Goal: Task Accomplishment & Management: Manage account settings

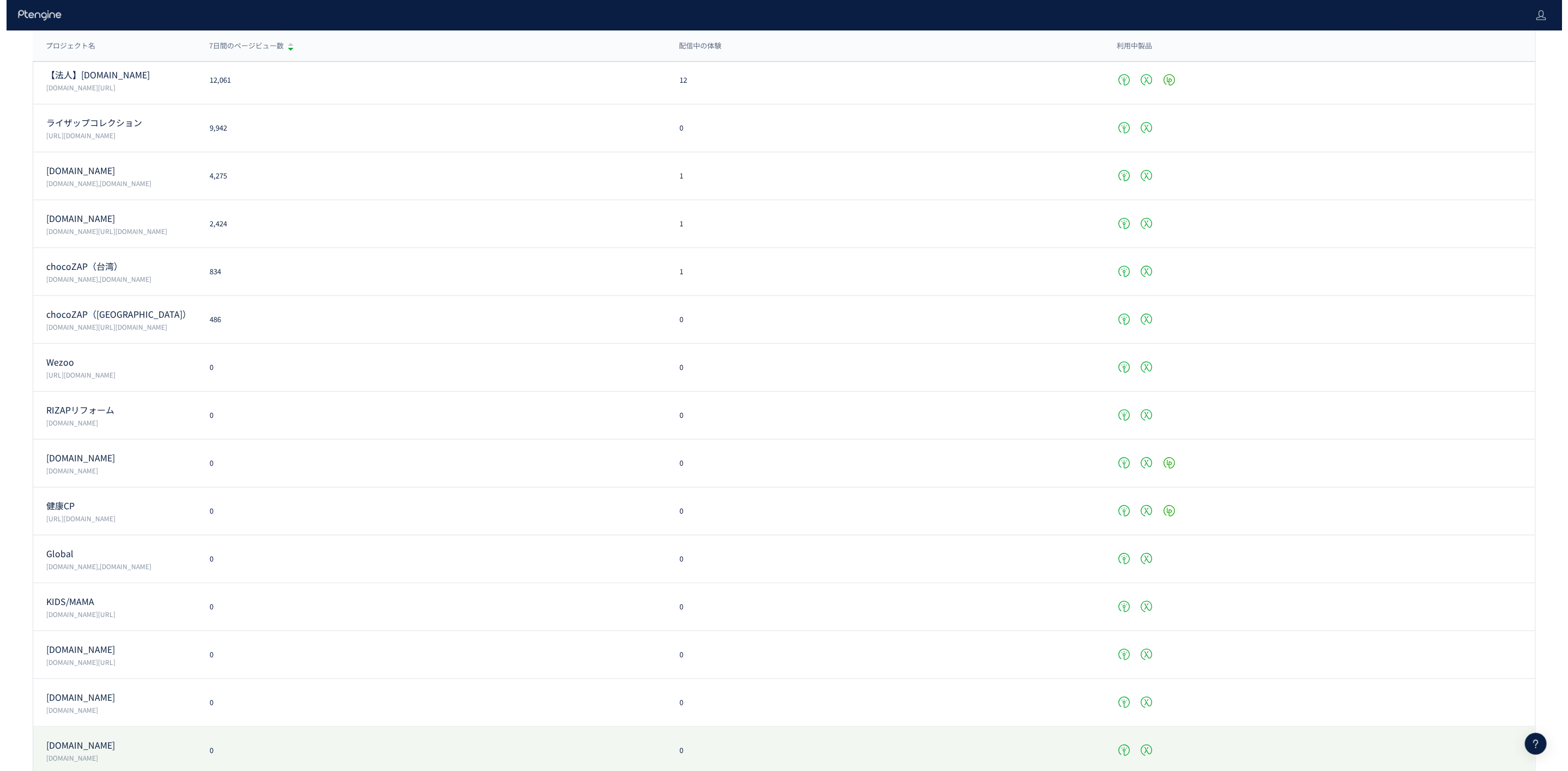
scroll to position [462, 0]
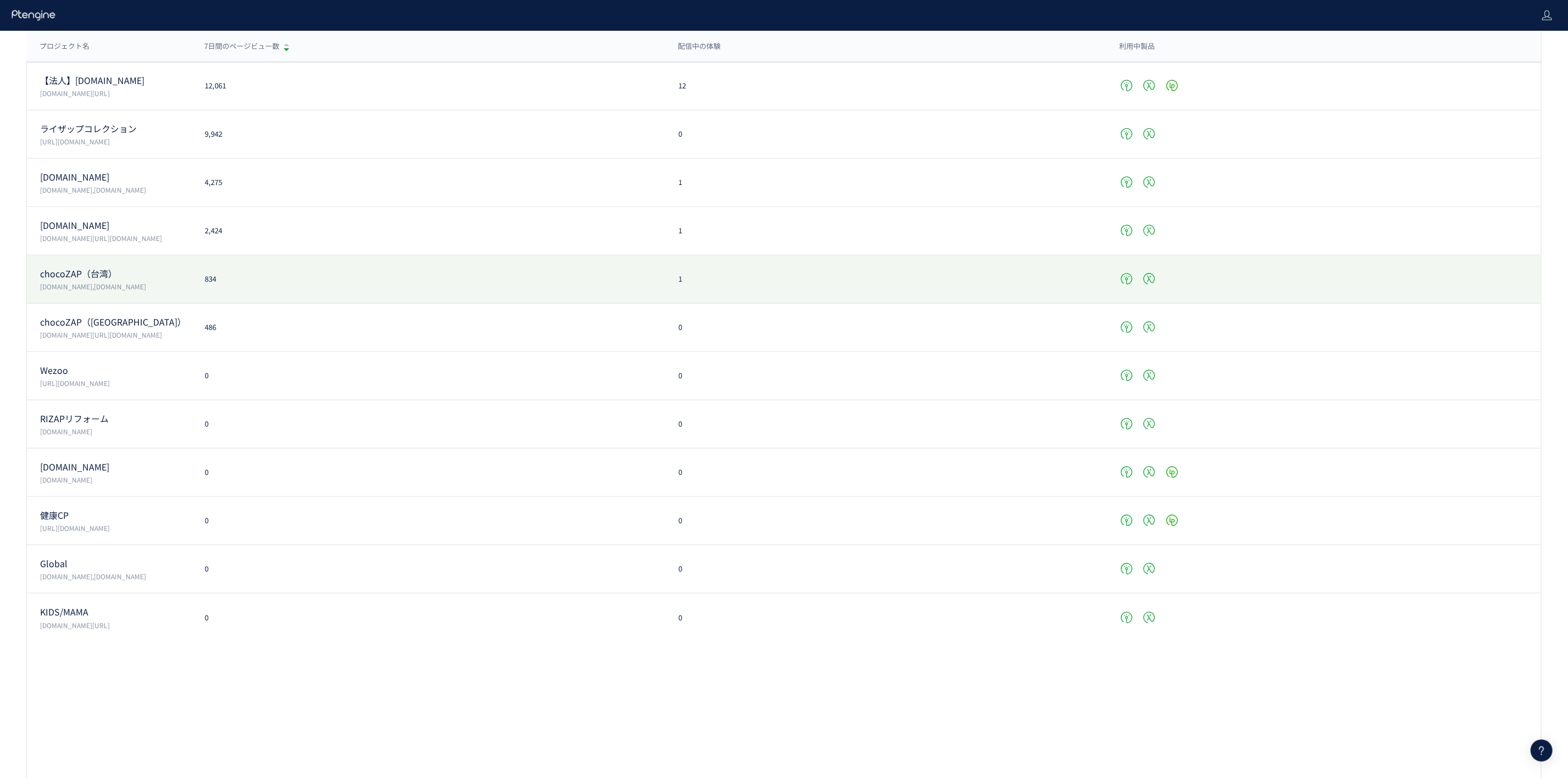
click at [385, 270] on div "chocoZAP（台湾） chocozap.tw,chocozap.17fit.com 834 1" at bounding box center [784, 279] width 1514 height 49
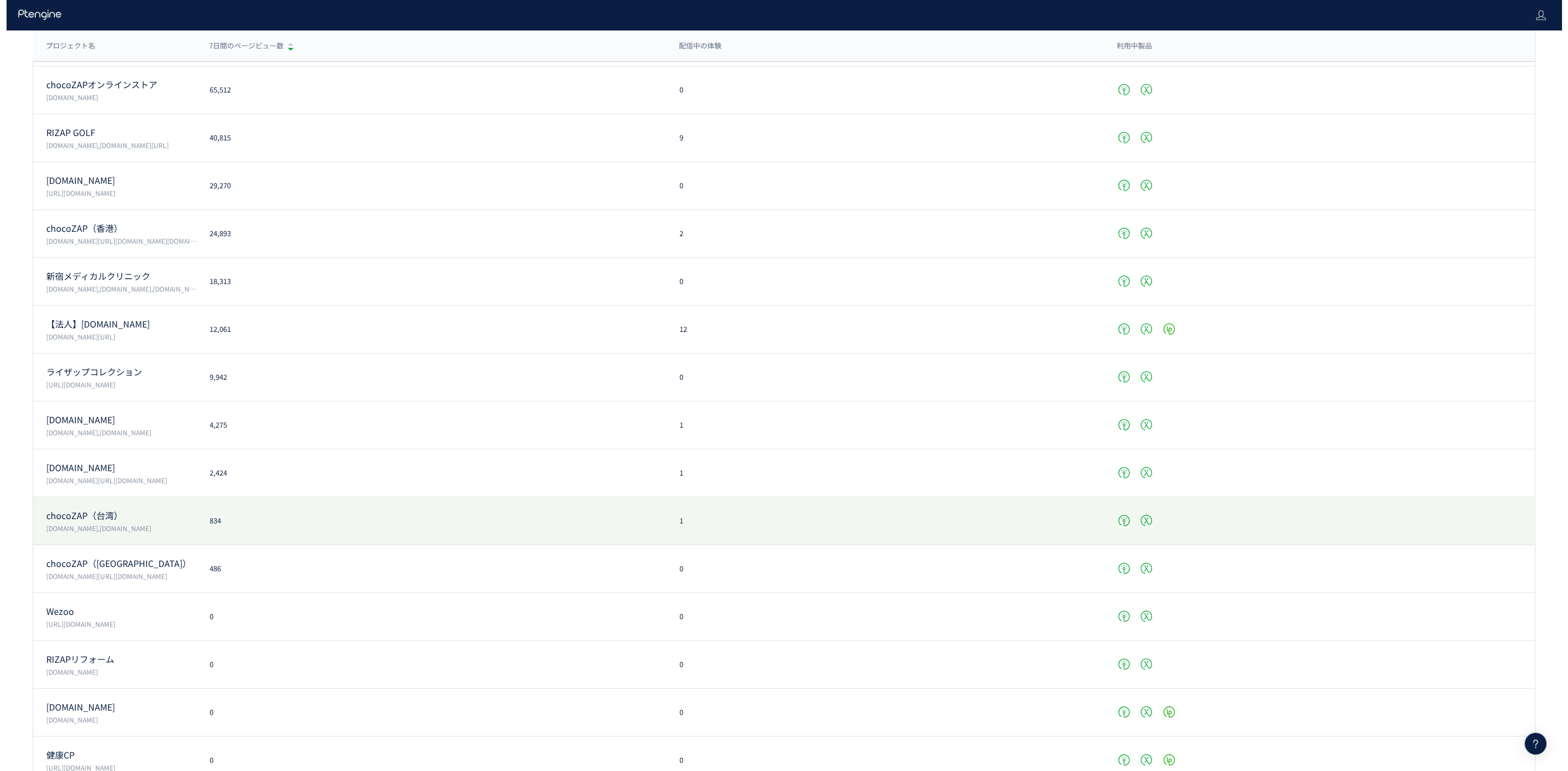
scroll to position [217, 0]
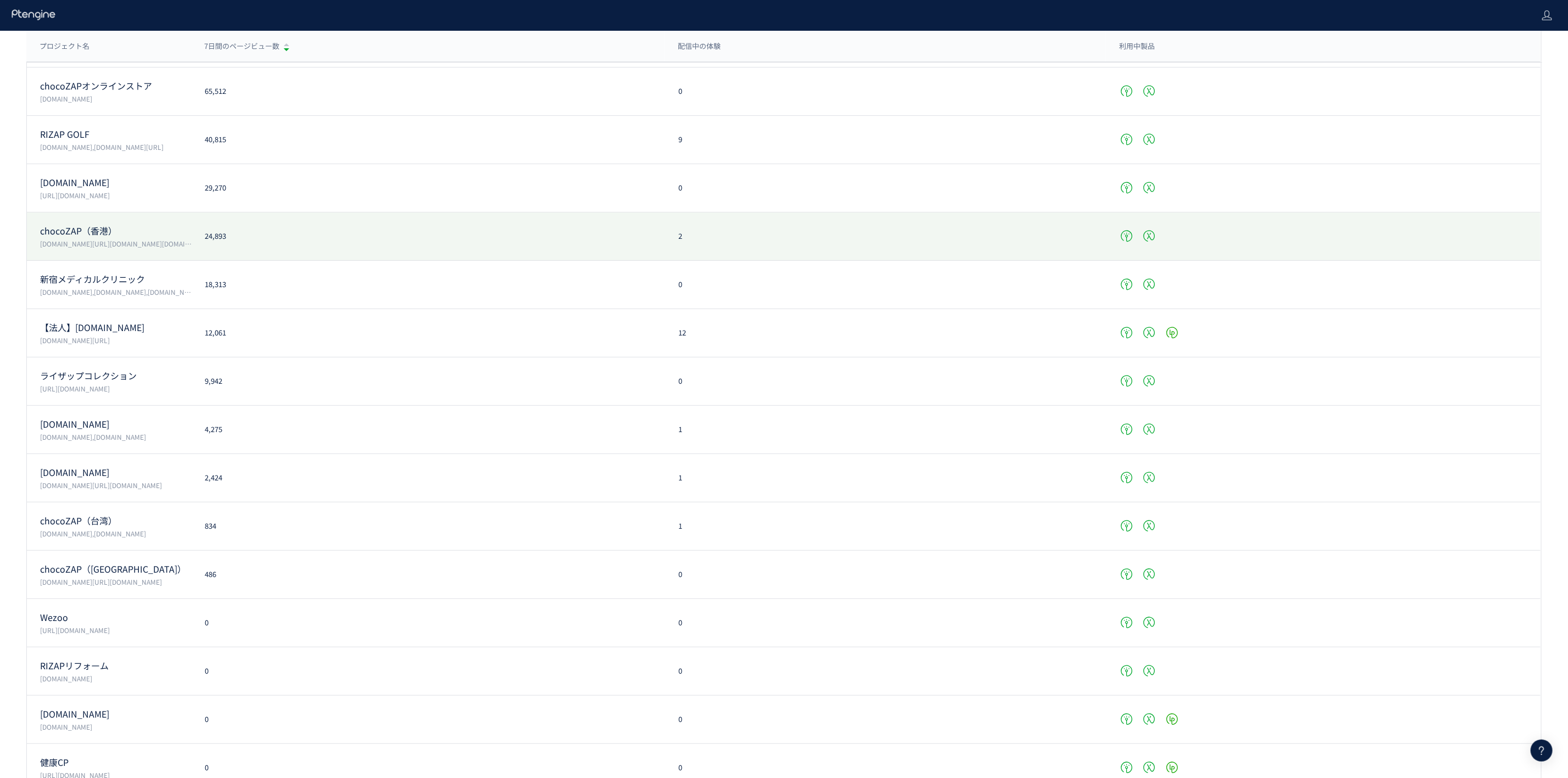
click at [366, 246] on div "chocoZAP（香港） chocozap-hk.com/,chocozaphk.gymmasteronline.com/,hk.chocozap-globa…" at bounding box center [784, 236] width 1514 height 49
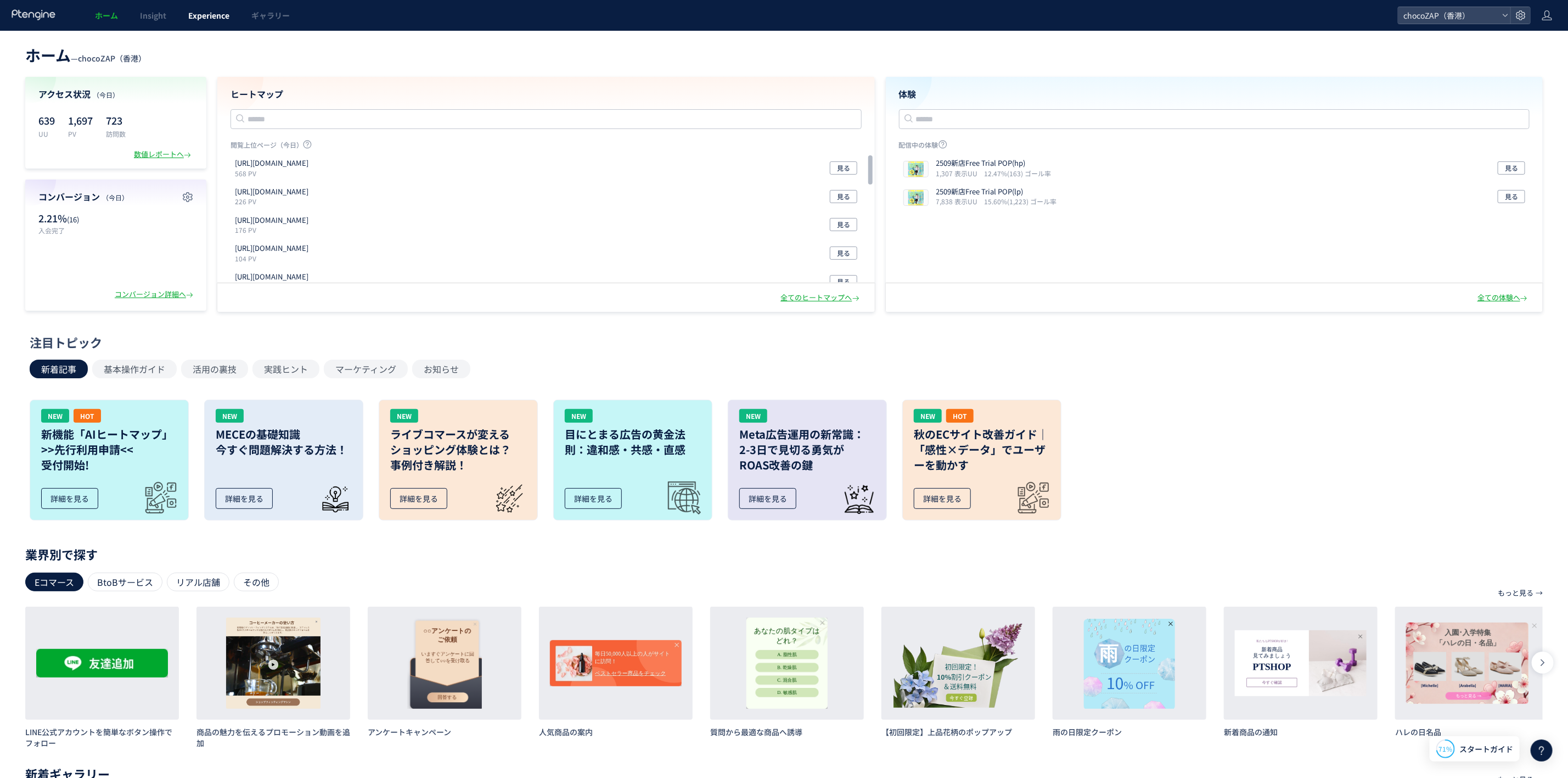
click at [226, 6] on link "Experience" at bounding box center [209, 15] width 63 height 31
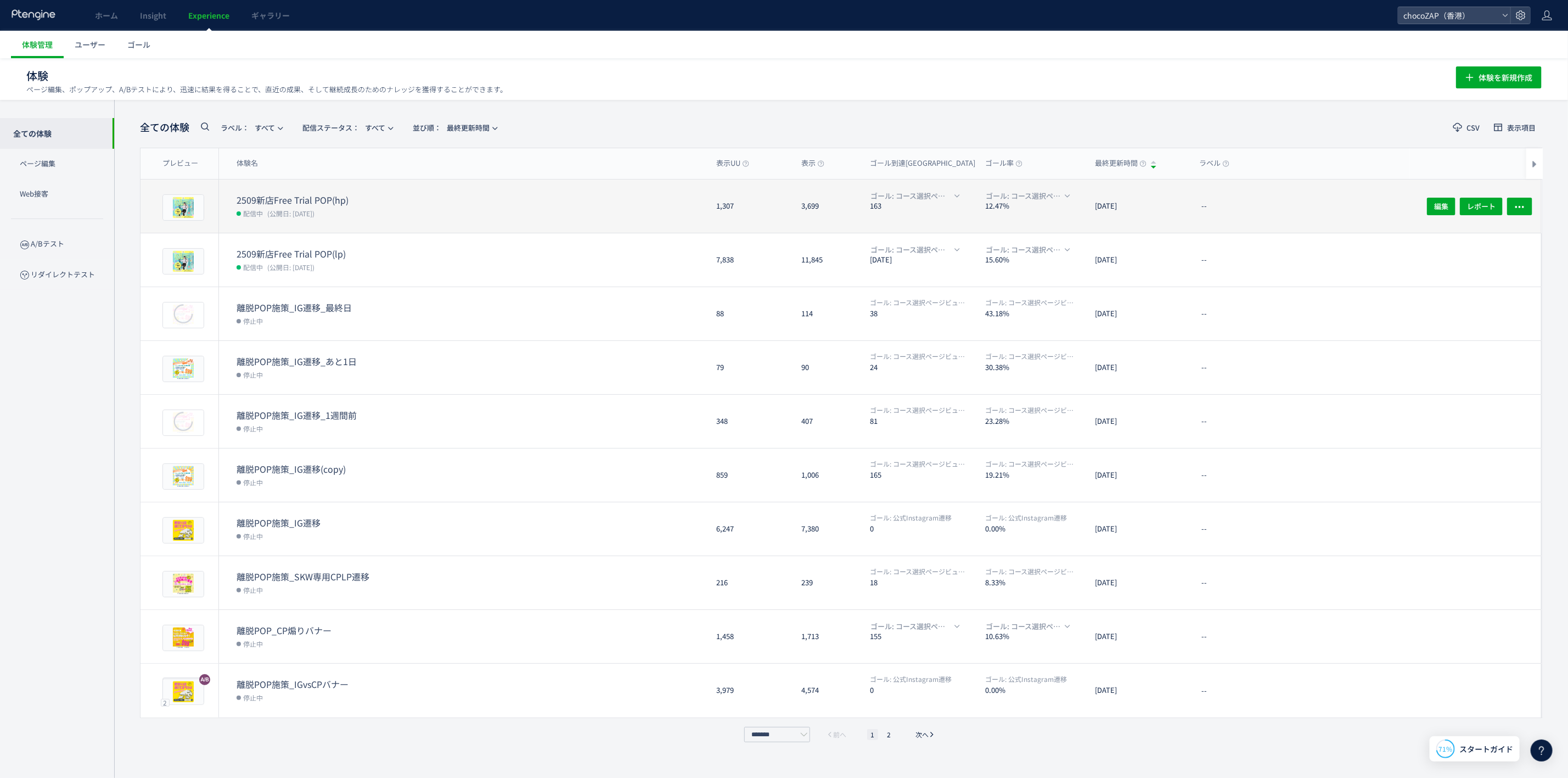
click at [449, 211] on dd "配信中 (公開日: 2025/09/26)" at bounding box center [472, 212] width 471 height 14
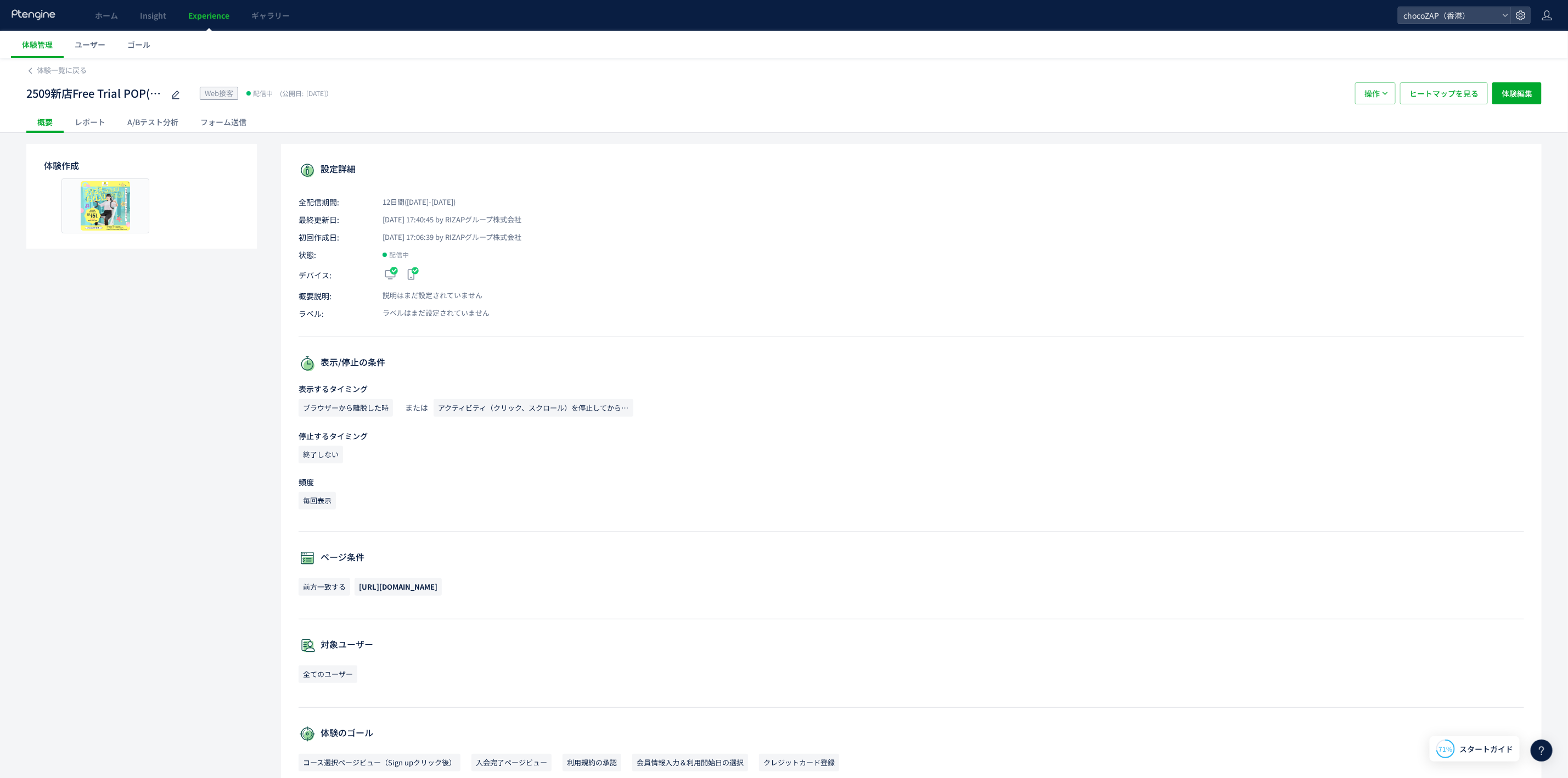
click at [93, 130] on div "レポート" at bounding box center [90, 122] width 53 height 22
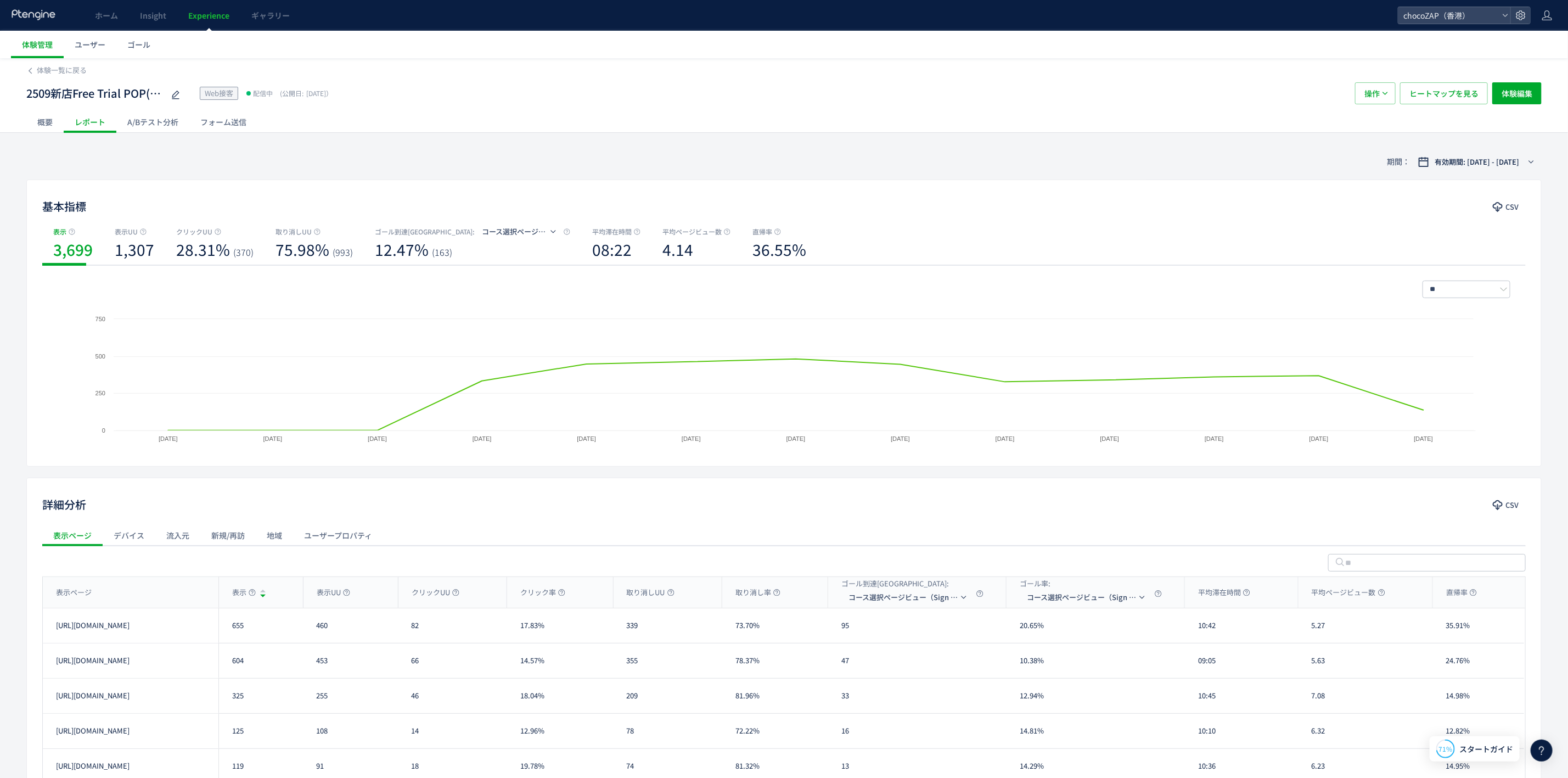
click at [221, 128] on div "フォーム送信" at bounding box center [223, 122] width 68 height 22
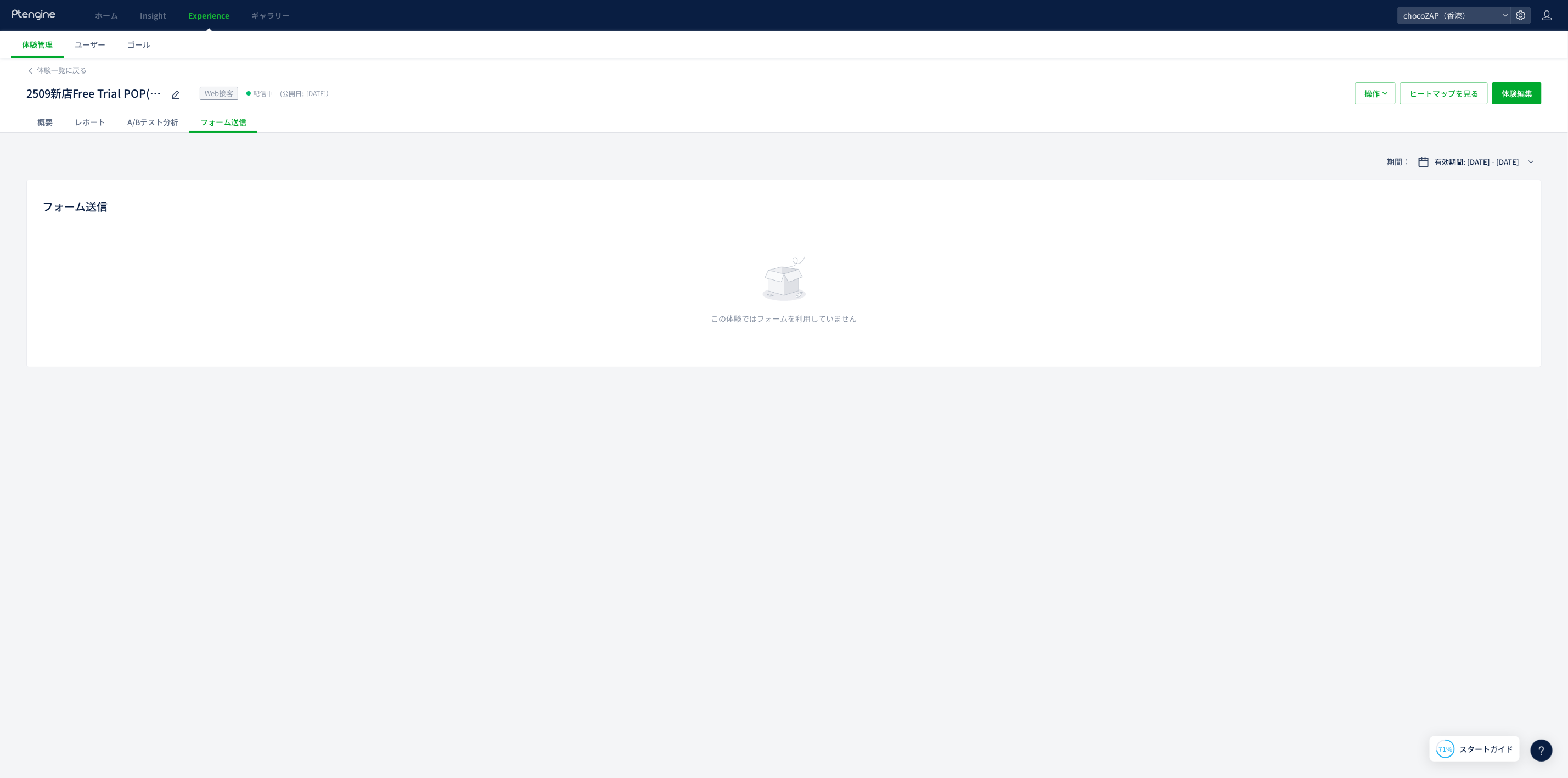
click at [152, 125] on div "A/Bテスト分析" at bounding box center [153, 122] width 73 height 22
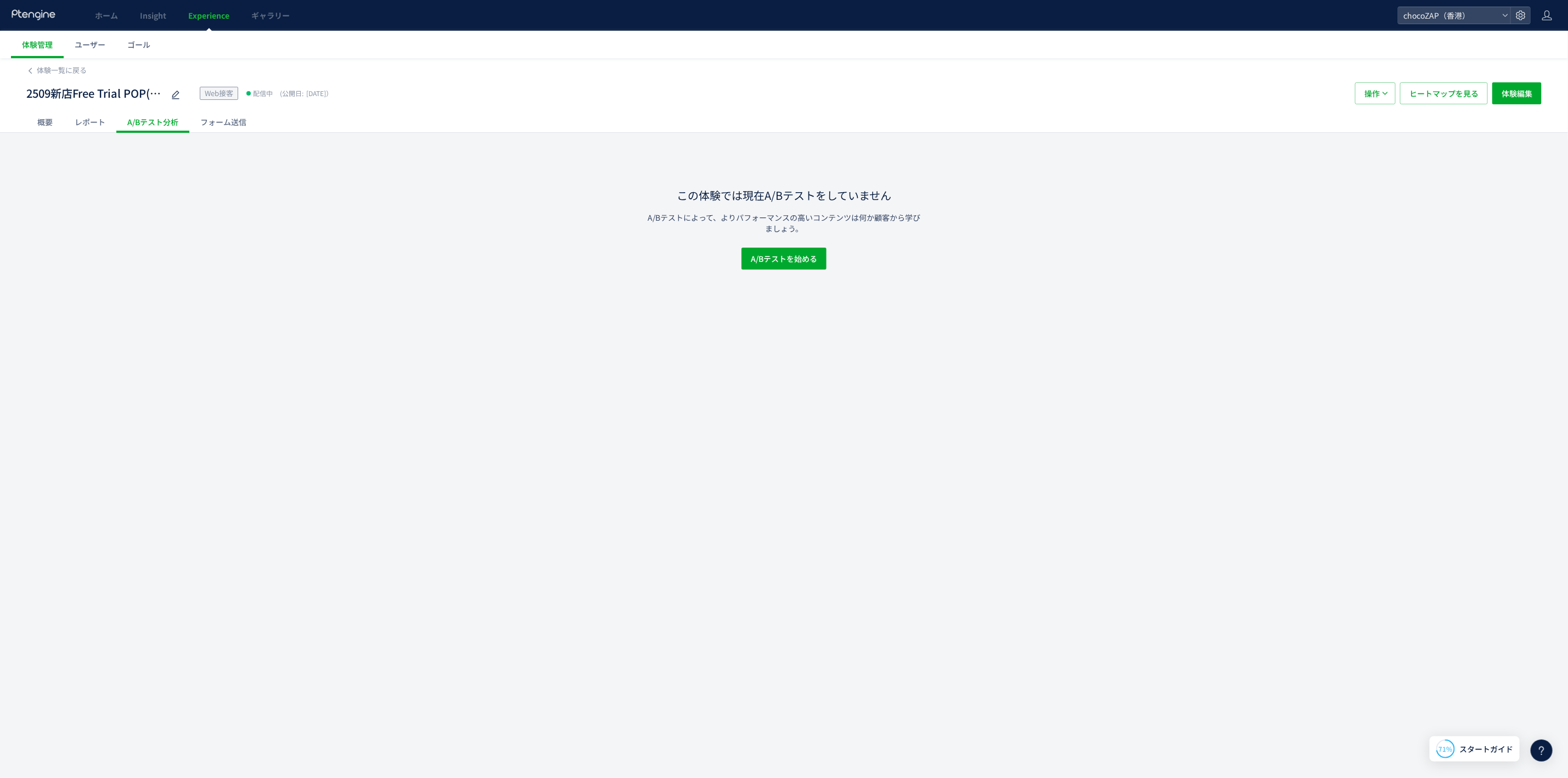
click at [75, 120] on div "レポート" at bounding box center [90, 122] width 53 height 22
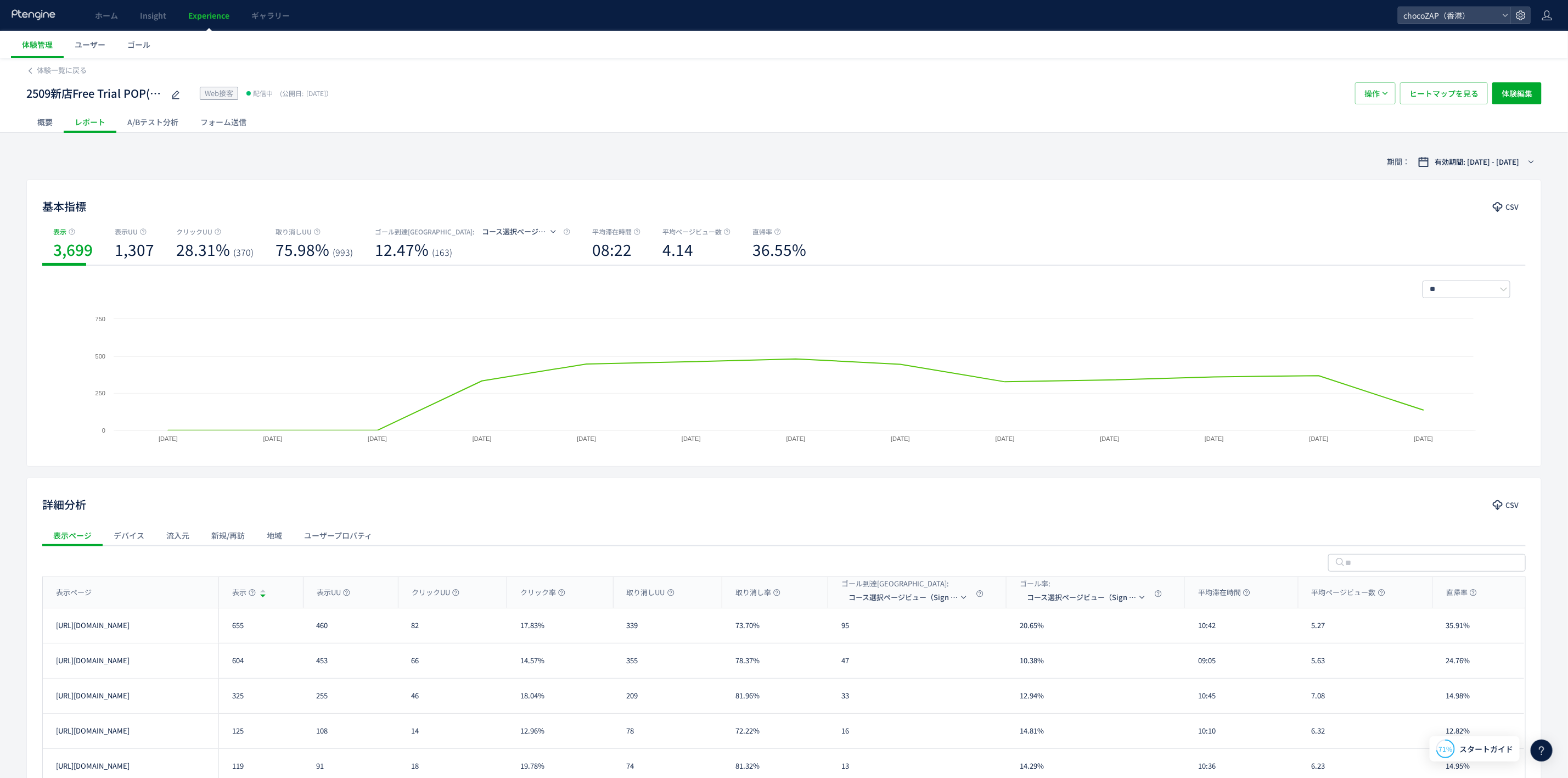
click at [239, 124] on div "フォーム送信" at bounding box center [223, 122] width 68 height 22
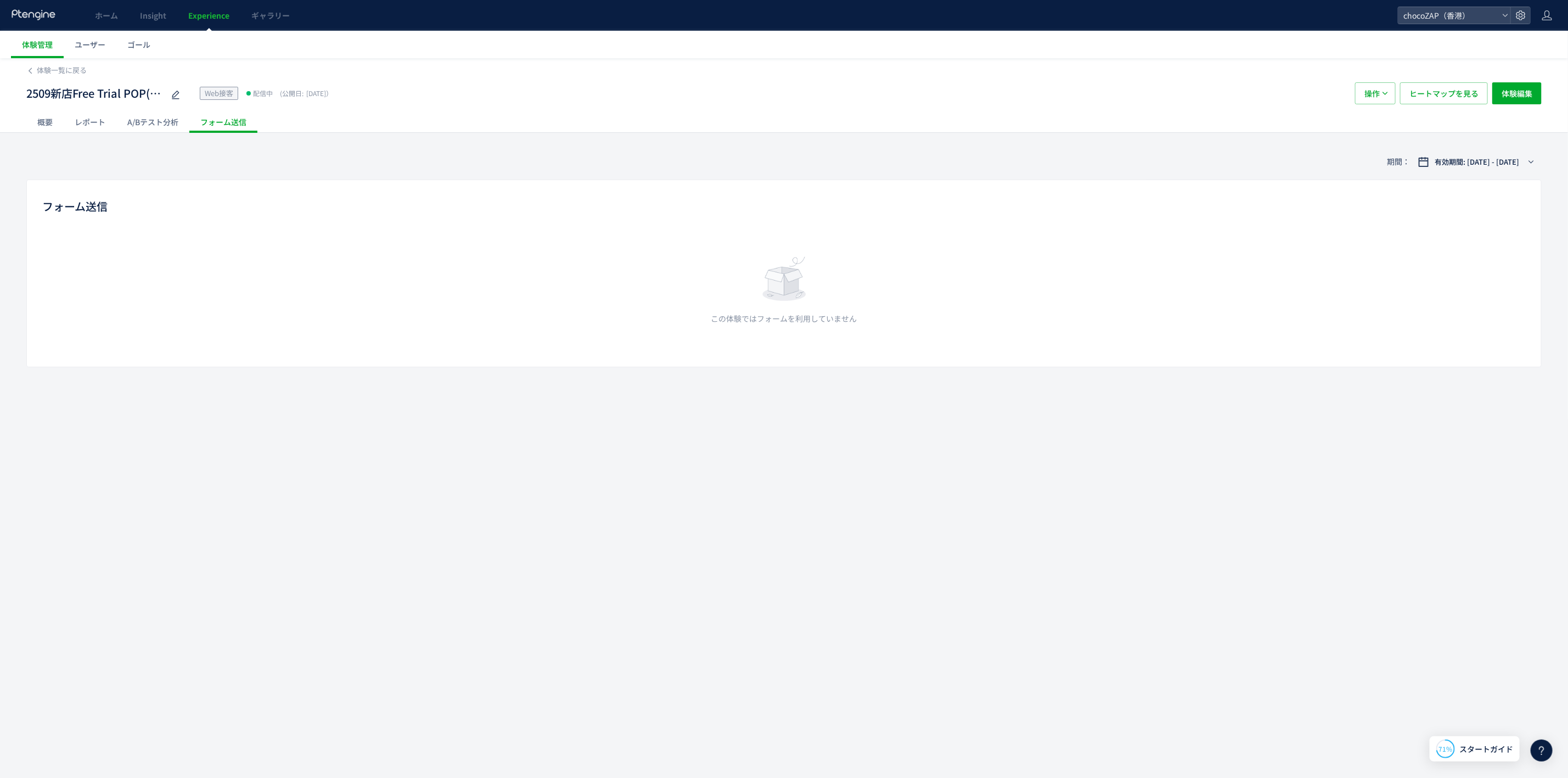
click at [152, 123] on div "A/Bテスト分析" at bounding box center [153, 122] width 73 height 22
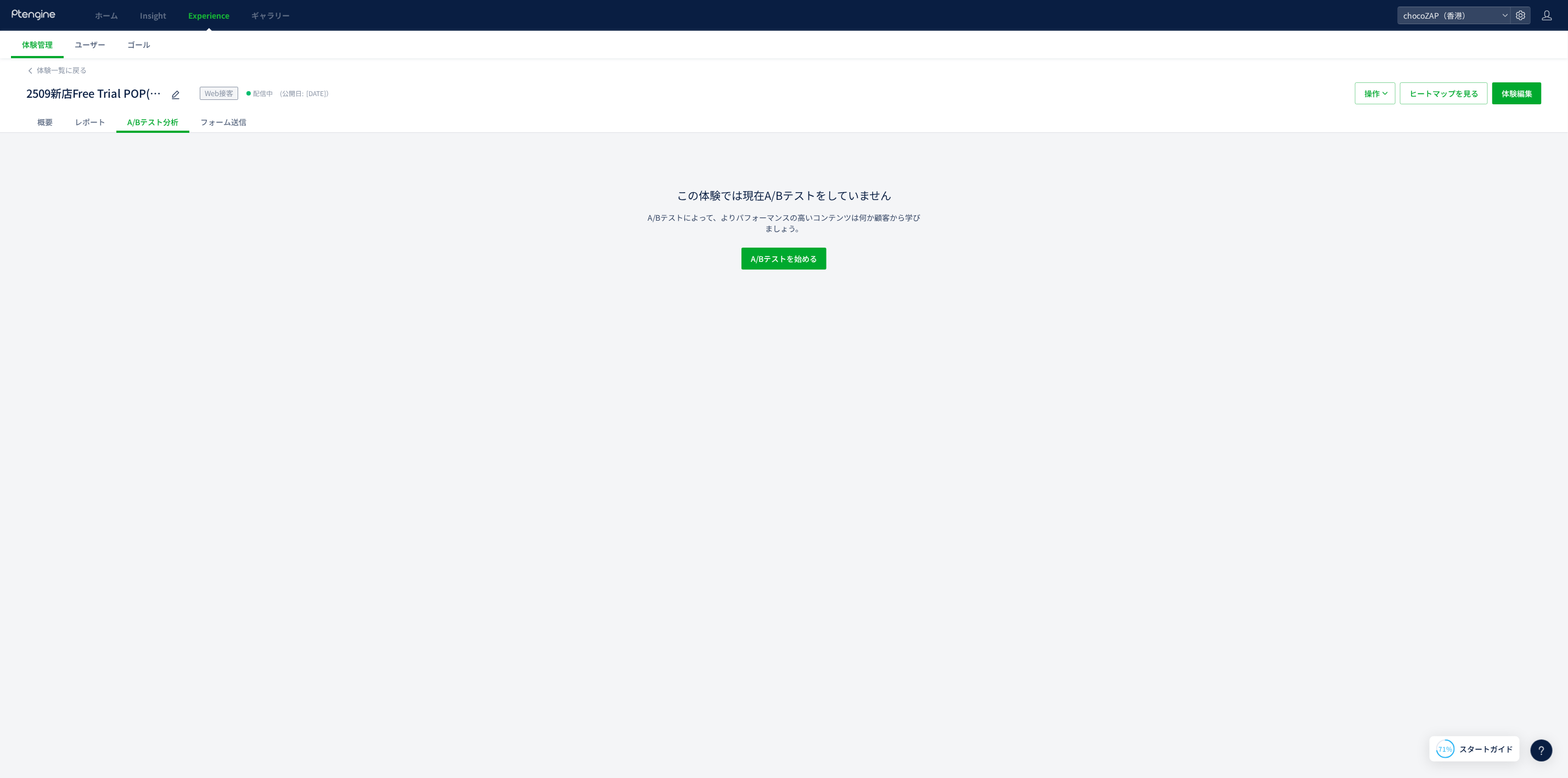
click at [72, 133] on div "この体験では現在A/Bテストをしていません A/Bテストによって、よりパフォーマンスの高いコンテンツは何か顧客から学びましょう。 A/Bテストを始める" at bounding box center [784, 201] width 1568 height 137
click at [82, 125] on div "レポート" at bounding box center [90, 122] width 53 height 22
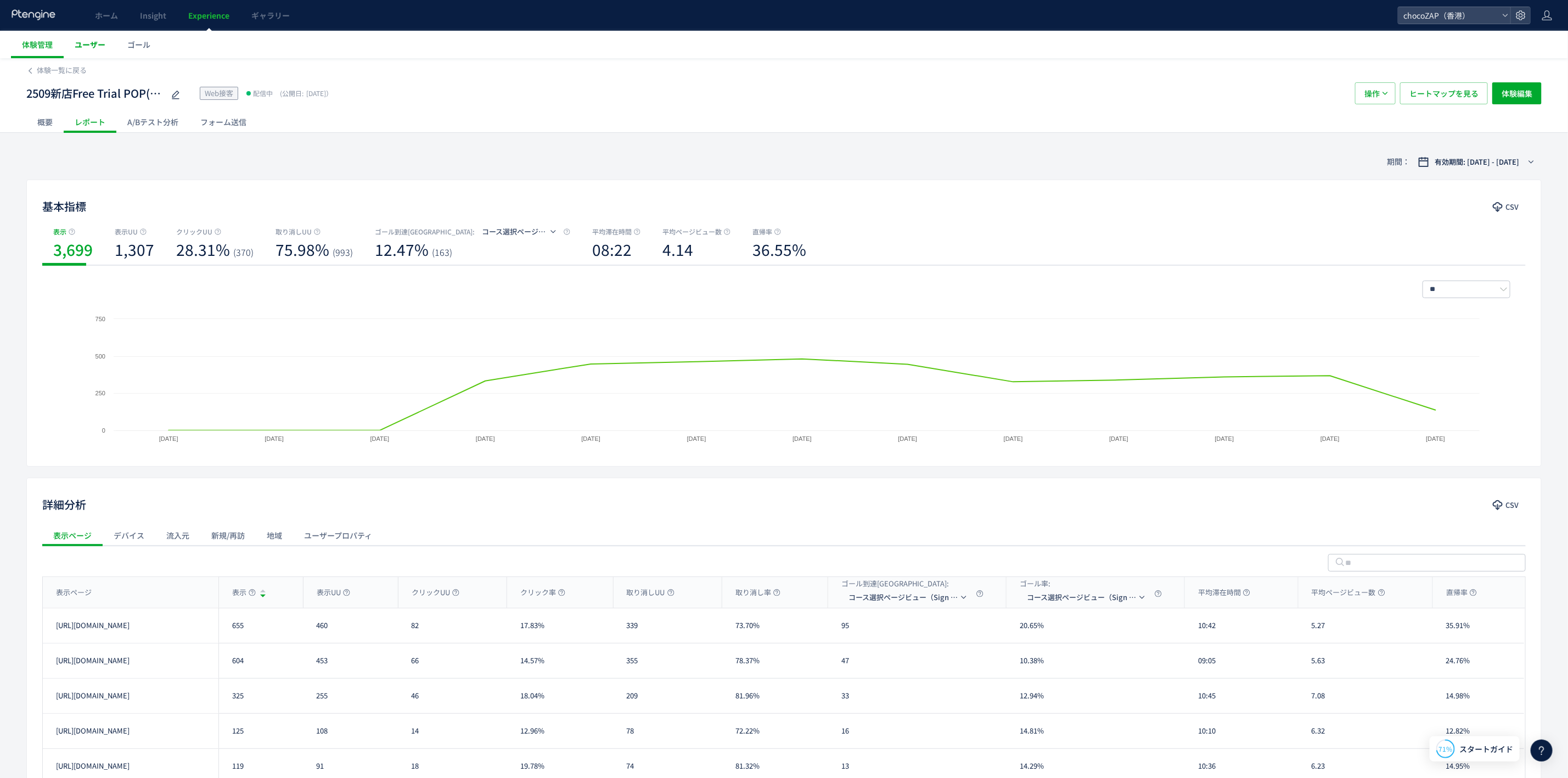
click at [94, 49] on span "ユーザー" at bounding box center [90, 45] width 31 height 11
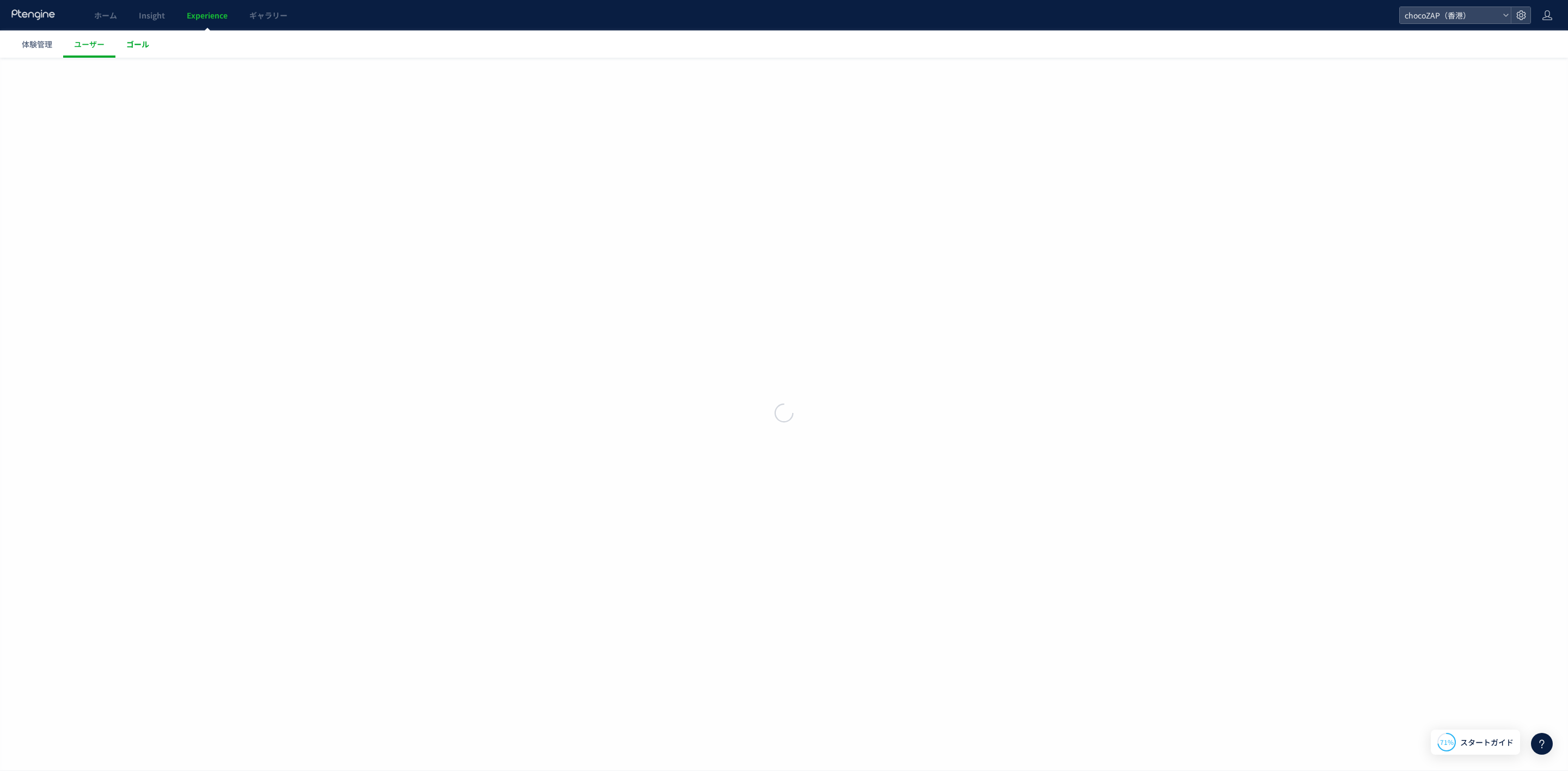
click at [136, 46] on span "ゴール" at bounding box center [138, 44] width 23 height 11
click at [54, 46] on link "体験管理" at bounding box center [37, 44] width 52 height 27
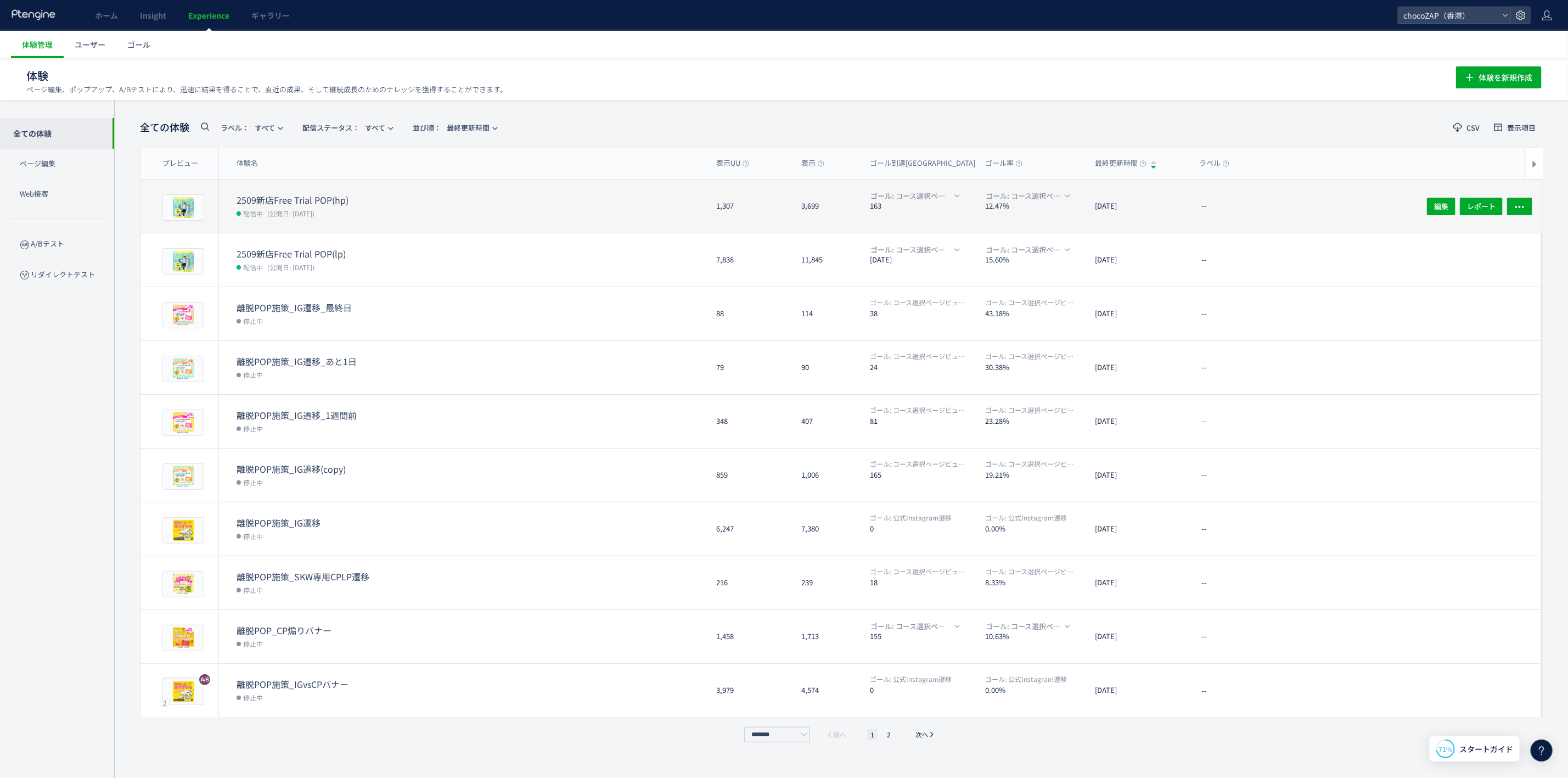
click at [514, 196] on dl "2509新店Free Trial POP(hp) 配信中 (公開日: 2025/09/26)" at bounding box center [472, 214] width 471 height 39
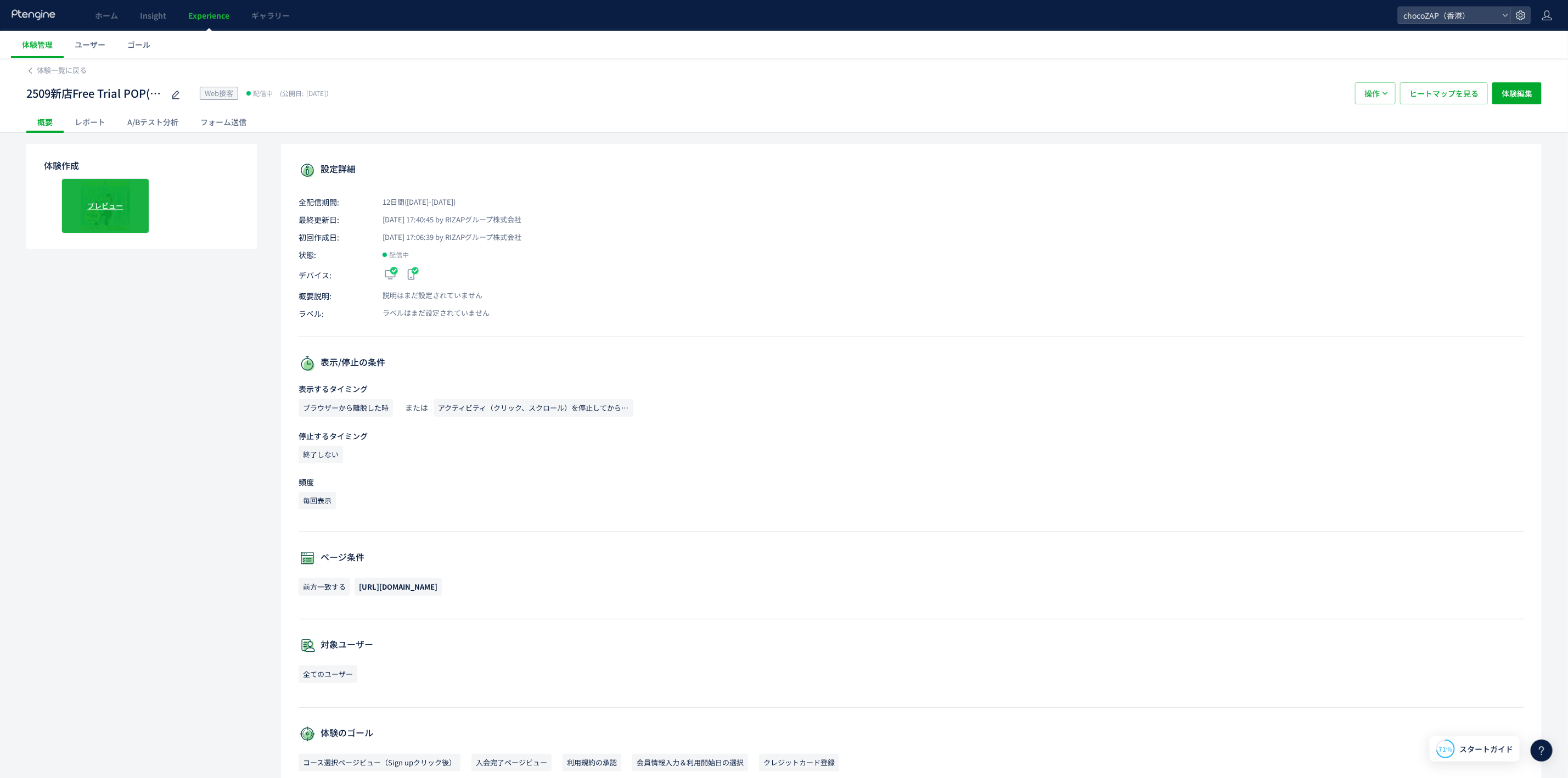
click at [92, 205] on span "プレビュー" at bounding box center [106, 205] width 36 height 10
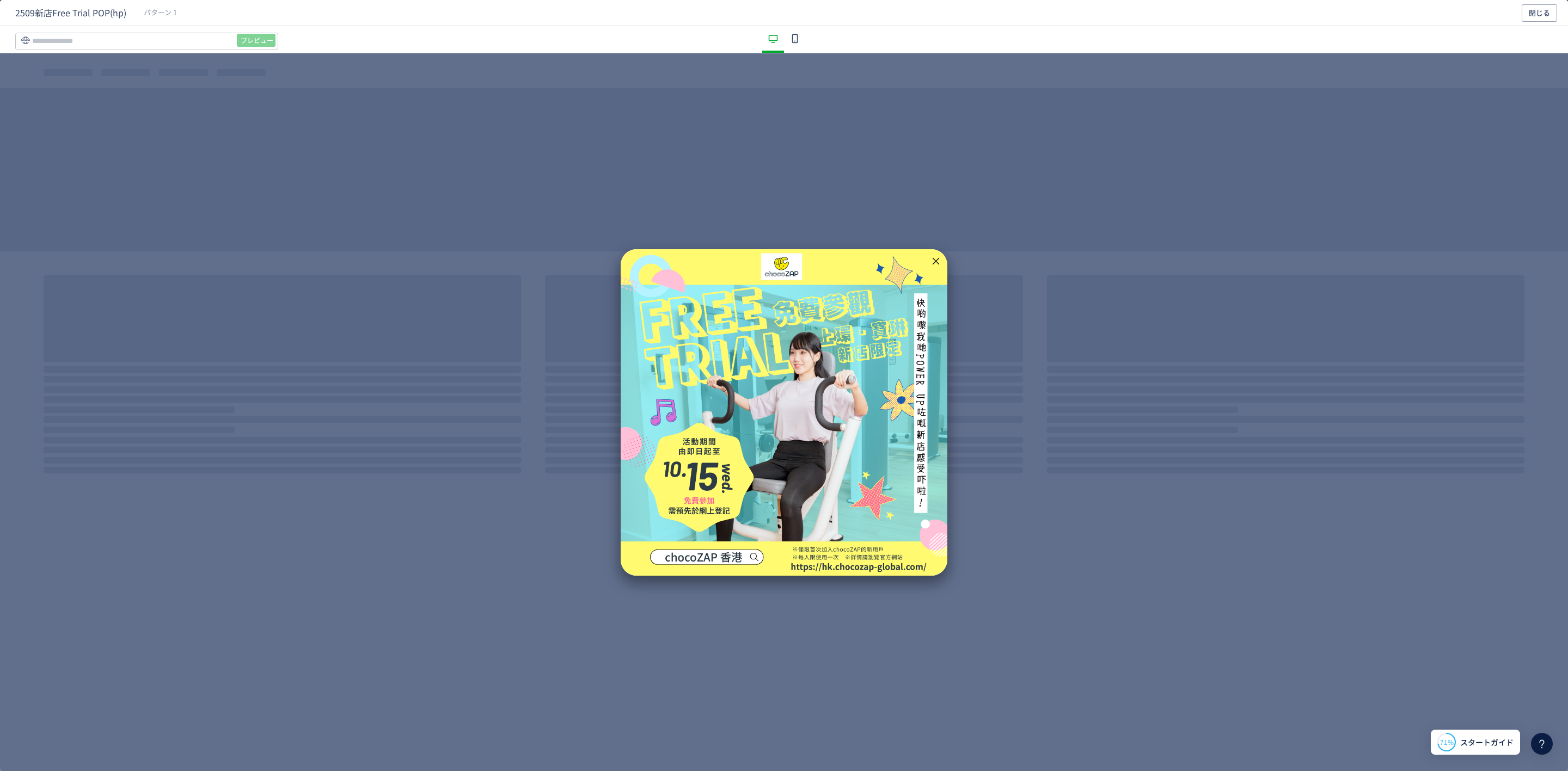
click at [852, 419] on div "dialog" at bounding box center [784, 413] width 327 height 327
click at [935, 261] on icon "dialog" at bounding box center [936, 260] width 7 height 7
drag, startPoint x: 823, startPoint y: 172, endPoint x: 823, endPoint y: 178, distance: 6.0
click at [823, 178] on div "dialog" at bounding box center [784, 413] width 1568 height 718
click at [797, 46] on div "dialog" at bounding box center [795, 40] width 22 height 27
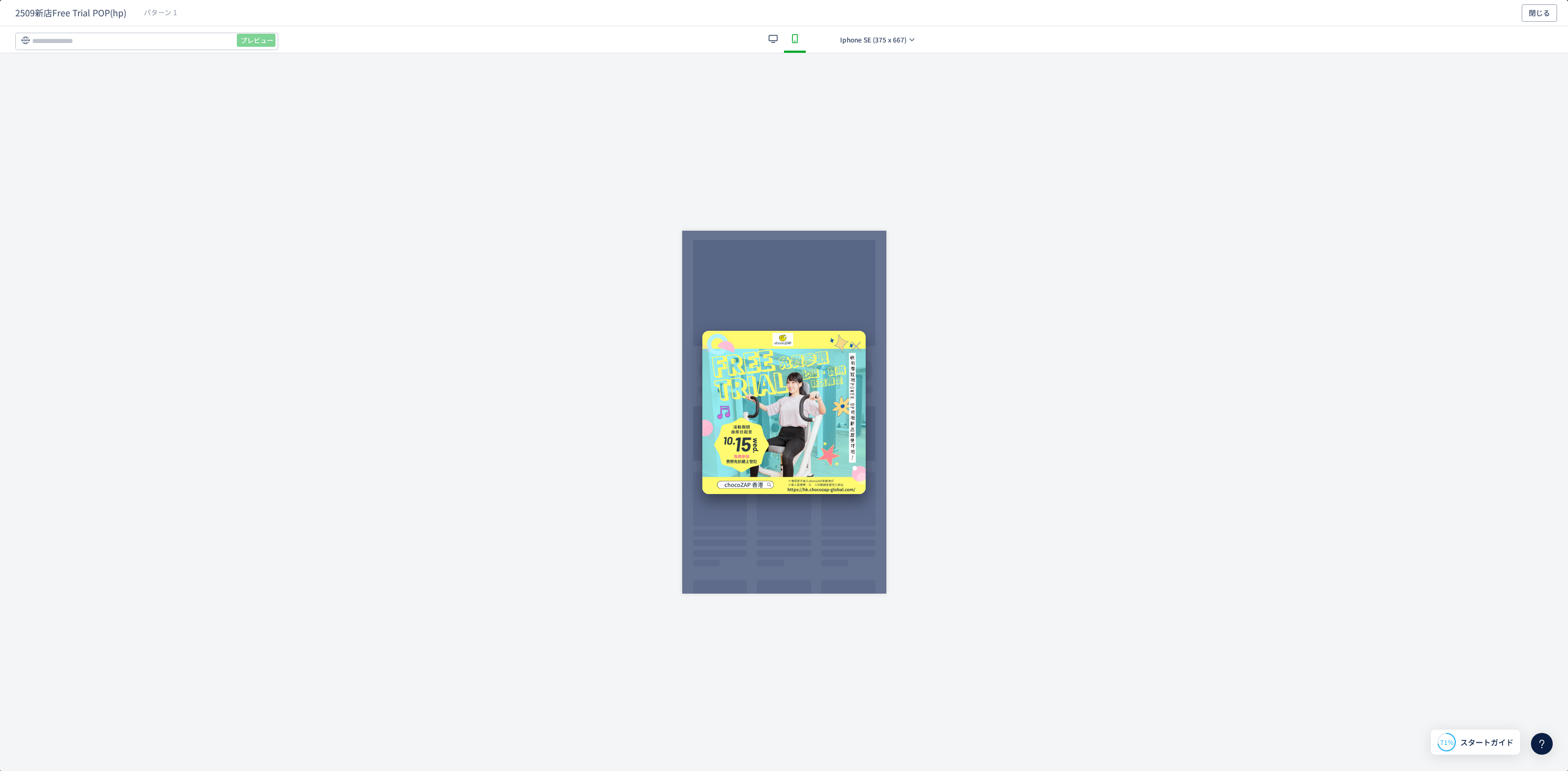
click at [774, 41] on use "dialog" at bounding box center [773, 38] width 9 height 8
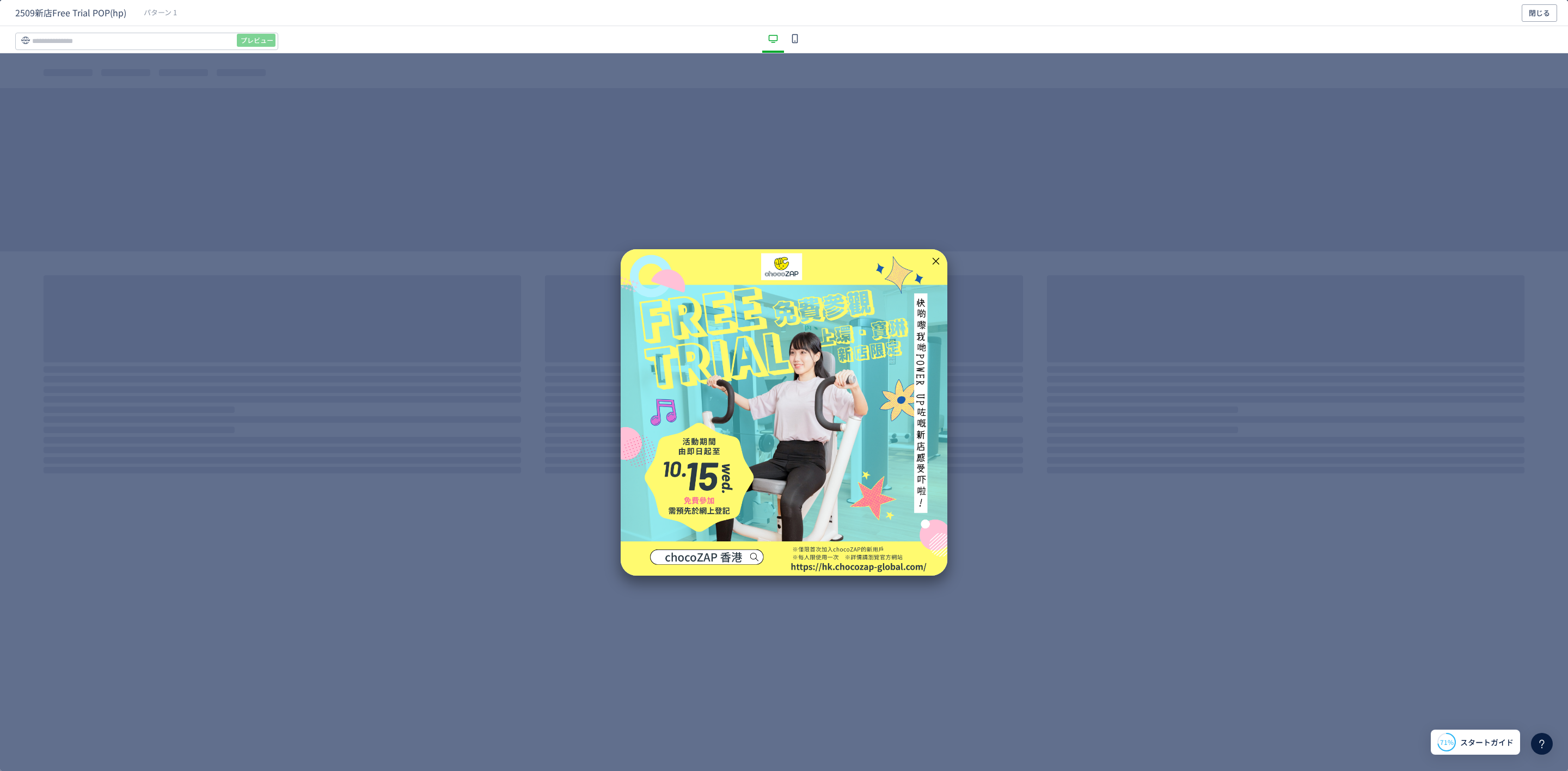
click at [157, 17] on span "パターン 1" at bounding box center [160, 13] width 33 height 10
click at [49, 9] on span "2509新店Free Trial POP(hp)" at bounding box center [71, 13] width 111 height 13
click at [1542, 18] on span "閉じる" at bounding box center [1539, 13] width 21 height 18
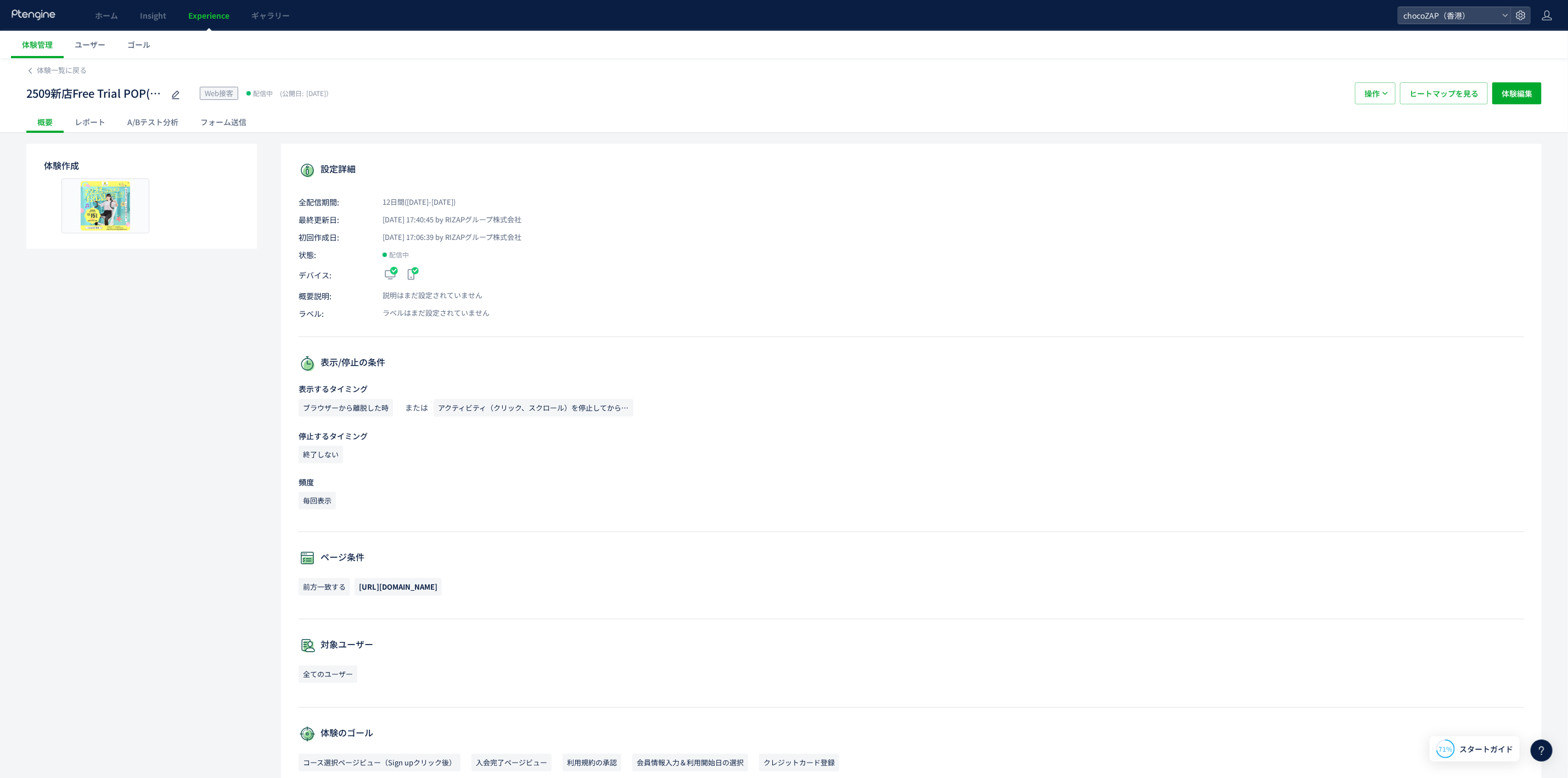
click at [226, 124] on div "フォーム送信" at bounding box center [223, 122] width 68 height 22
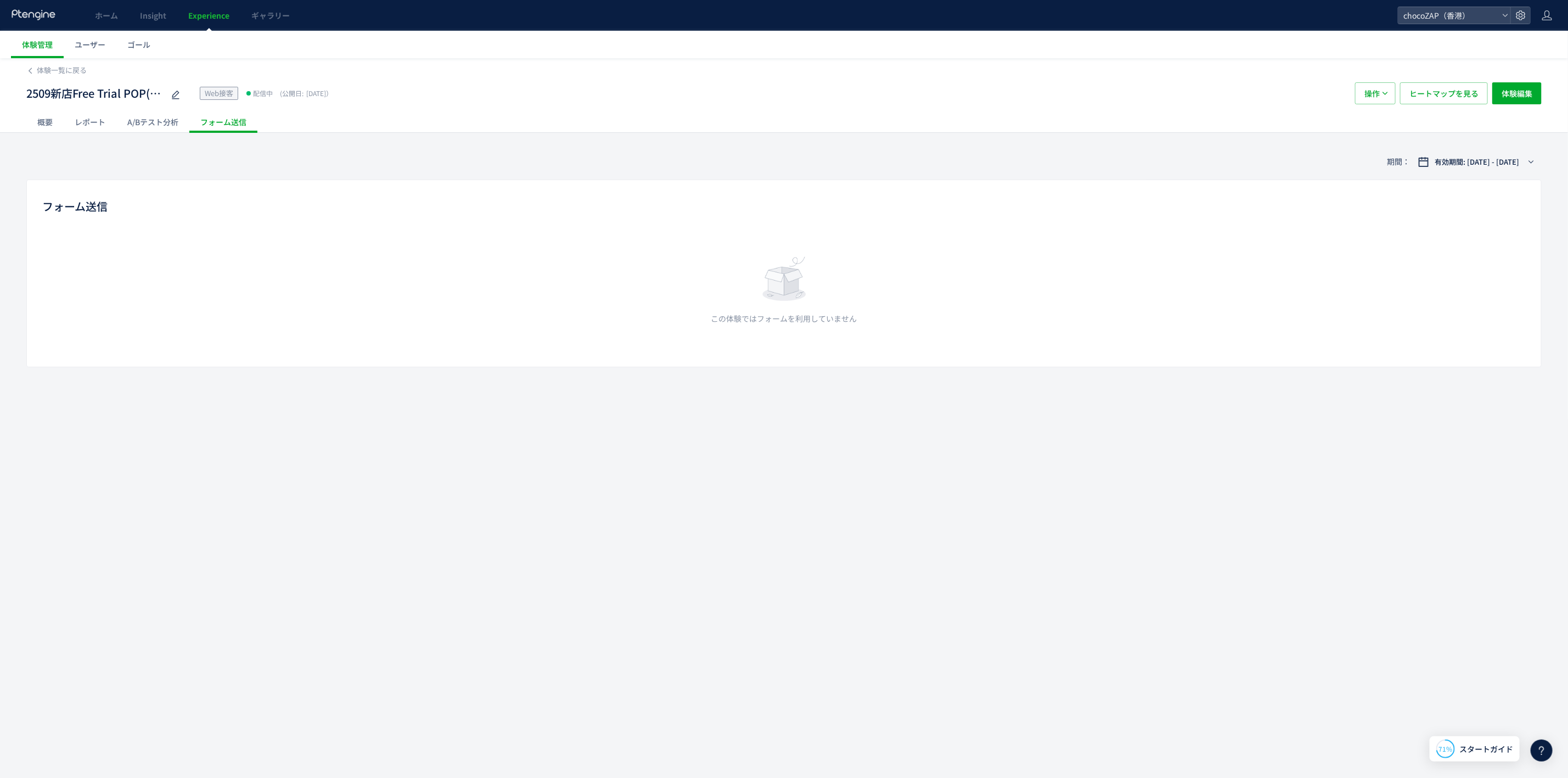
click at [78, 120] on div "レポート" at bounding box center [90, 122] width 53 height 22
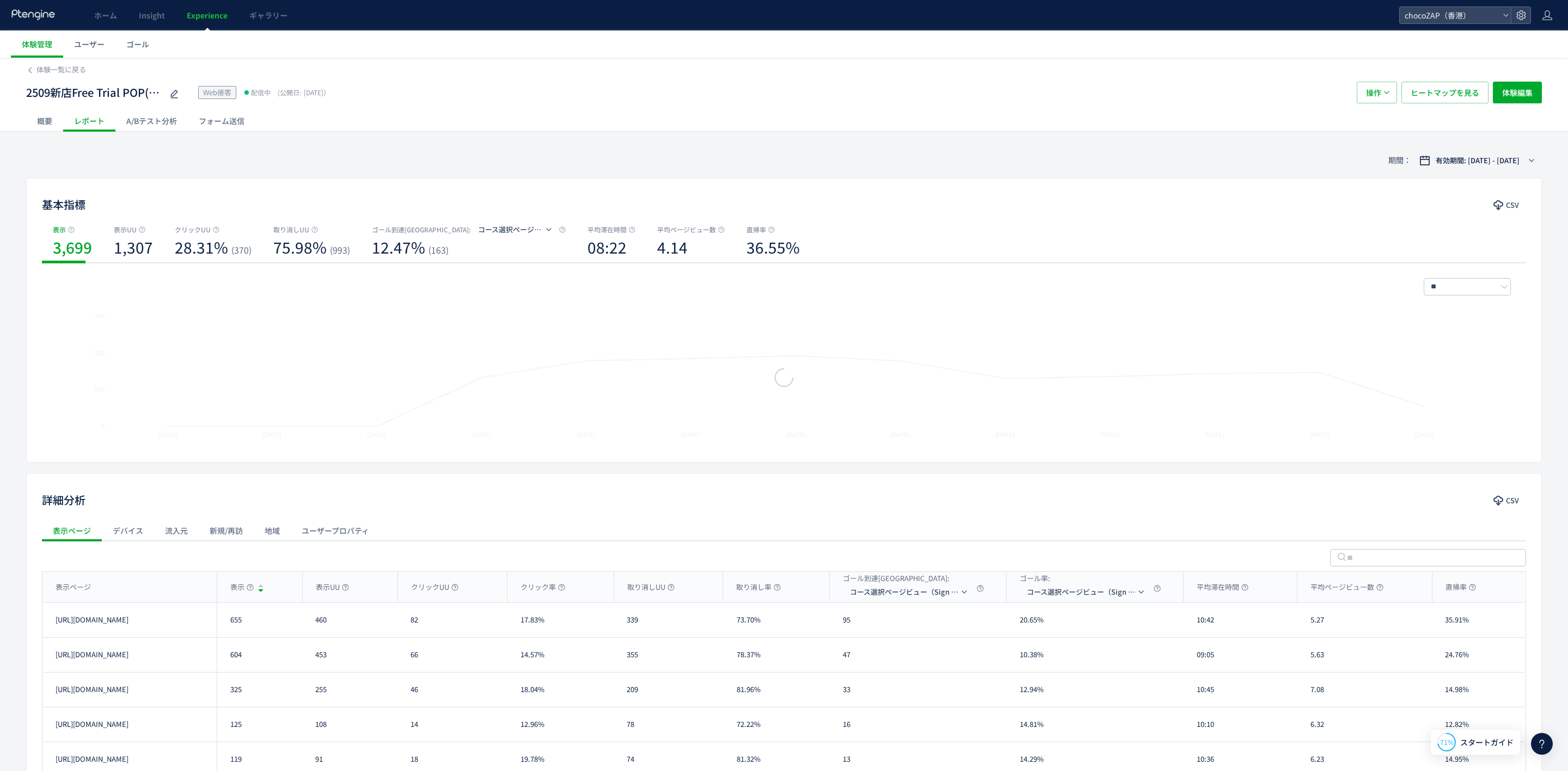
click at [58, 124] on div "概要" at bounding box center [44, 121] width 37 height 22
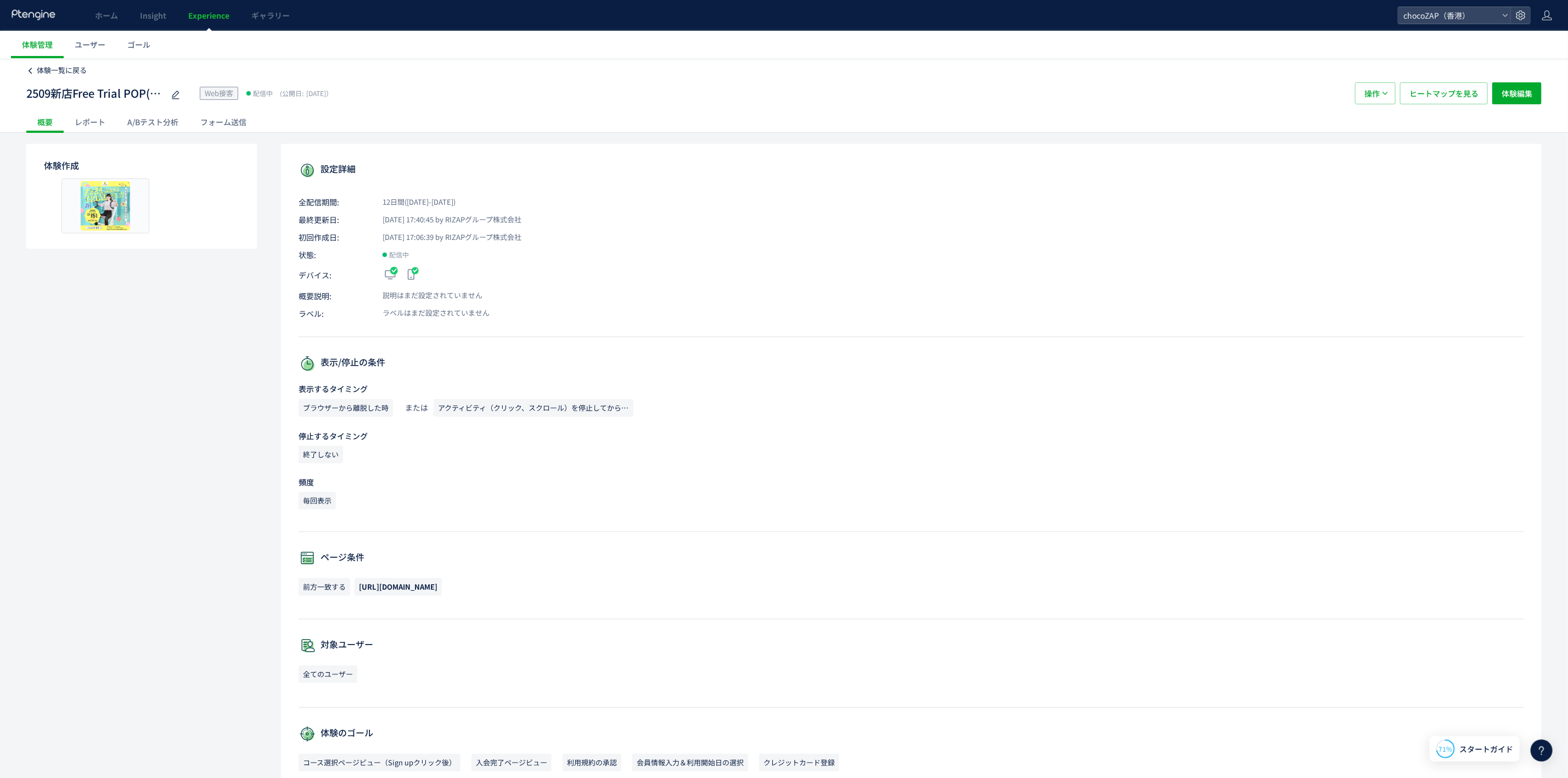
click at [61, 68] on span "体験一覧に戻る" at bounding box center [61, 70] width 50 height 10
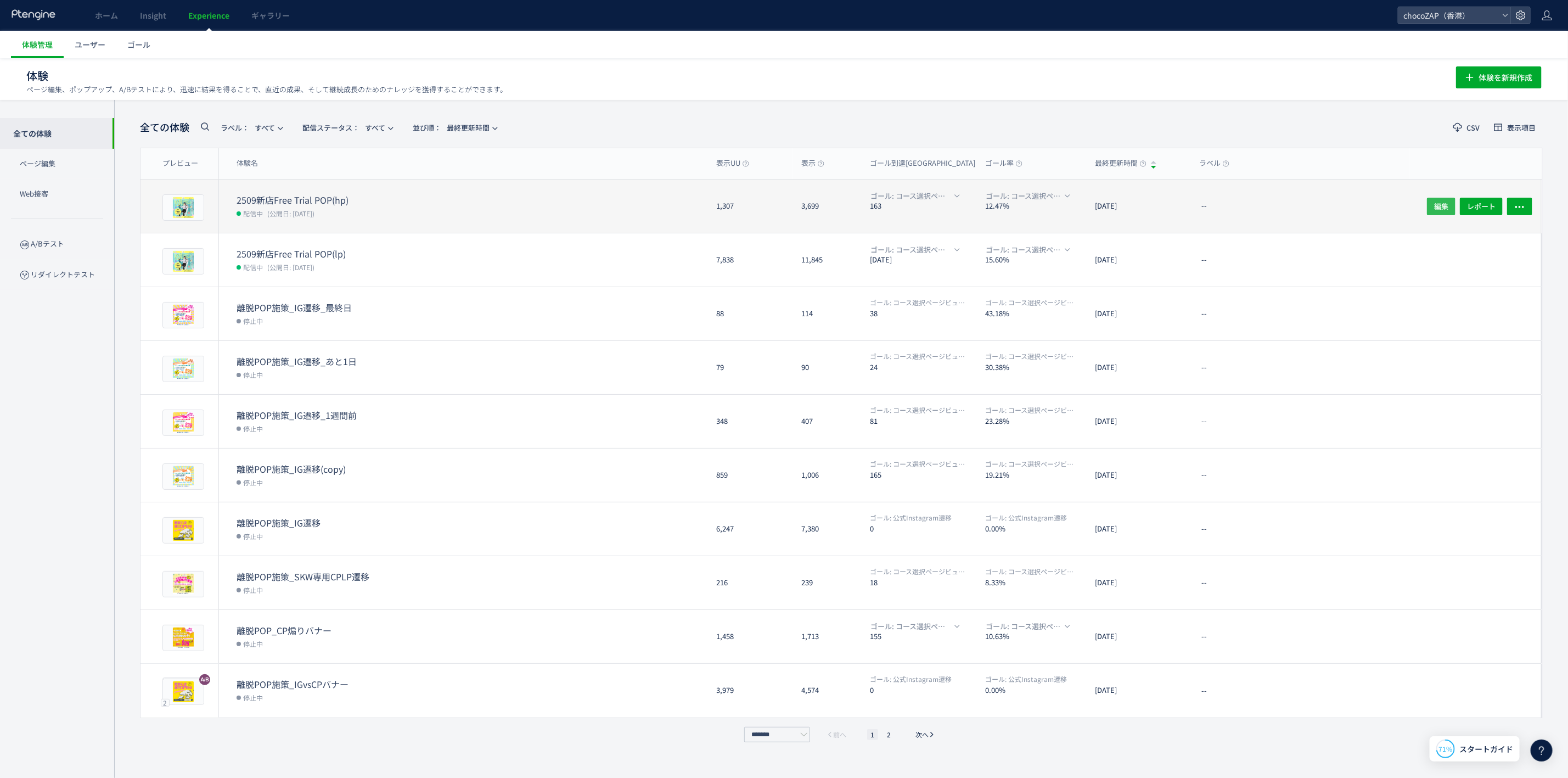
click at [1434, 200] on span "編集" at bounding box center [1441, 206] width 14 height 18
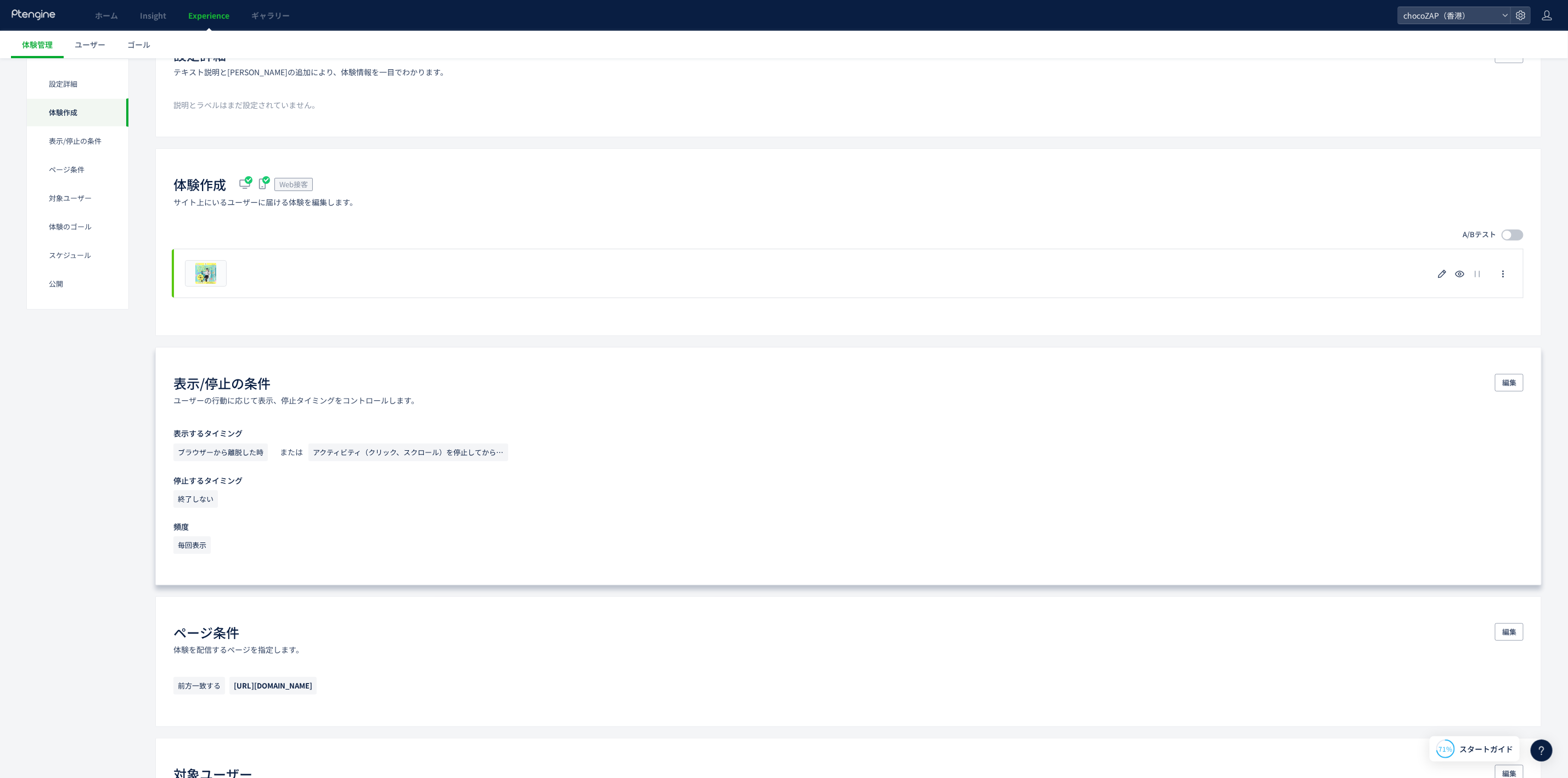
scroll to position [247, 0]
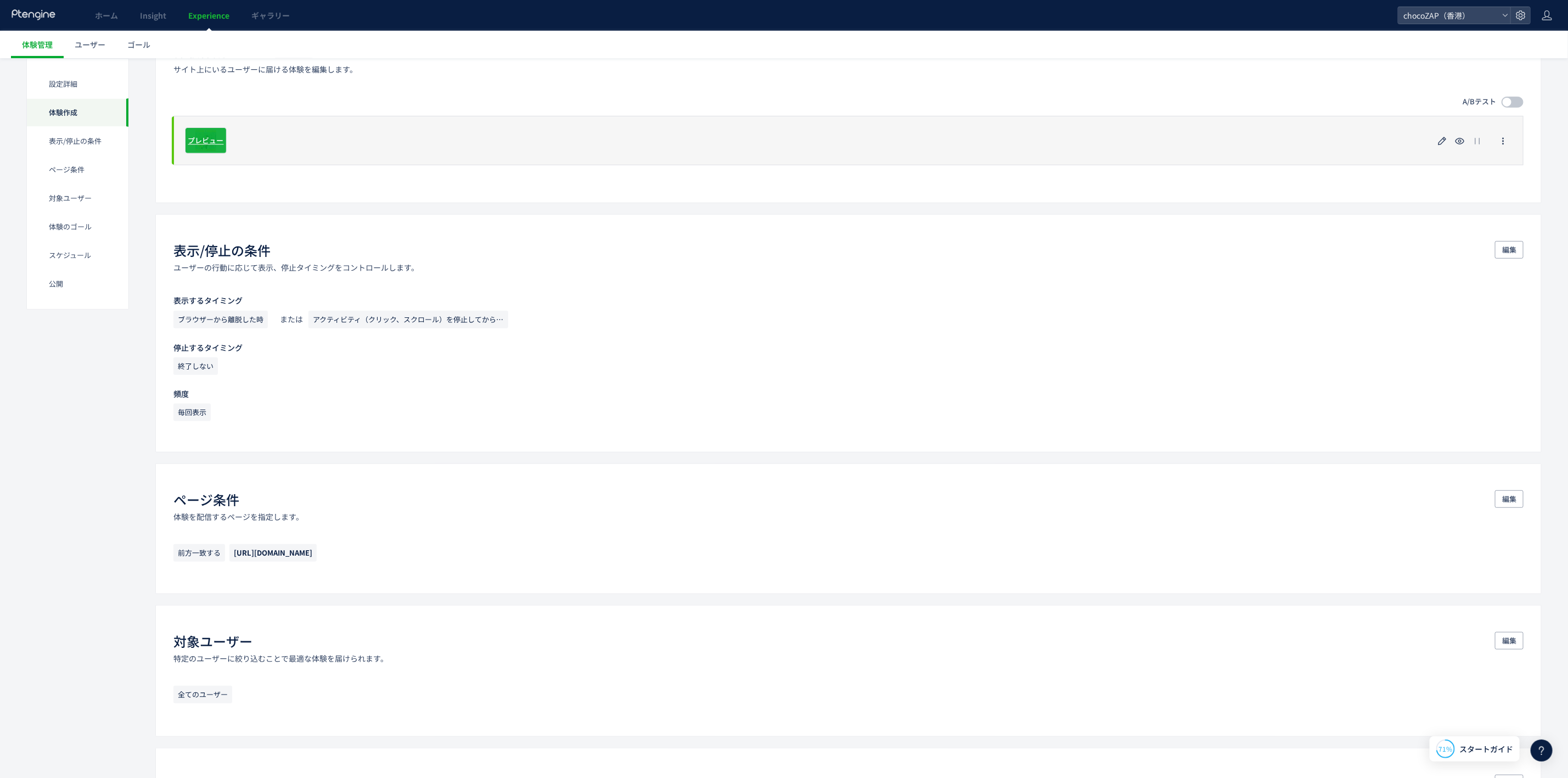
click at [203, 149] on div "プレビュー" at bounding box center [206, 141] width 42 height 26
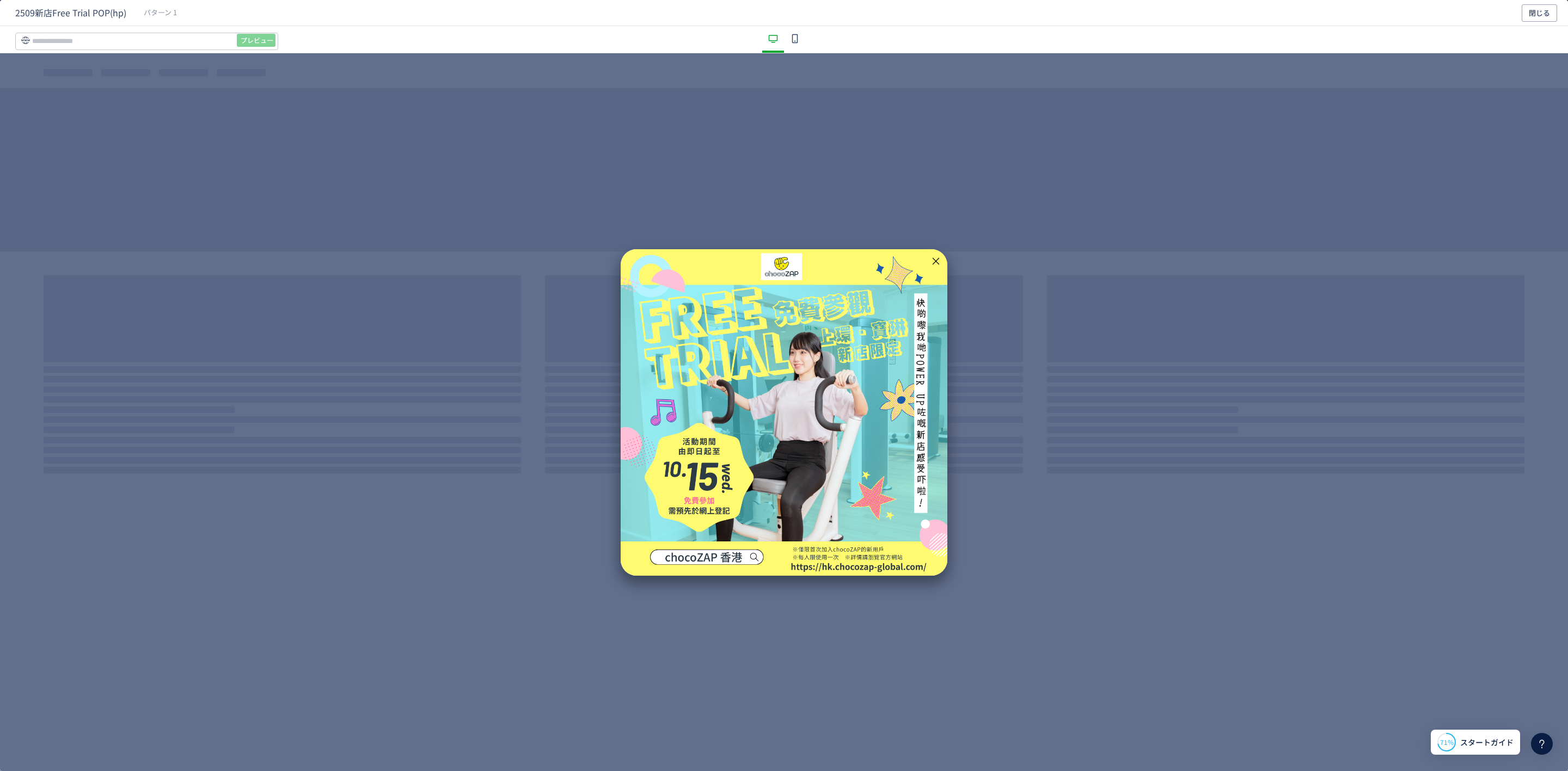
click at [827, 327] on div "dialog" at bounding box center [784, 413] width 327 height 327
click at [1544, 8] on span "閉じる" at bounding box center [1539, 13] width 21 height 18
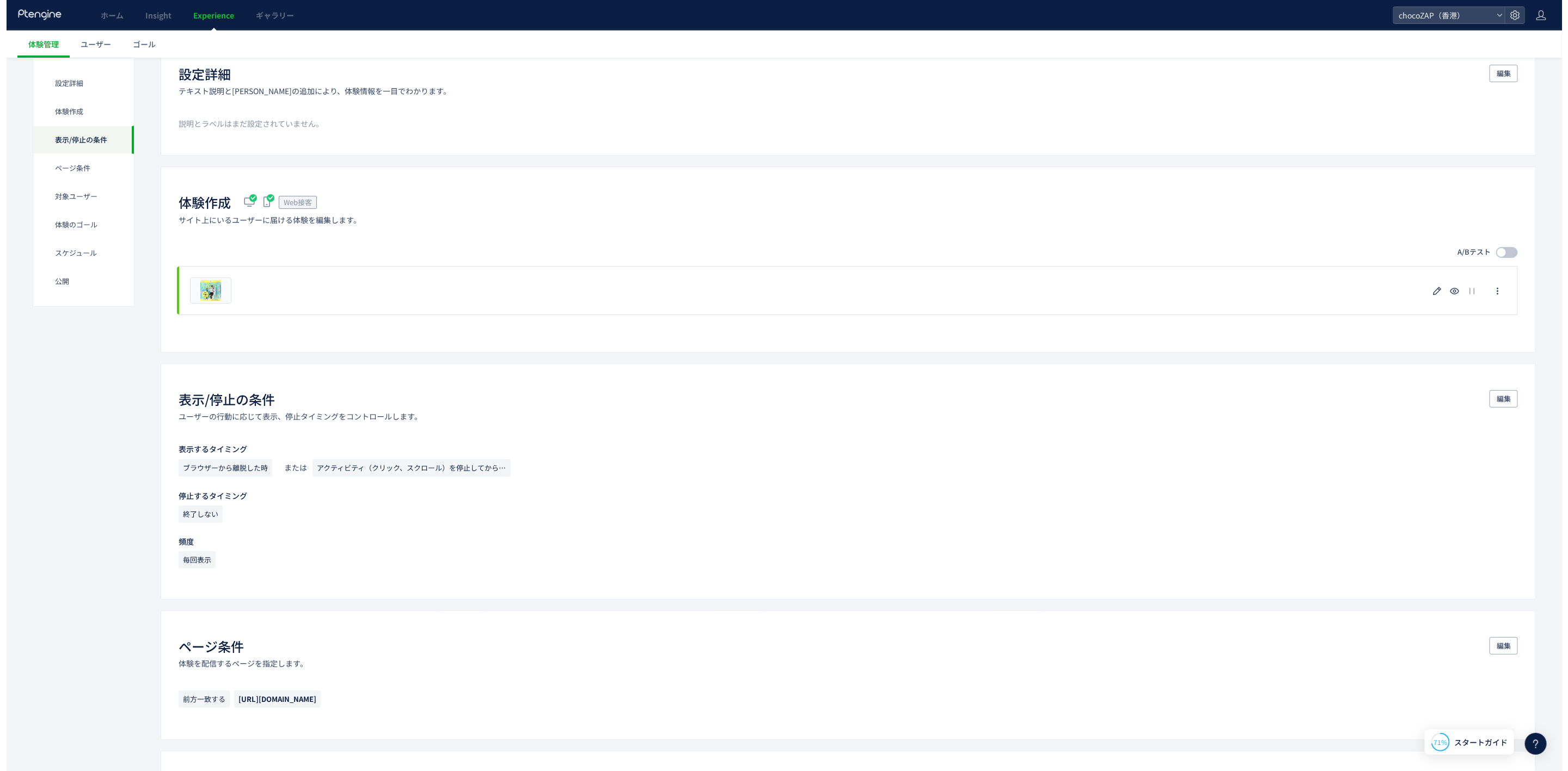
scroll to position [0, 0]
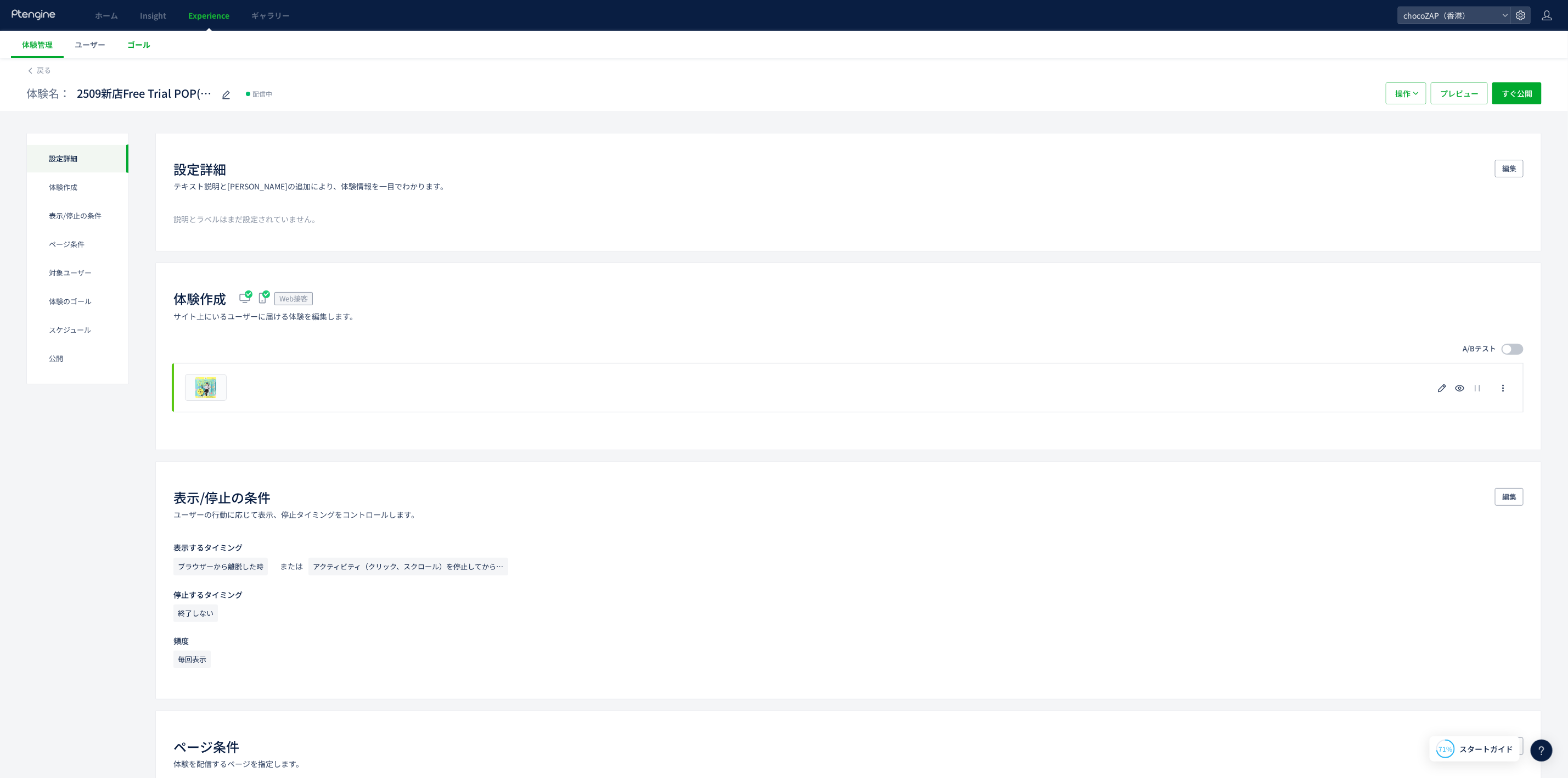
click at [138, 44] on span "ゴール" at bounding box center [139, 45] width 23 height 11
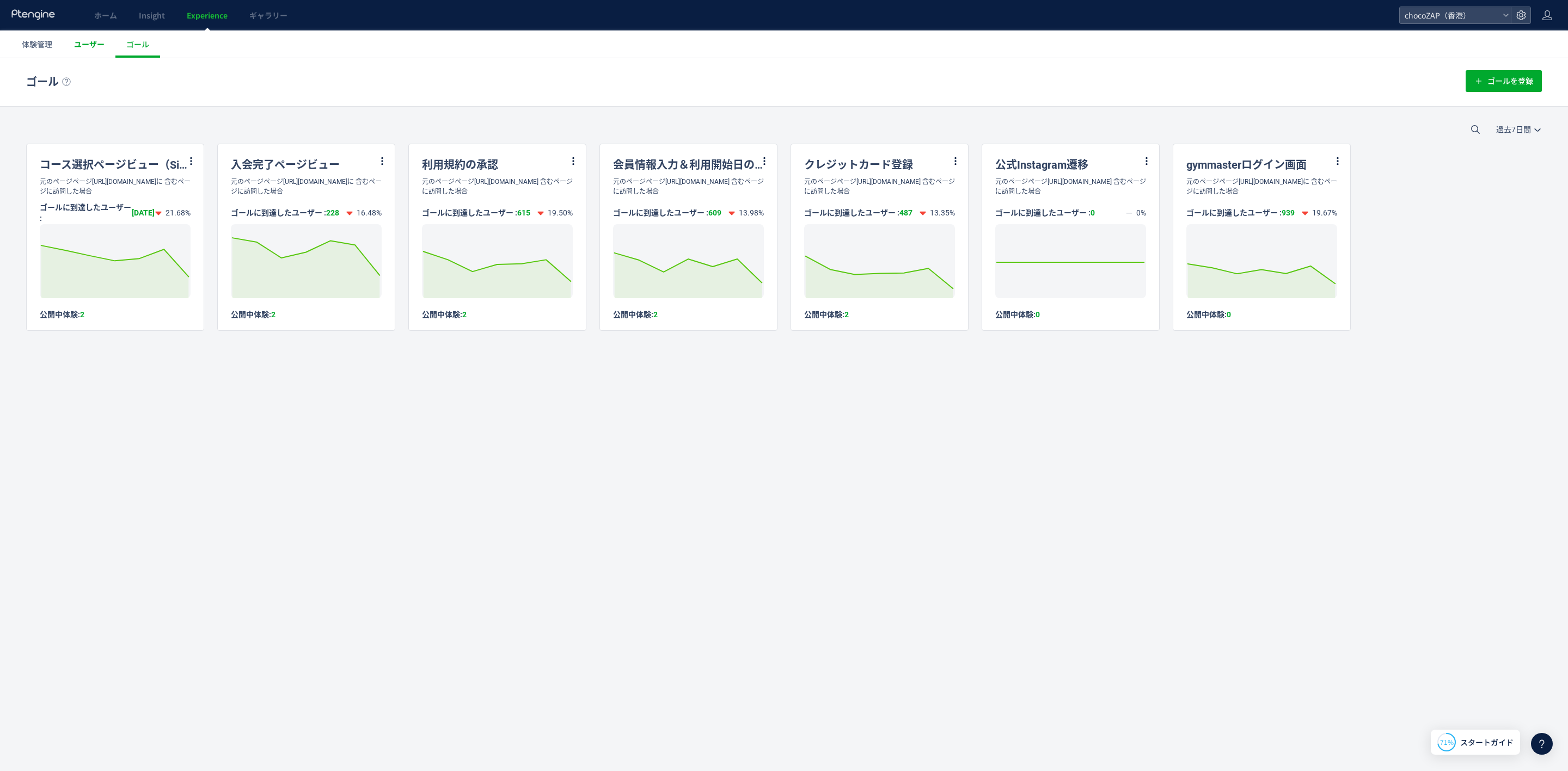
click at [100, 46] on span "ユーザー" at bounding box center [89, 44] width 30 height 11
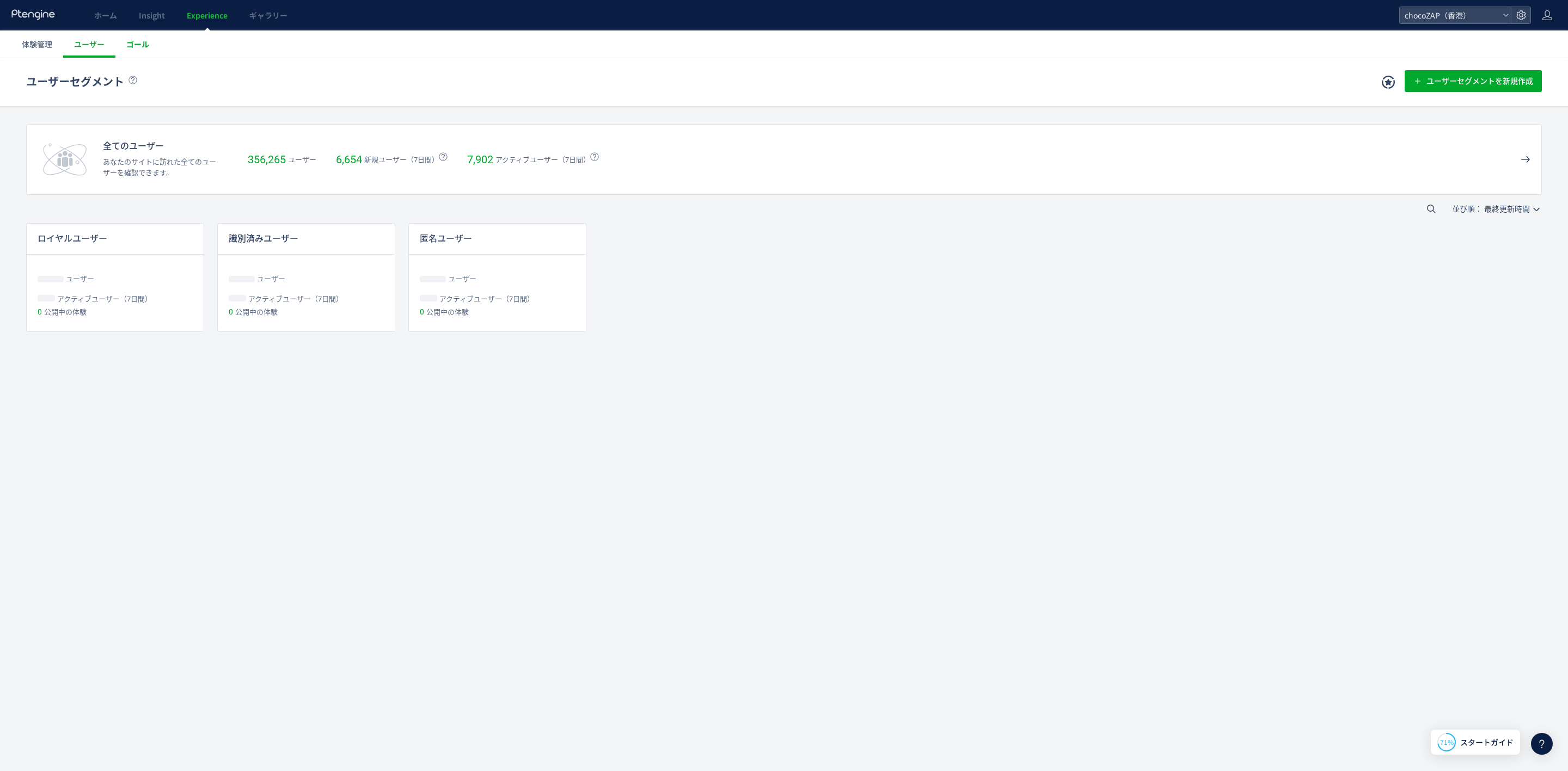
click at [121, 49] on link "ゴール" at bounding box center [138, 44] width 44 height 27
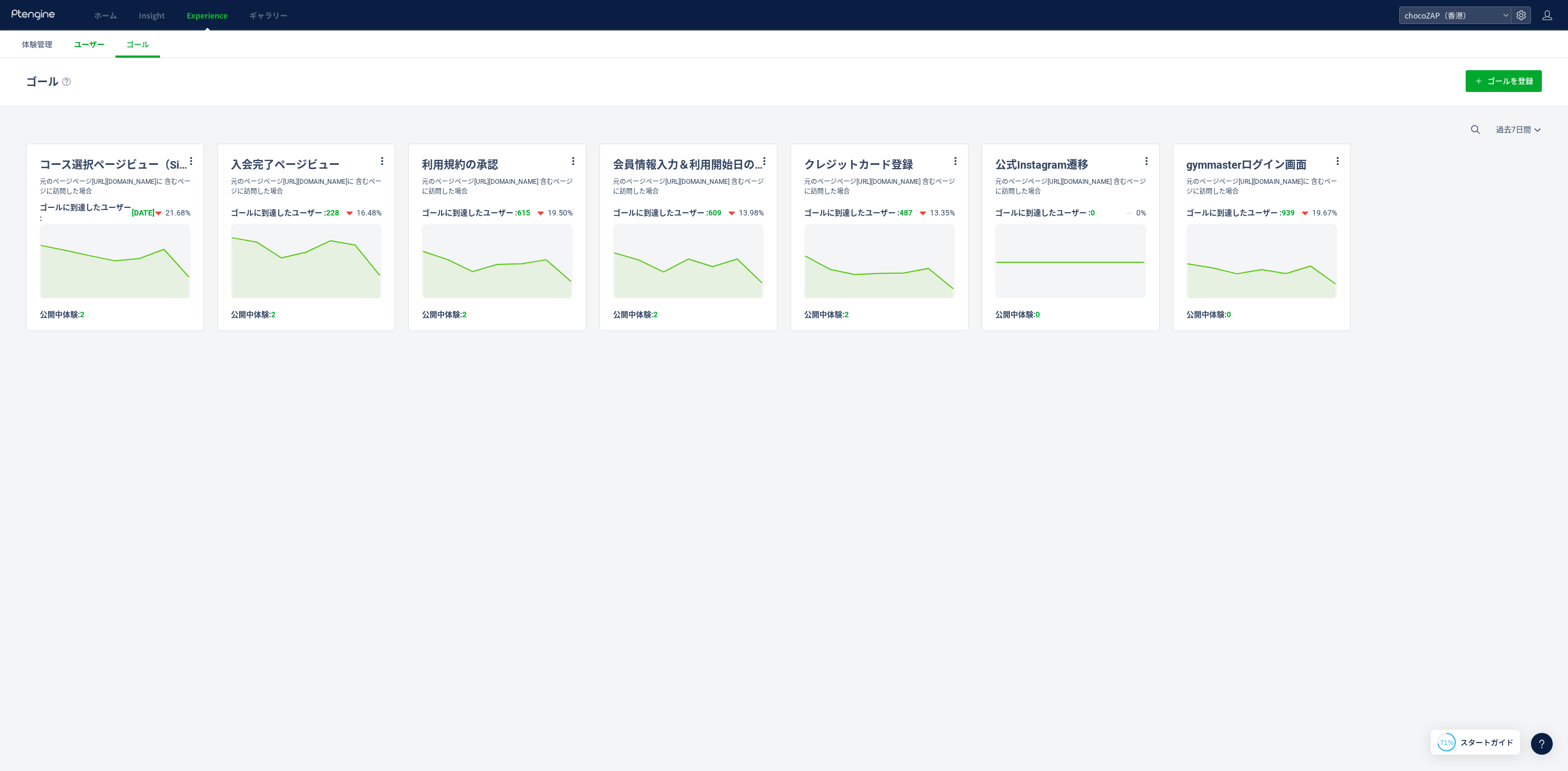
click at [96, 53] on link "ユーザー" at bounding box center [89, 44] width 52 height 27
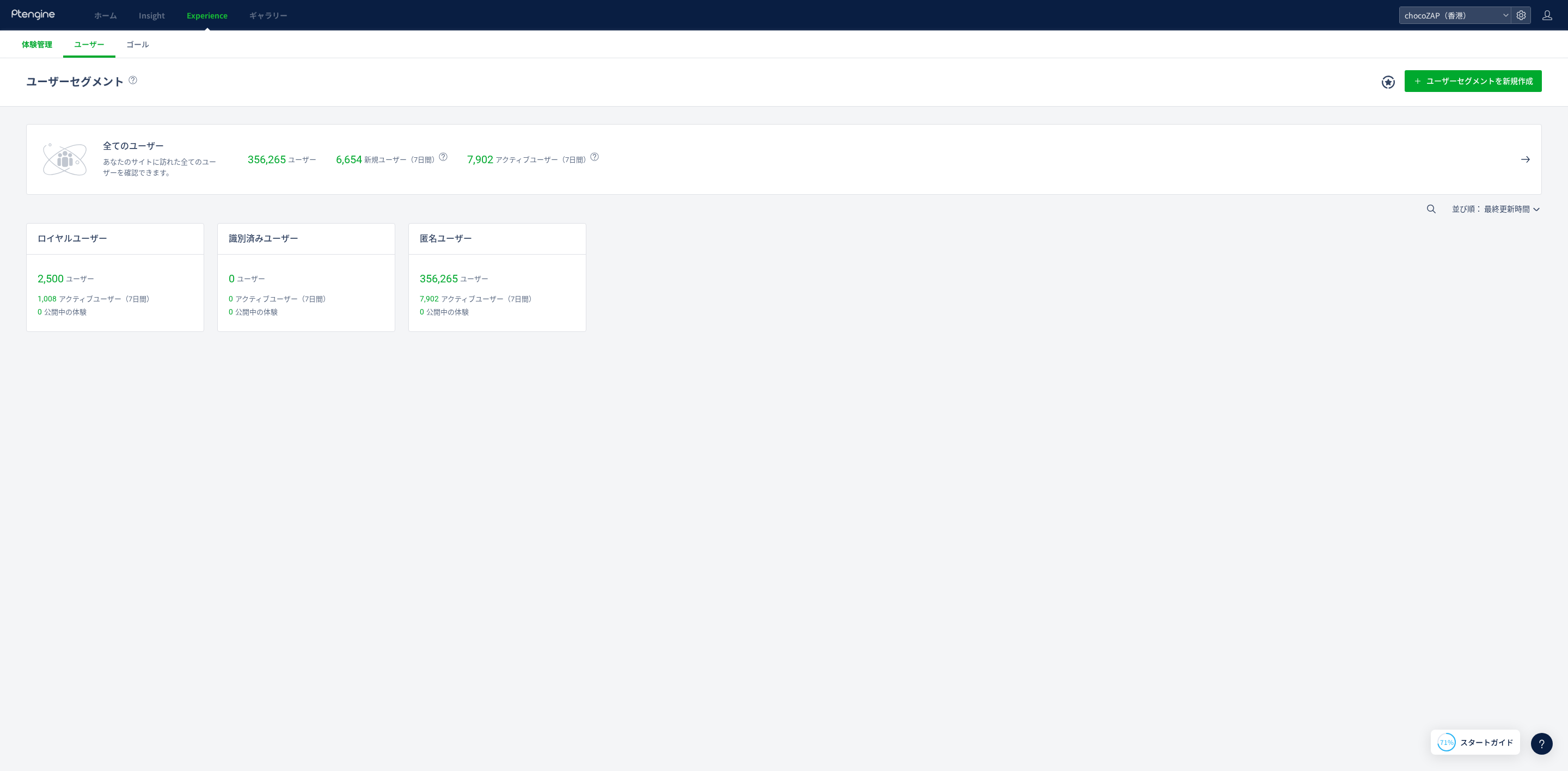
click at [30, 46] on span "体験管理" at bounding box center [37, 44] width 30 height 11
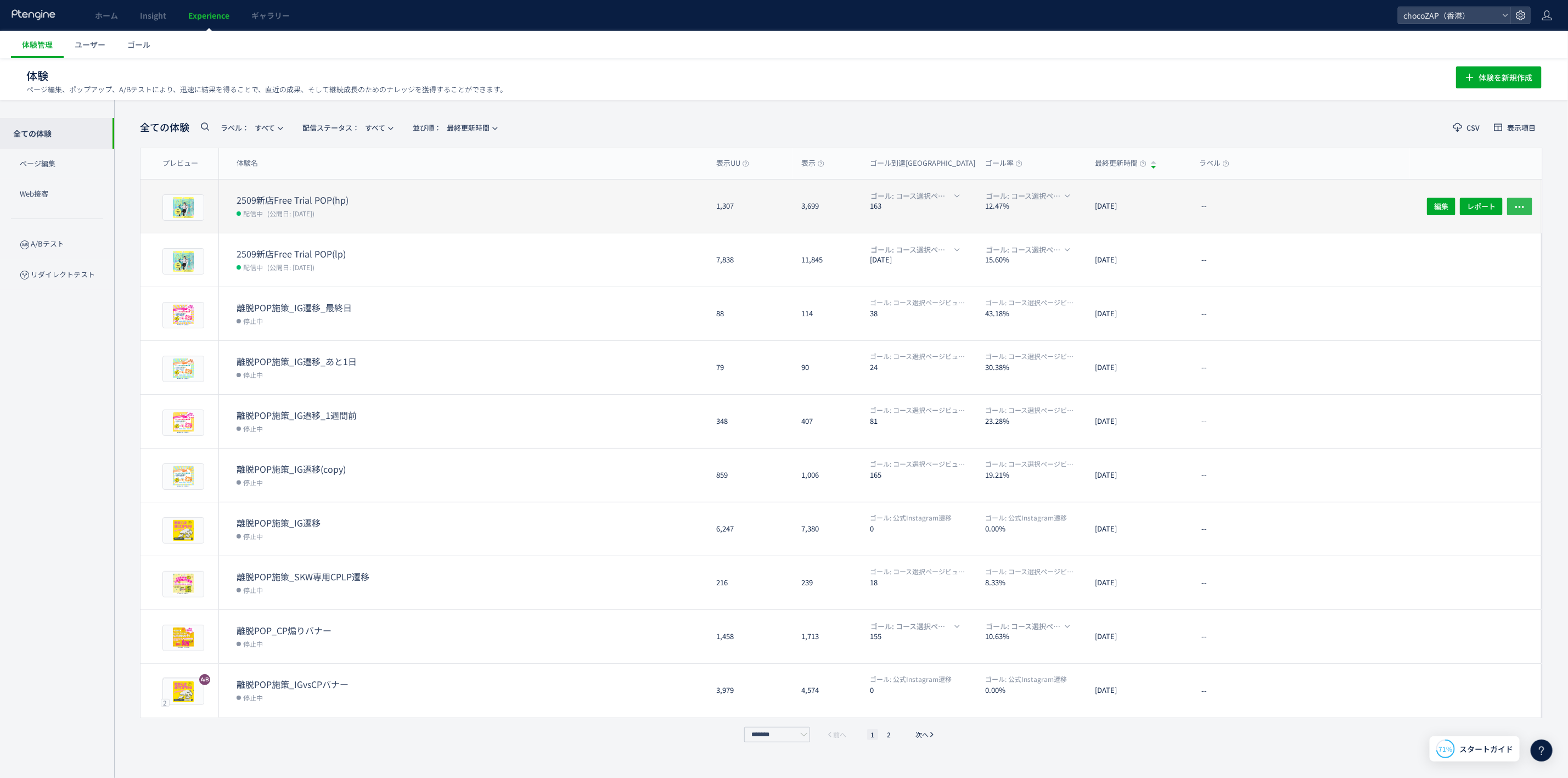
click at [1523, 204] on icon "button" at bounding box center [1520, 206] width 11 height 11
click at [1264, 195] on div "--" at bounding box center [1300, 206] width 220 height 53
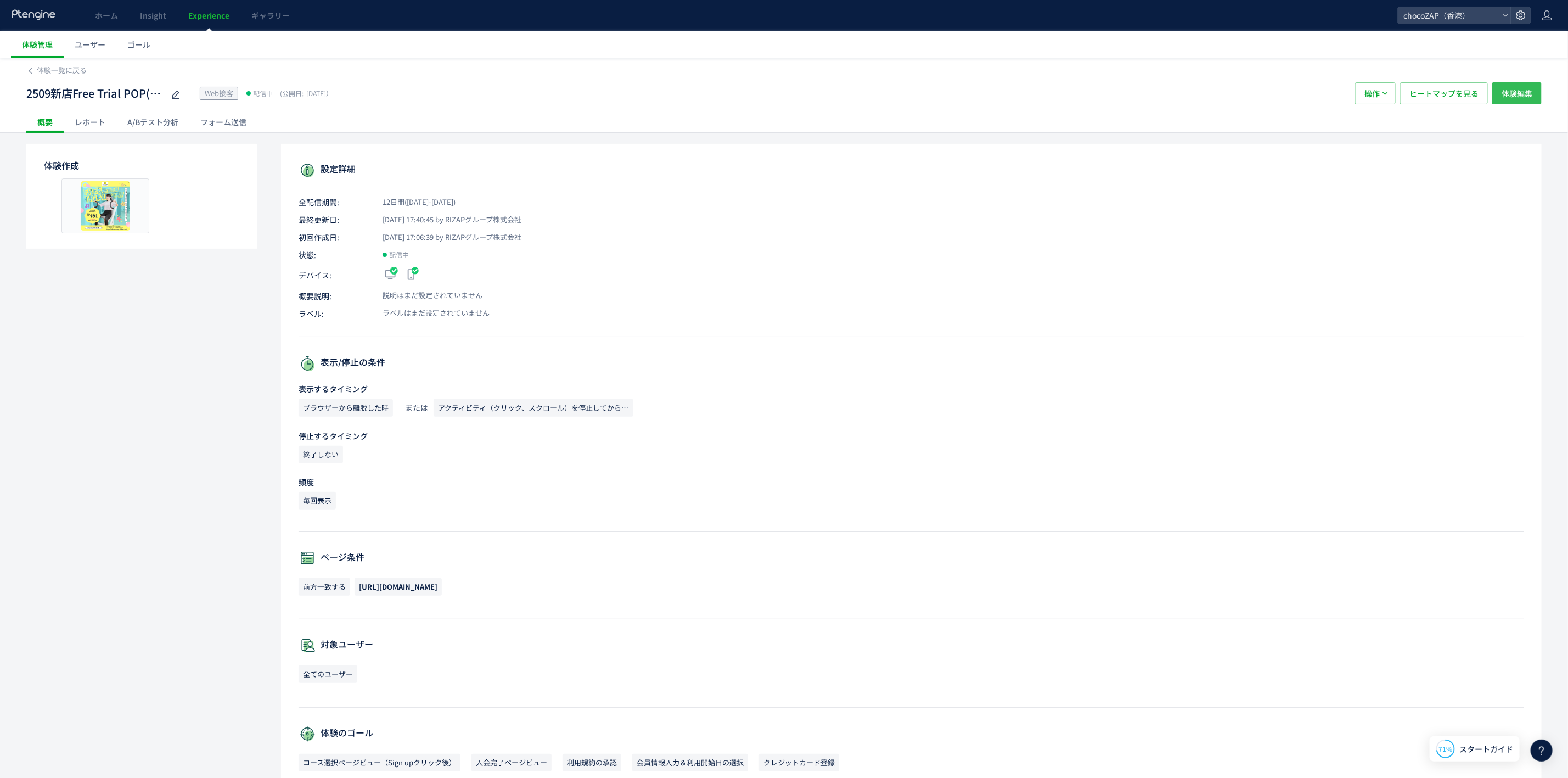
click at [1518, 87] on span "体験編集" at bounding box center [1517, 93] width 31 height 22
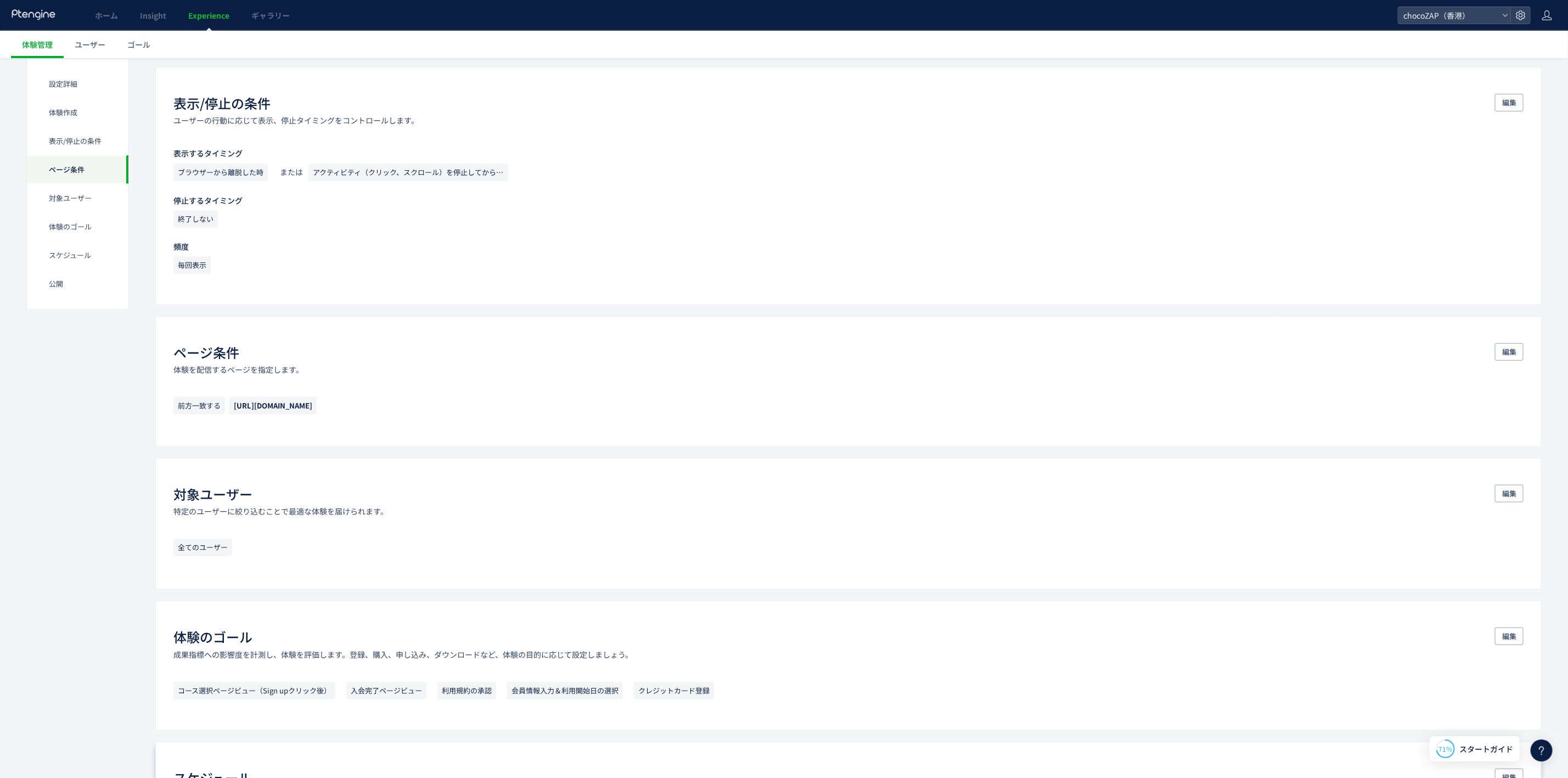
scroll to position [376, 0]
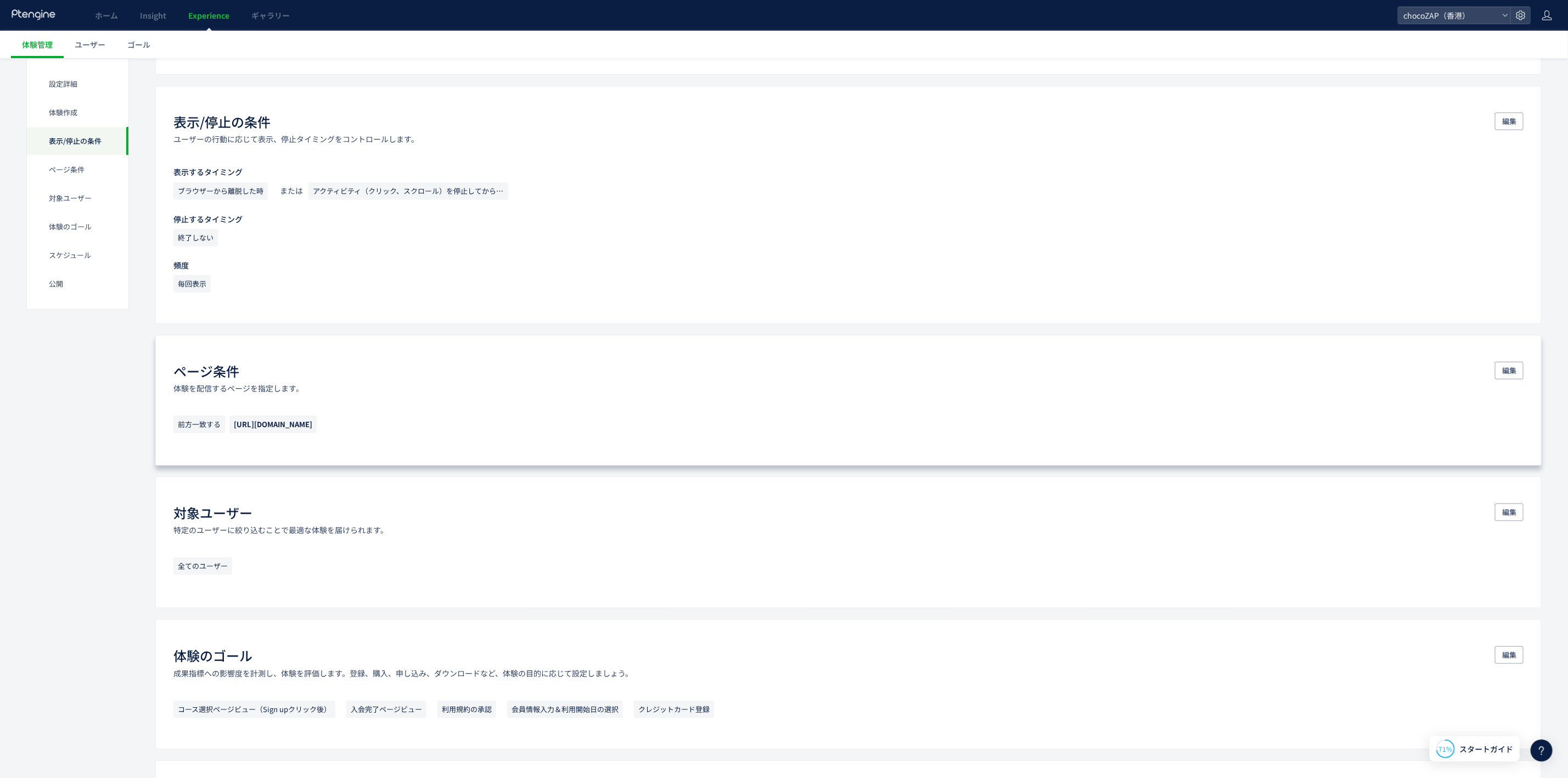
click at [470, 386] on div "ページ条件 体験を配信するページを指定します。 編集" at bounding box center [849, 378] width 1350 height 32
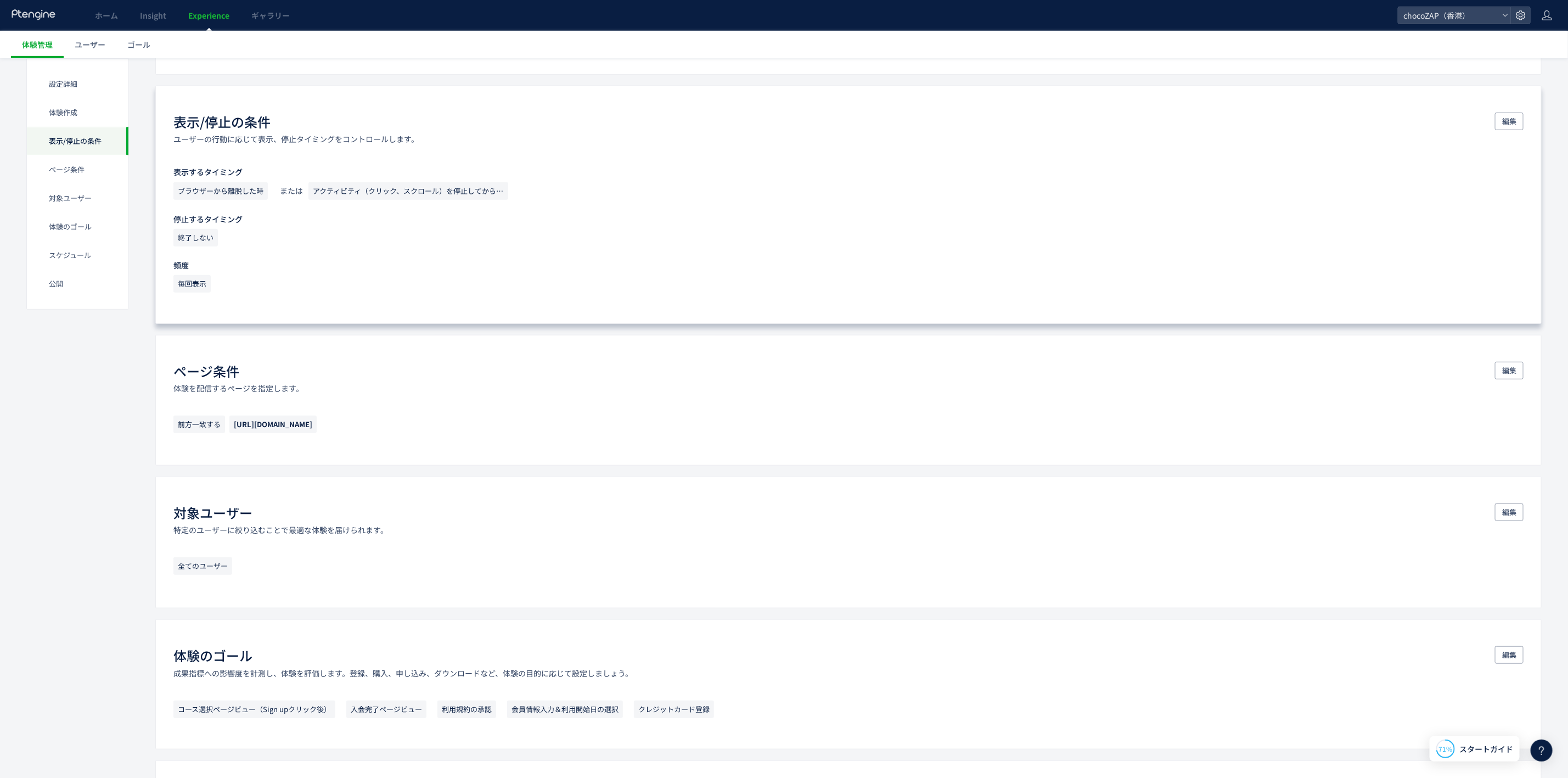
click at [454, 254] on div "表示するタイミング ブラウザーから離脱した時 または アクティビティ（クリック、スクロール）を停止してから5秒間経過した時 停止するタイミング 終了しない 頻…" at bounding box center [849, 231] width 1350 height 131
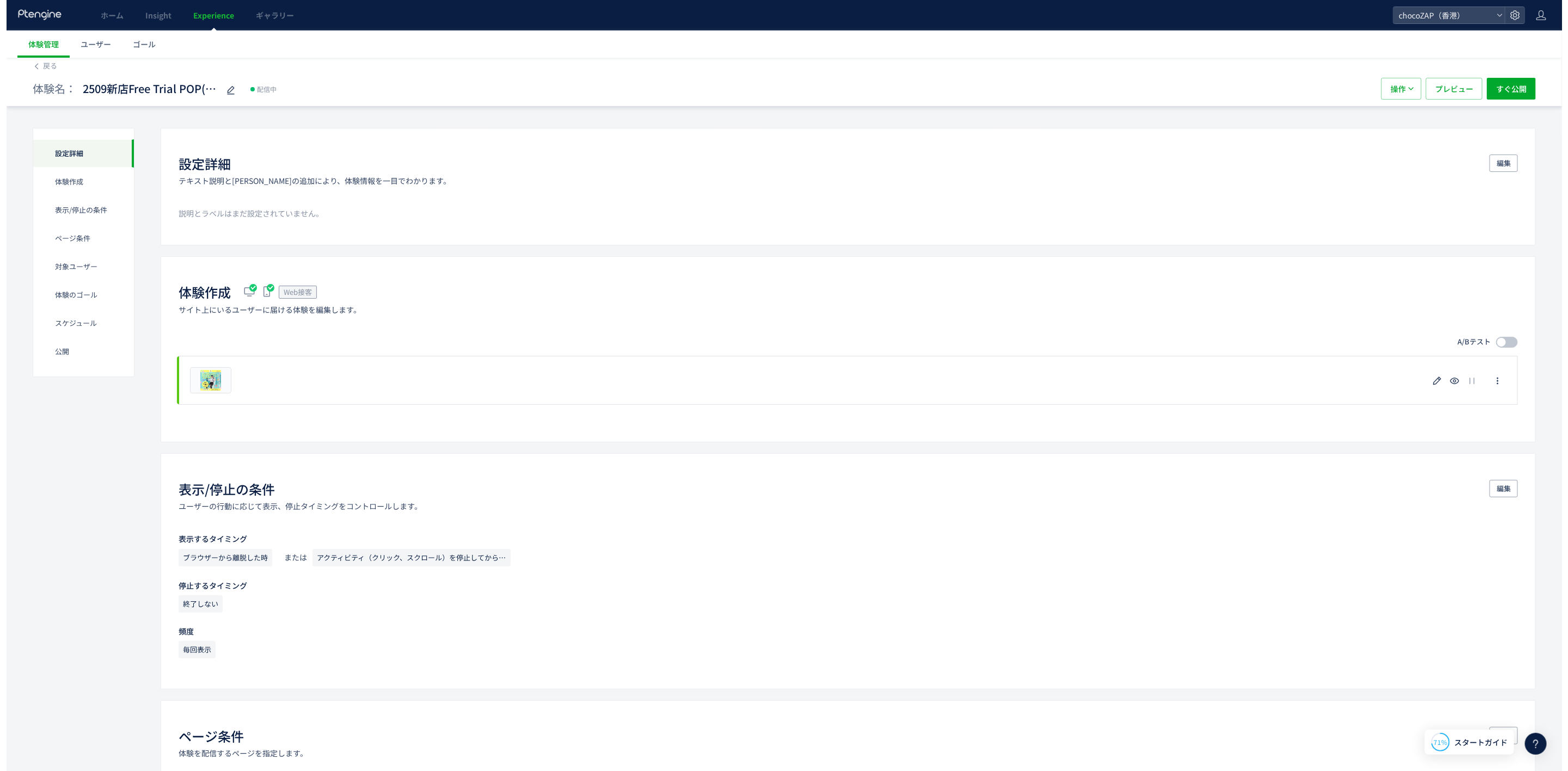
scroll to position [0, 0]
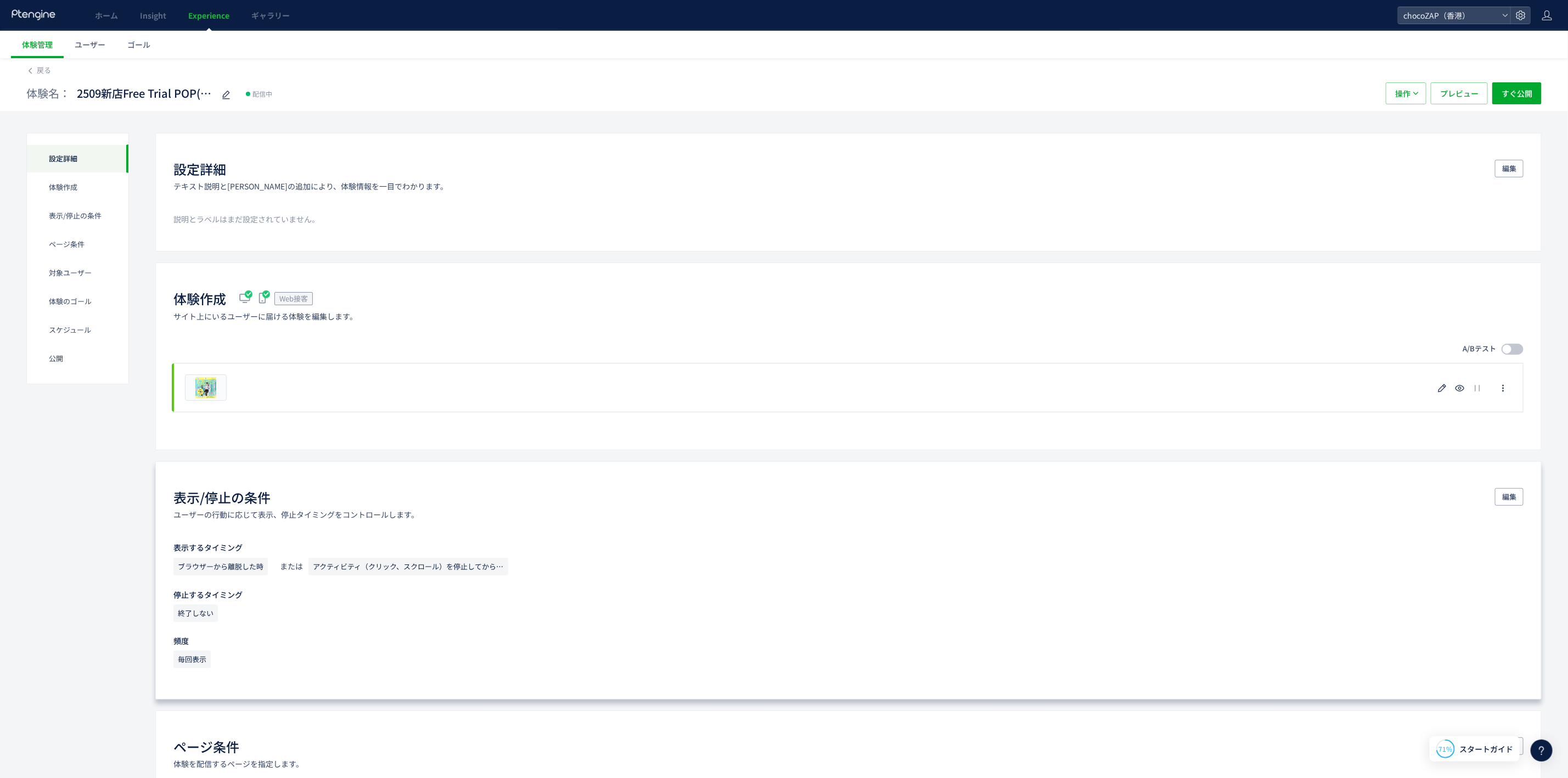
click at [287, 502] on div "表示/停止の条件" at bounding box center [296, 497] width 245 height 18
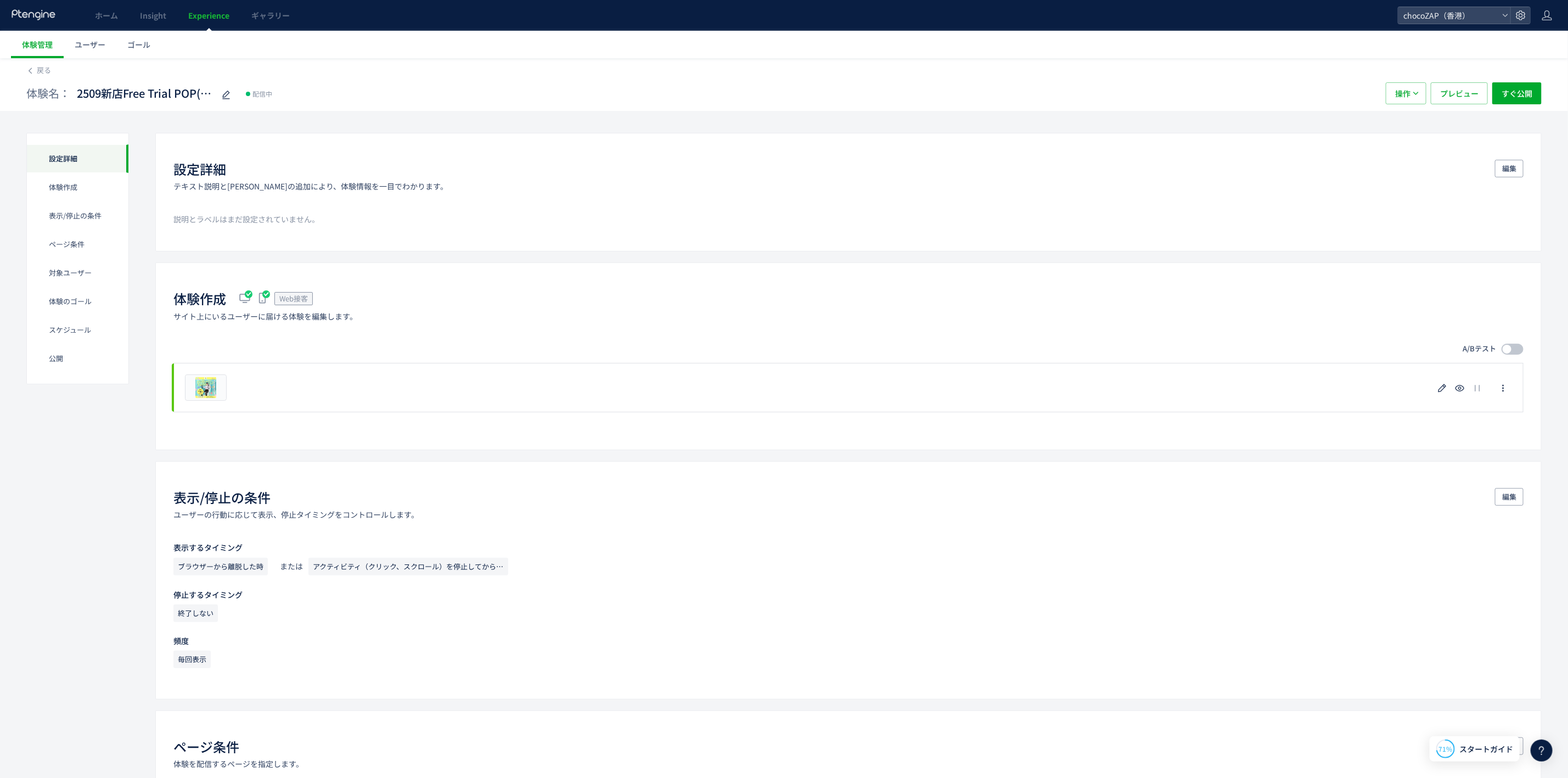
click at [1425, 312] on div "体験作成 Web接客 サイト上にいるユーザーに届ける体験を編集します。" at bounding box center [849, 305] width 1350 height 32
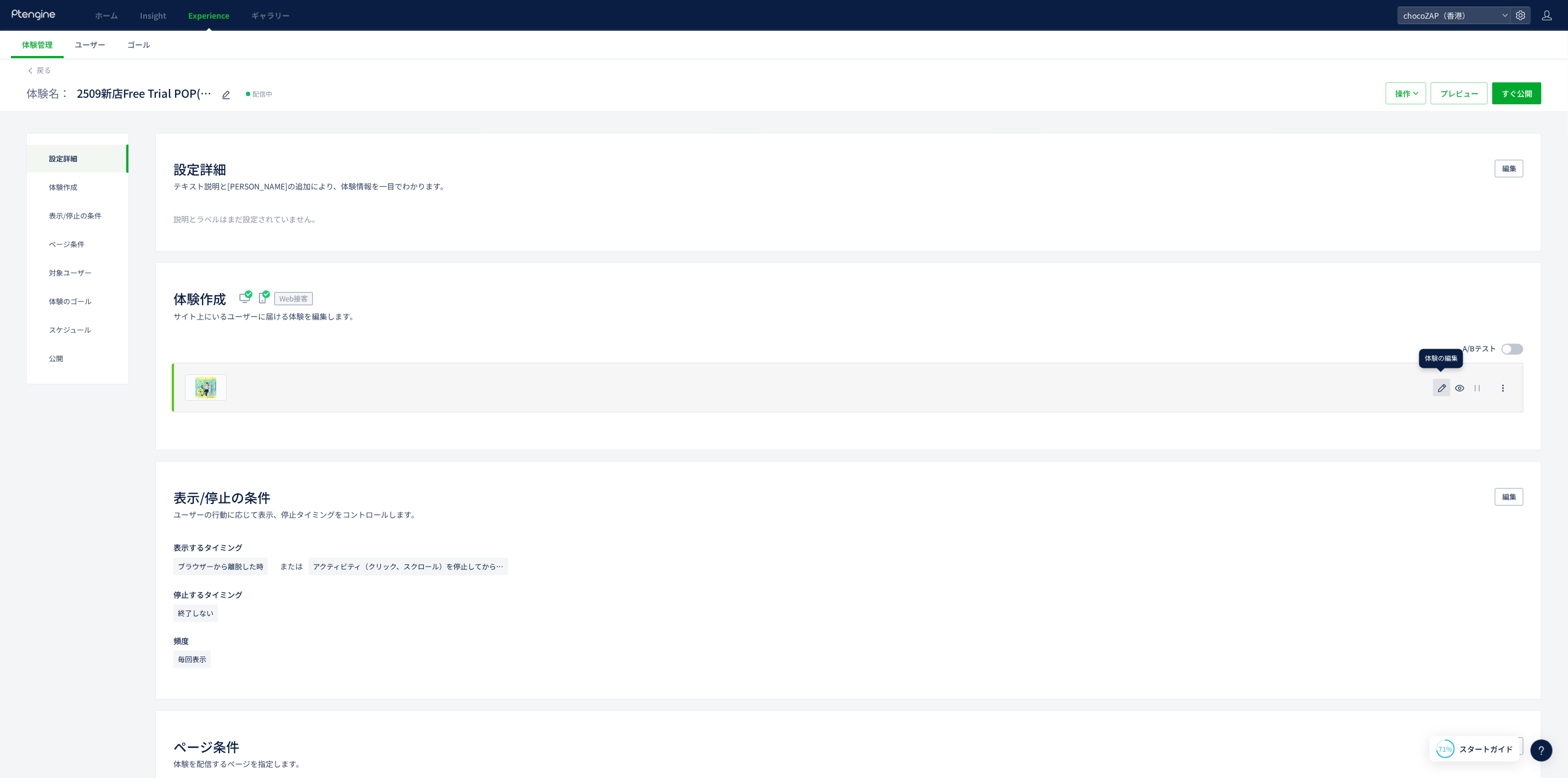
click at [1438, 383] on icon "button" at bounding box center [1442, 388] width 13 height 13
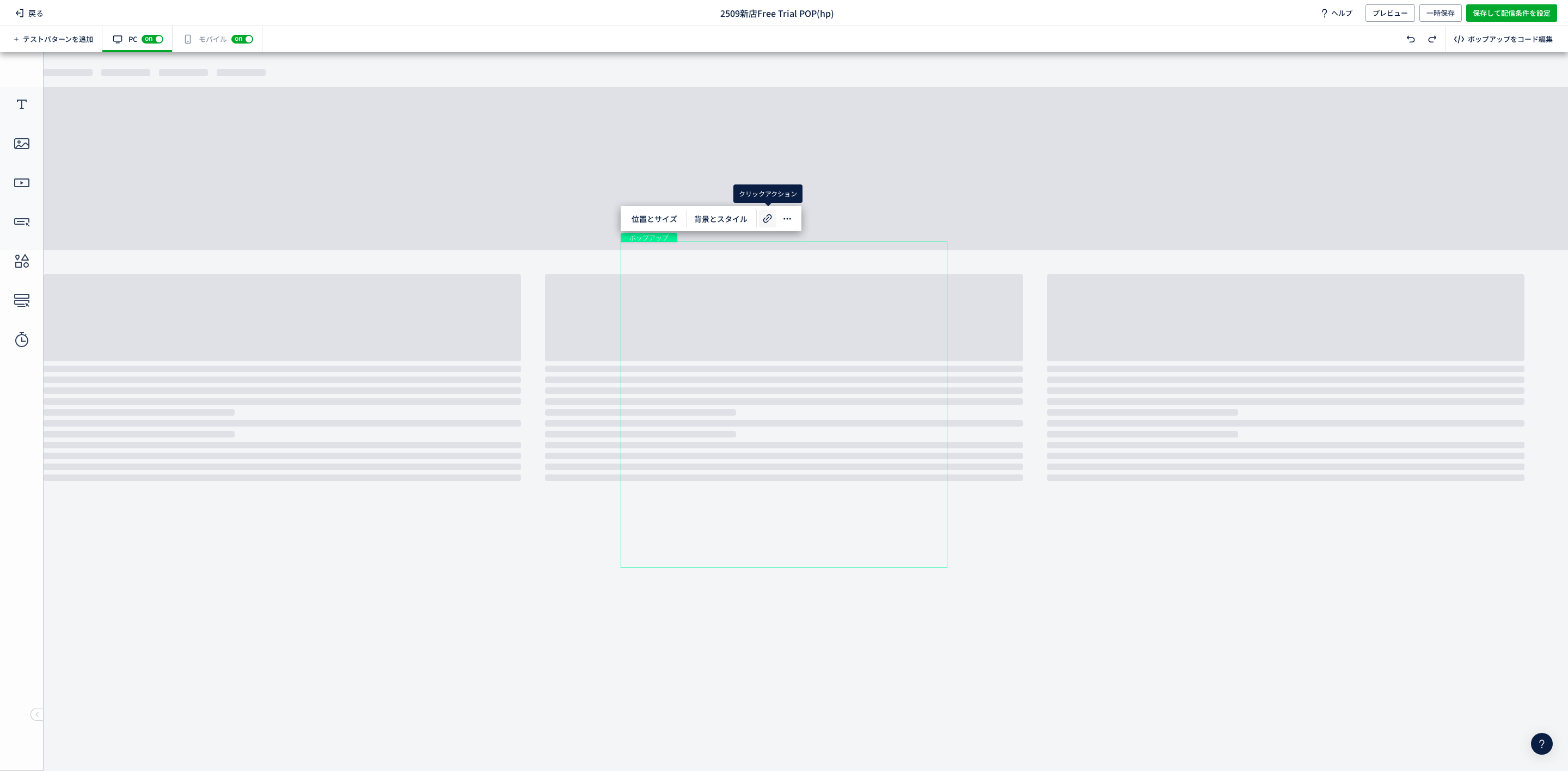
click at [765, 216] on icon at bounding box center [767, 218] width 13 height 13
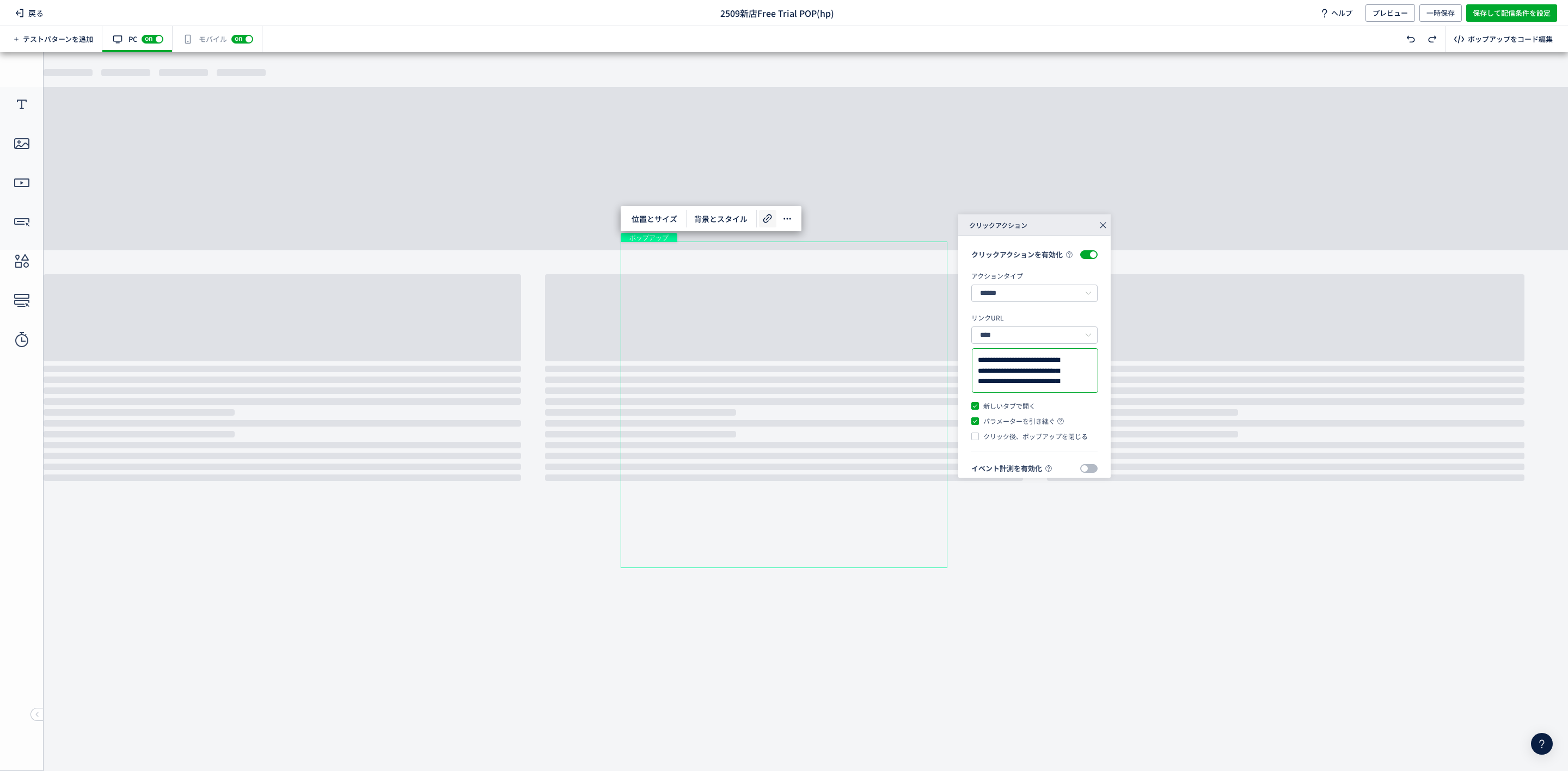
click at [1039, 386] on textarea "**********" at bounding box center [1028, 371] width 102 height 32
click at [1018, 382] on textarea "**********" at bounding box center [1028, 371] width 102 height 32
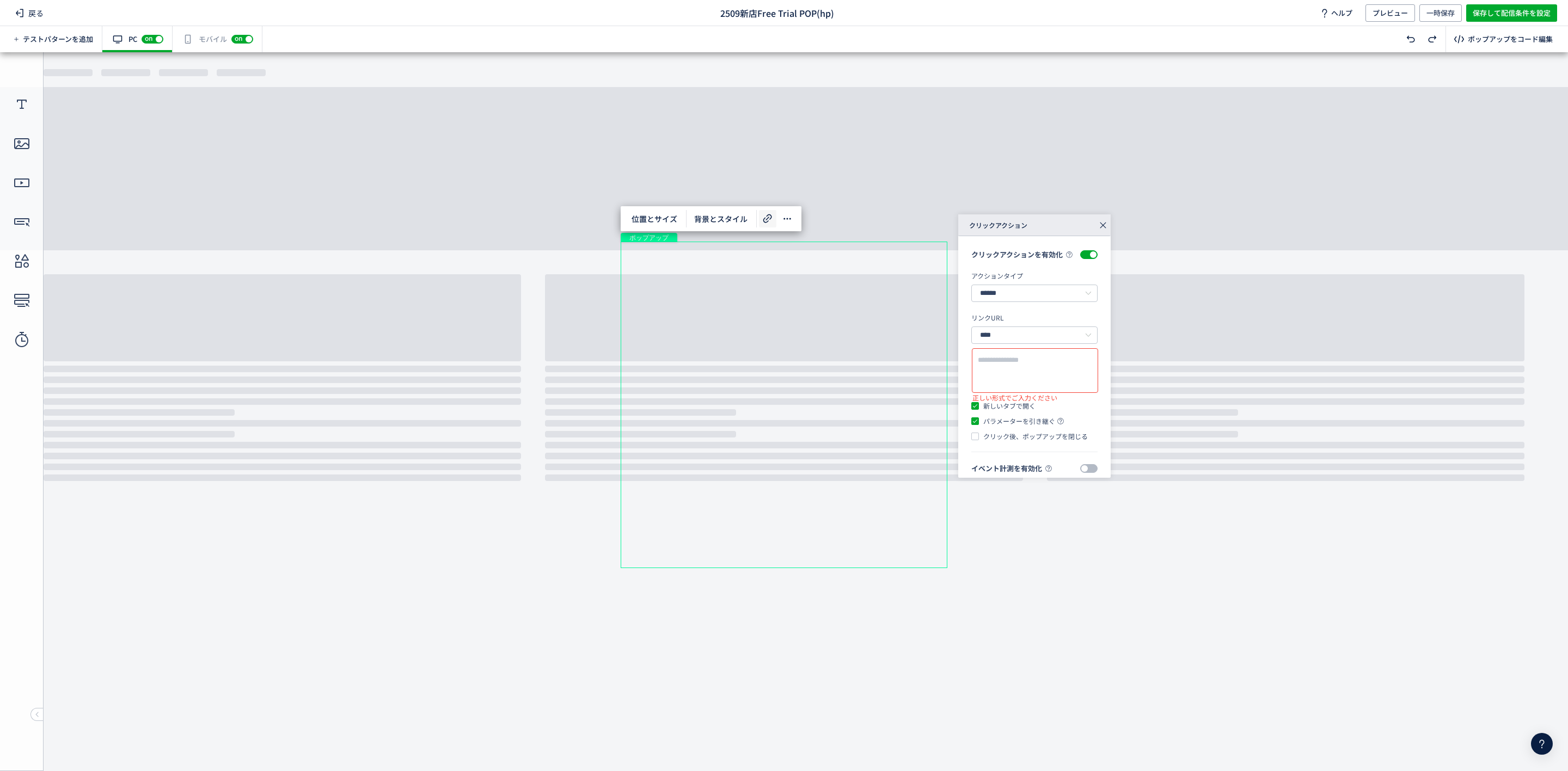
paste textarea "**********"
type textarea "**********"
click at [874, 183] on body "undefined ポップアップ undefined ポップアップ クローズボタン" at bounding box center [784, 406] width 1568 height 707
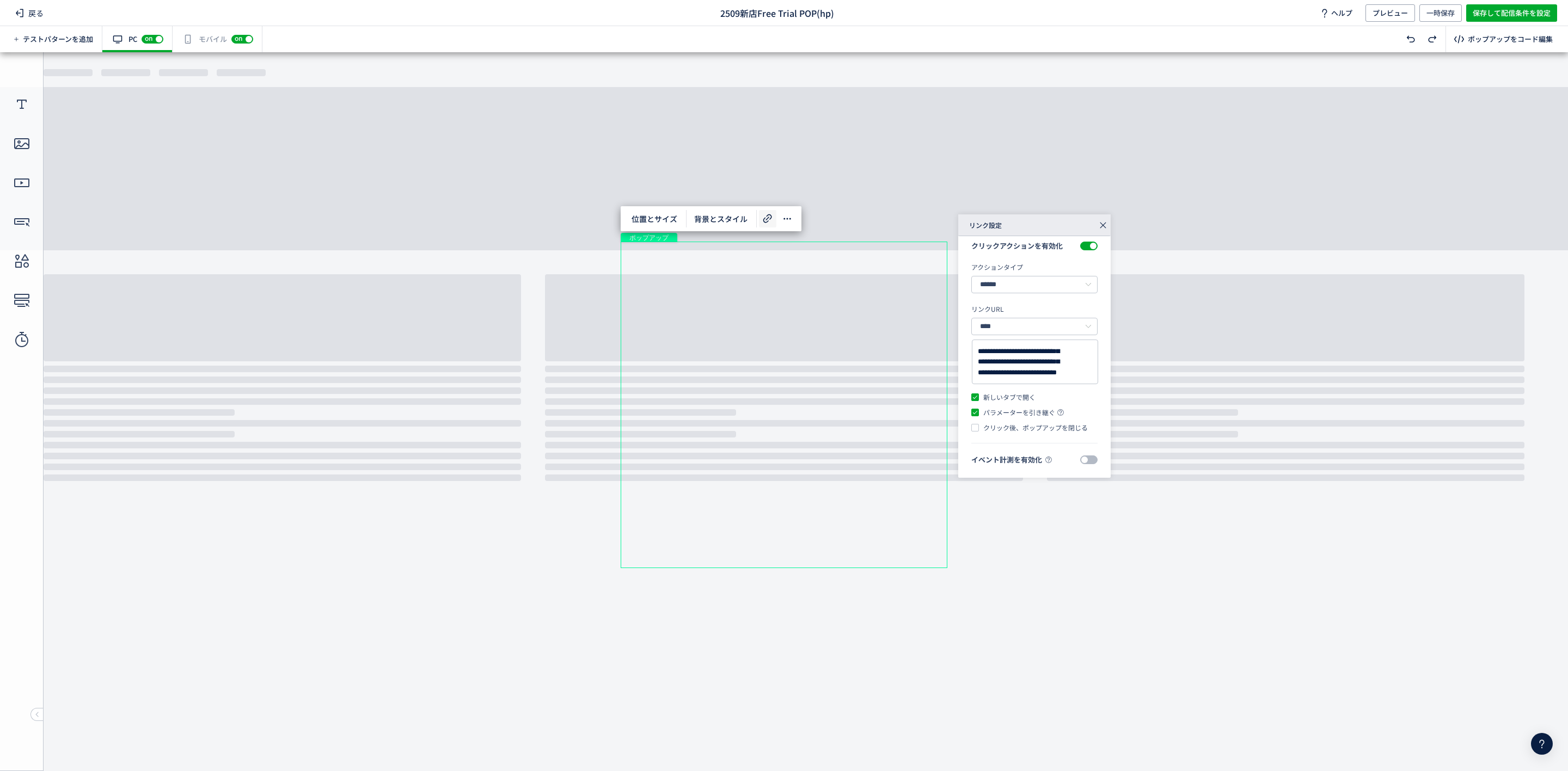
click at [1099, 220] on icon at bounding box center [1103, 225] width 15 height 15
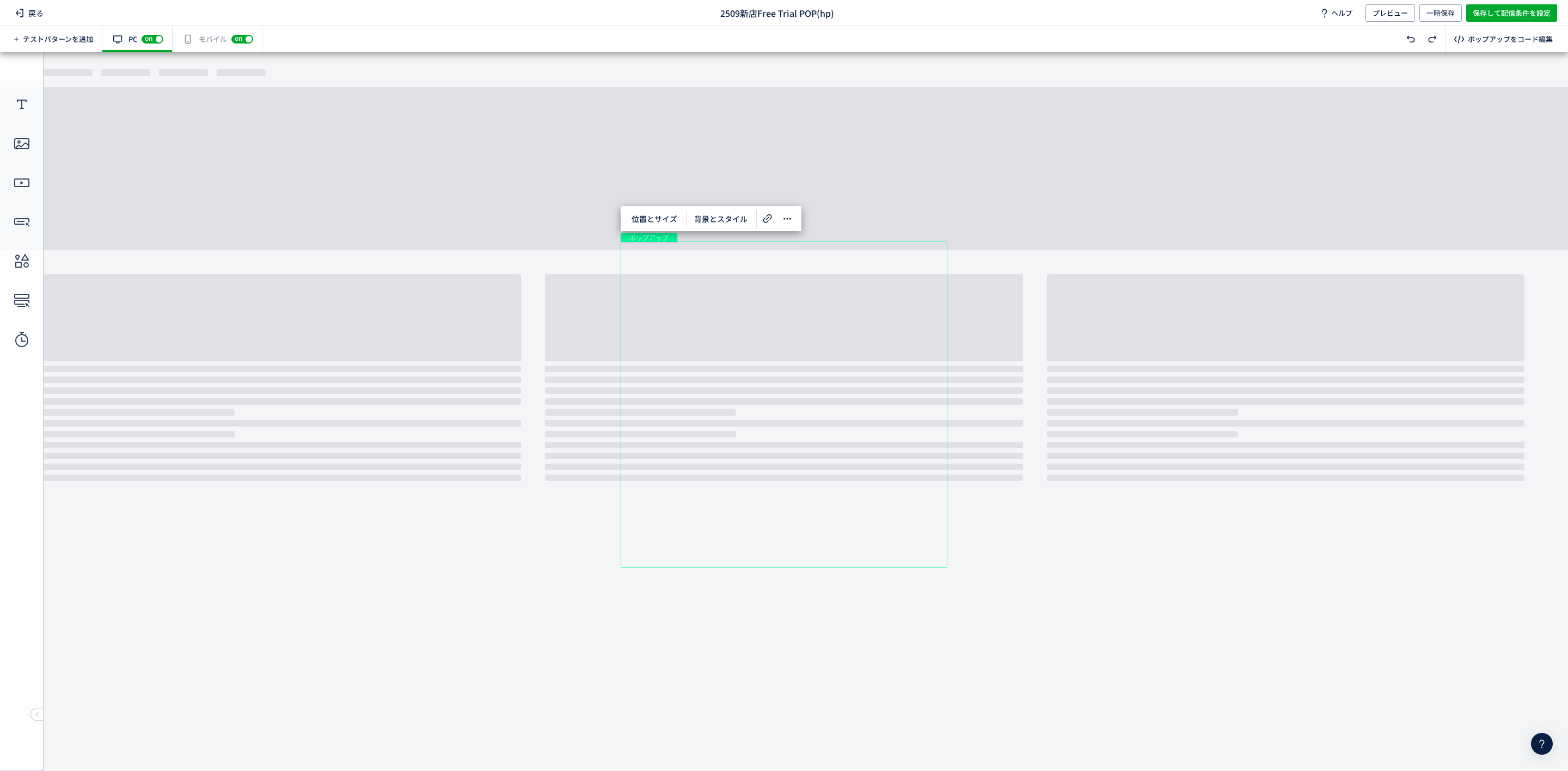
click at [205, 41] on div "有効な編集箇所が確認されません モバイル off on" at bounding box center [218, 39] width 90 height 26
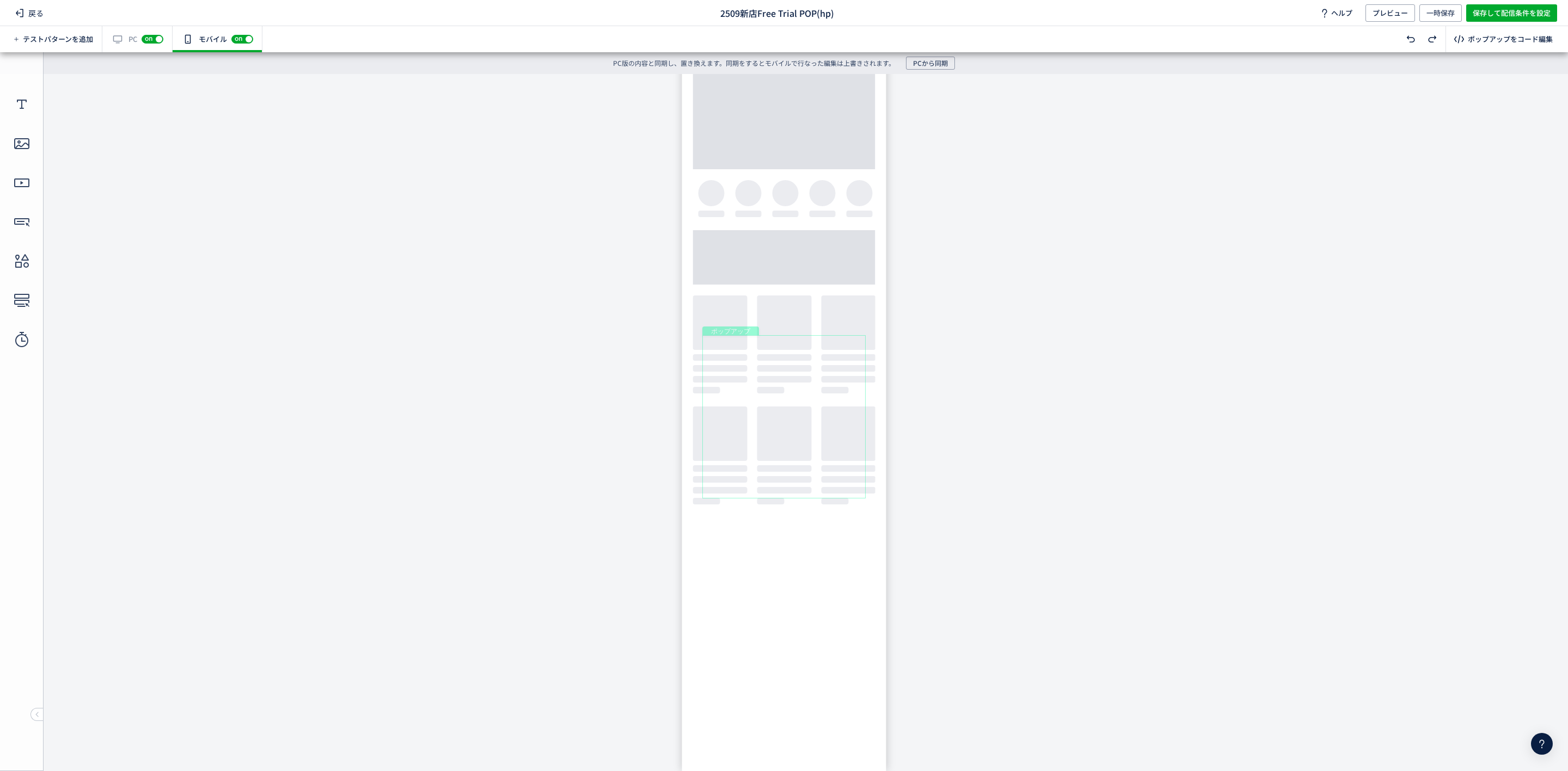
scroll to position [0, 0]
click at [848, 309] on icon at bounding box center [849, 312] width 13 height 13
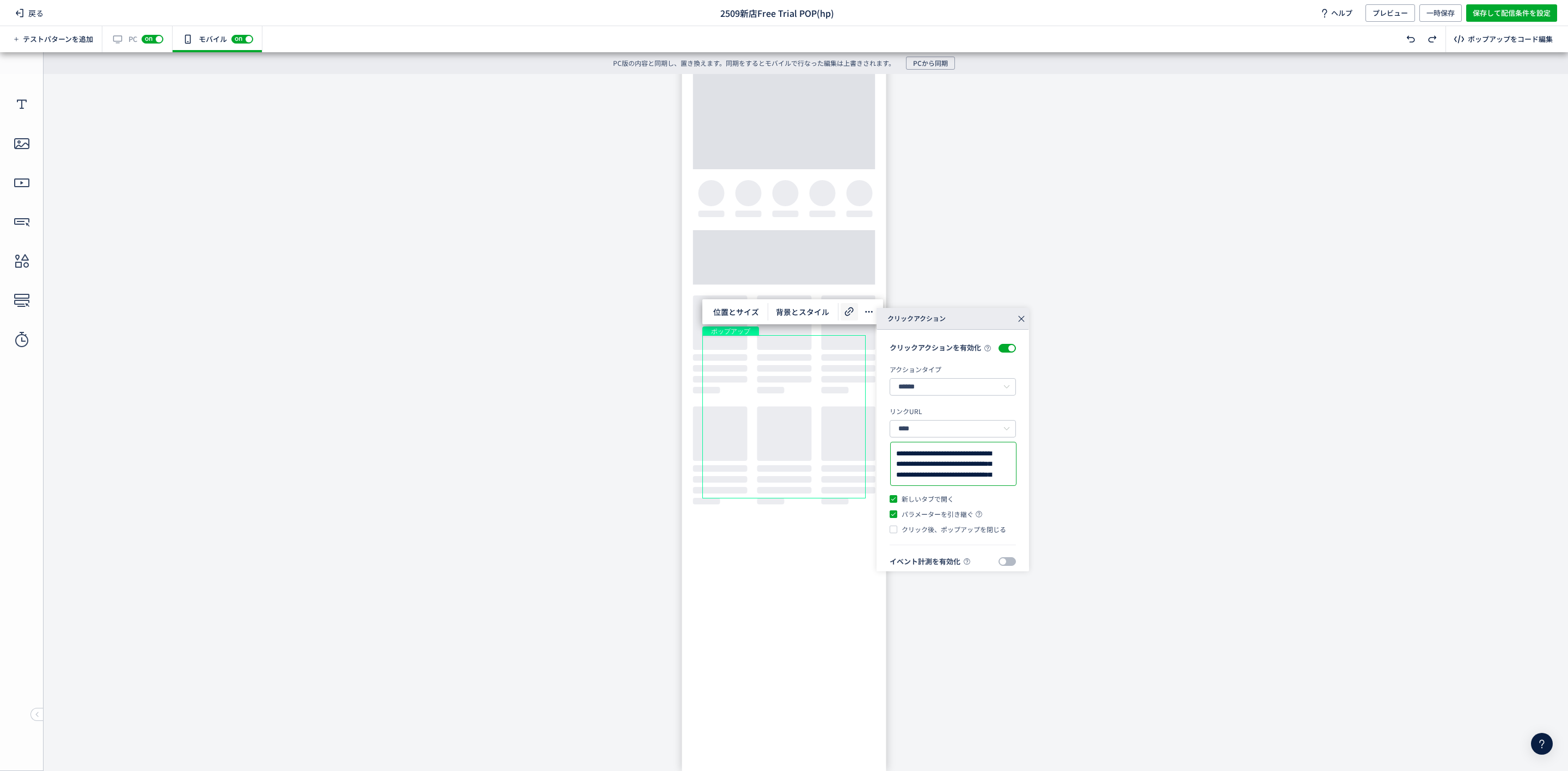
click at [964, 478] on textarea "**********" at bounding box center [953, 464] width 114 height 32
paste textarea "**********"
type textarea "**********"
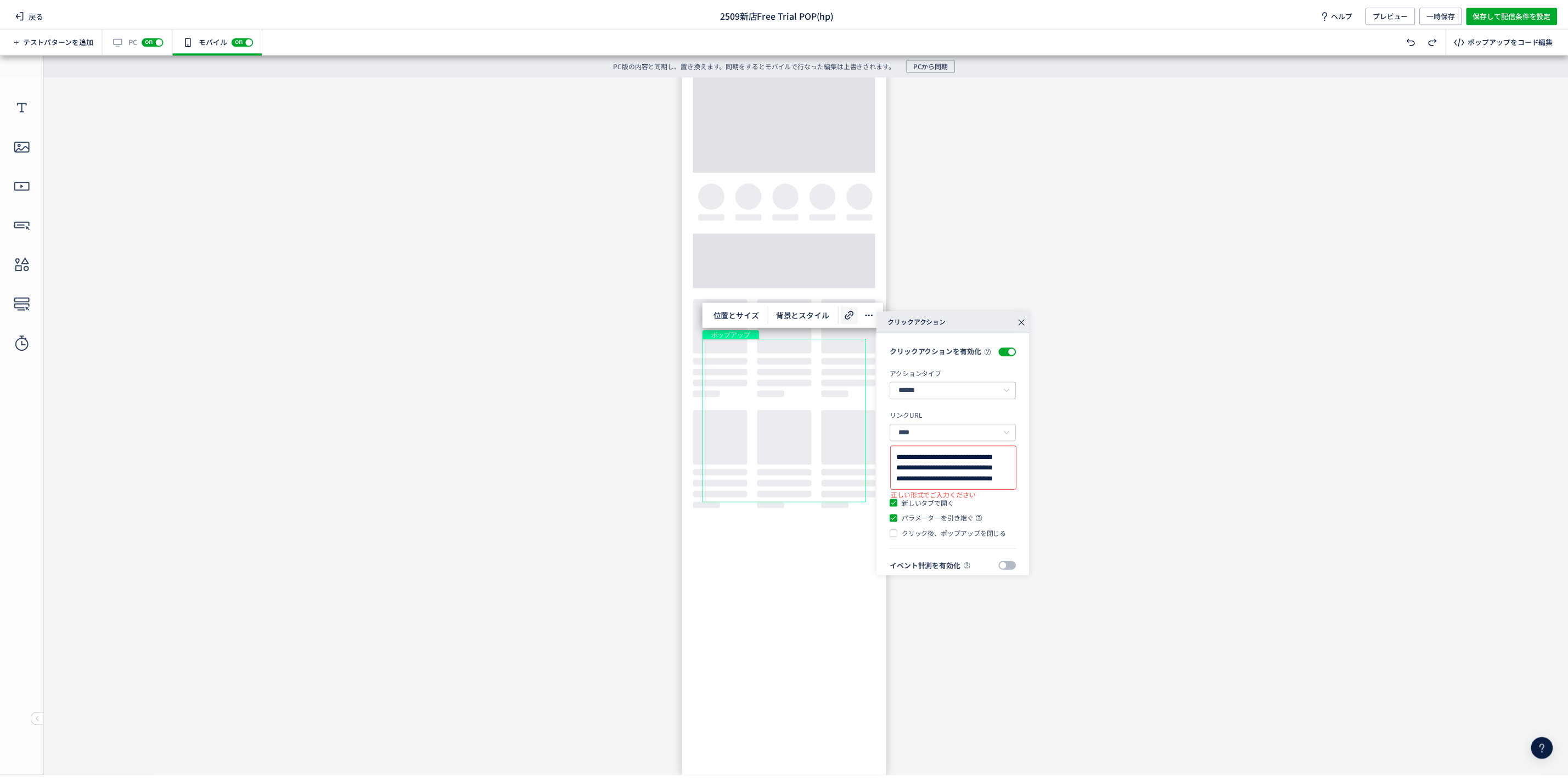
scroll to position [235, 0]
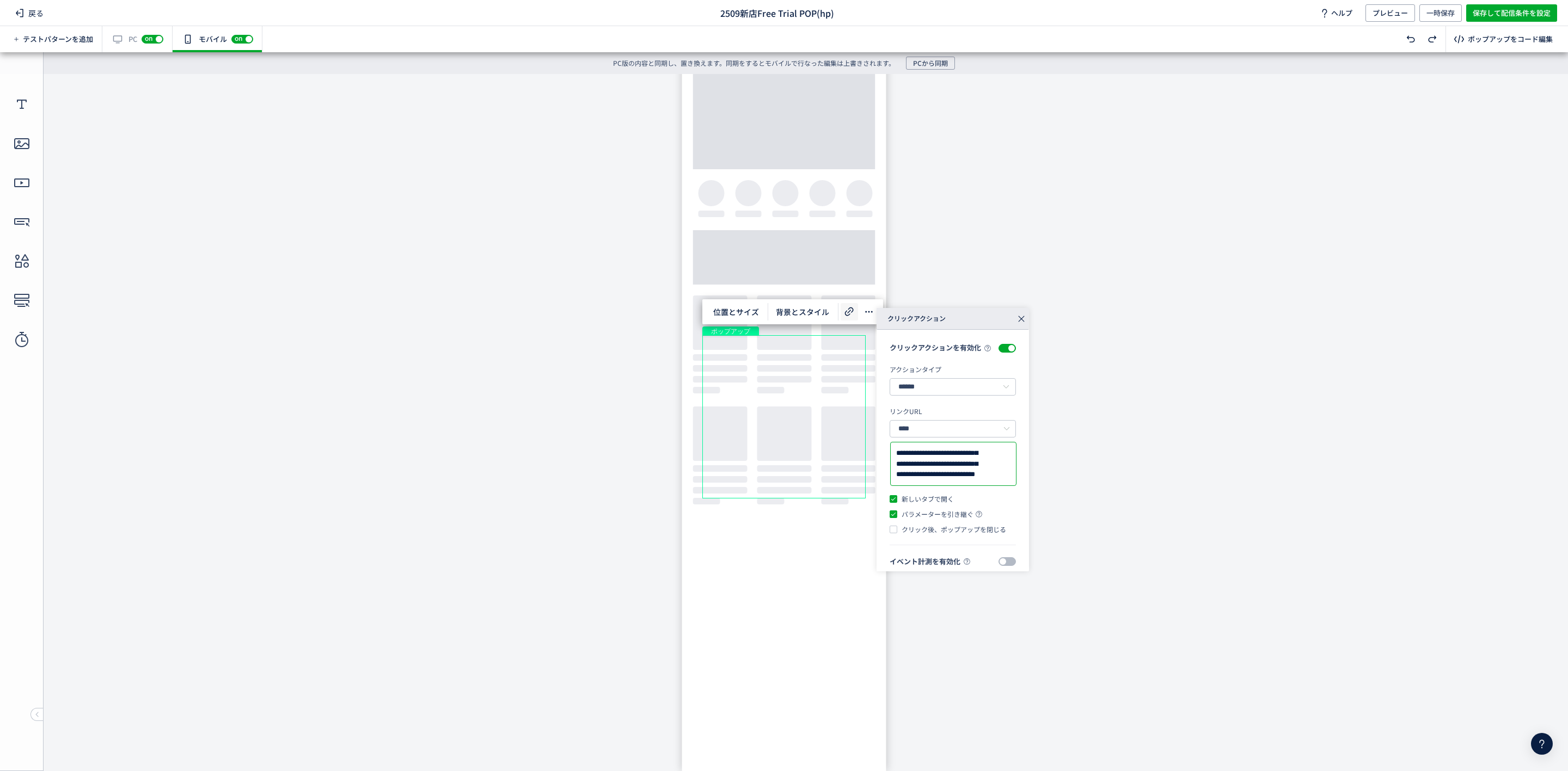
click at [897, 219] on body "undefined ポップアップ undefined ポップアップ クローズボタン" at bounding box center [784, 416] width 1568 height 685
click at [1026, 317] on icon at bounding box center [1021, 319] width 15 height 15
click at [1447, 13] on span "一時保存" at bounding box center [1440, 13] width 29 height 18
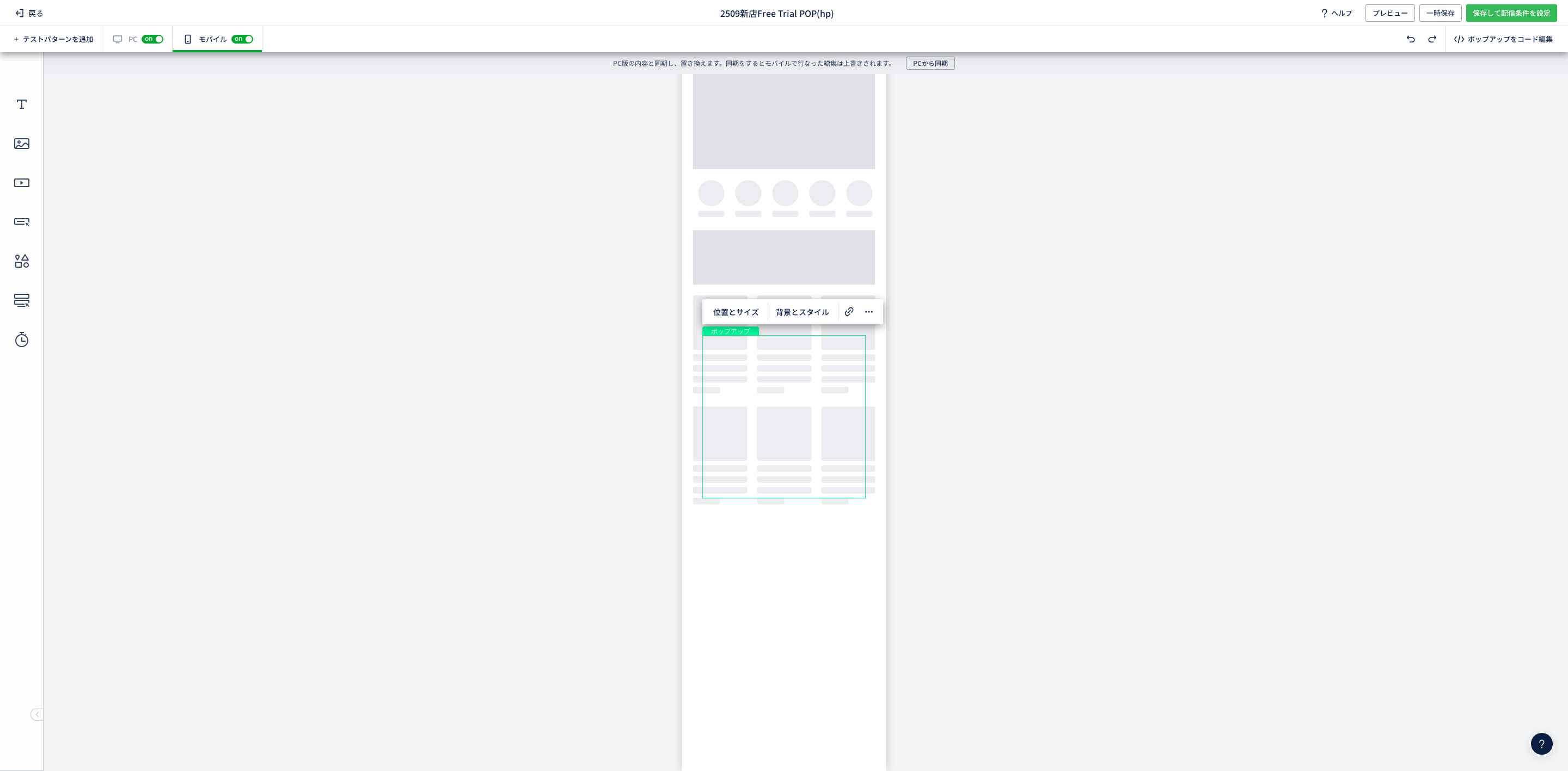
click at [1505, 12] on span "保存して配信条件を設定" at bounding box center [1511, 13] width 78 height 18
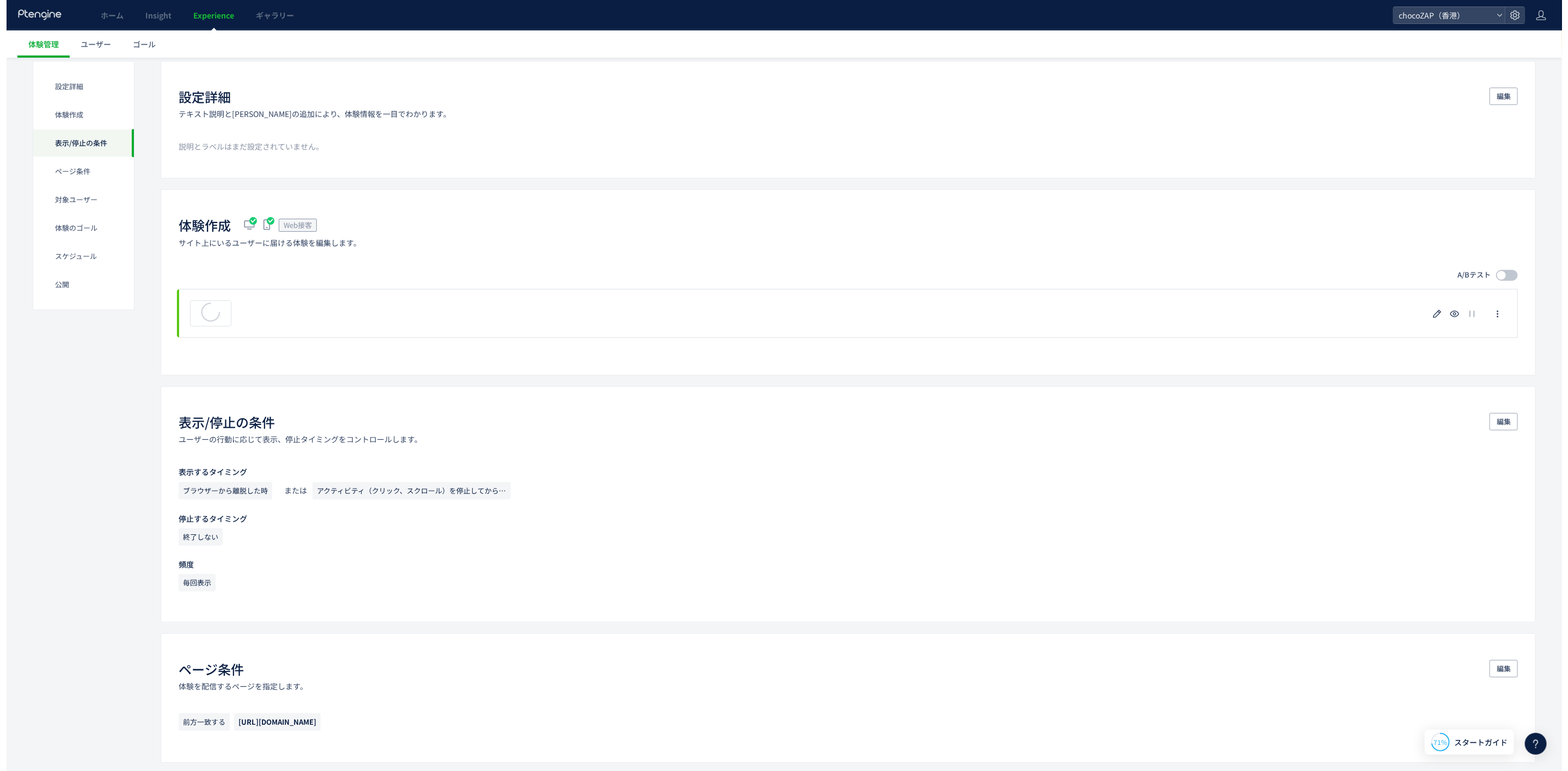
scroll to position [873, 0]
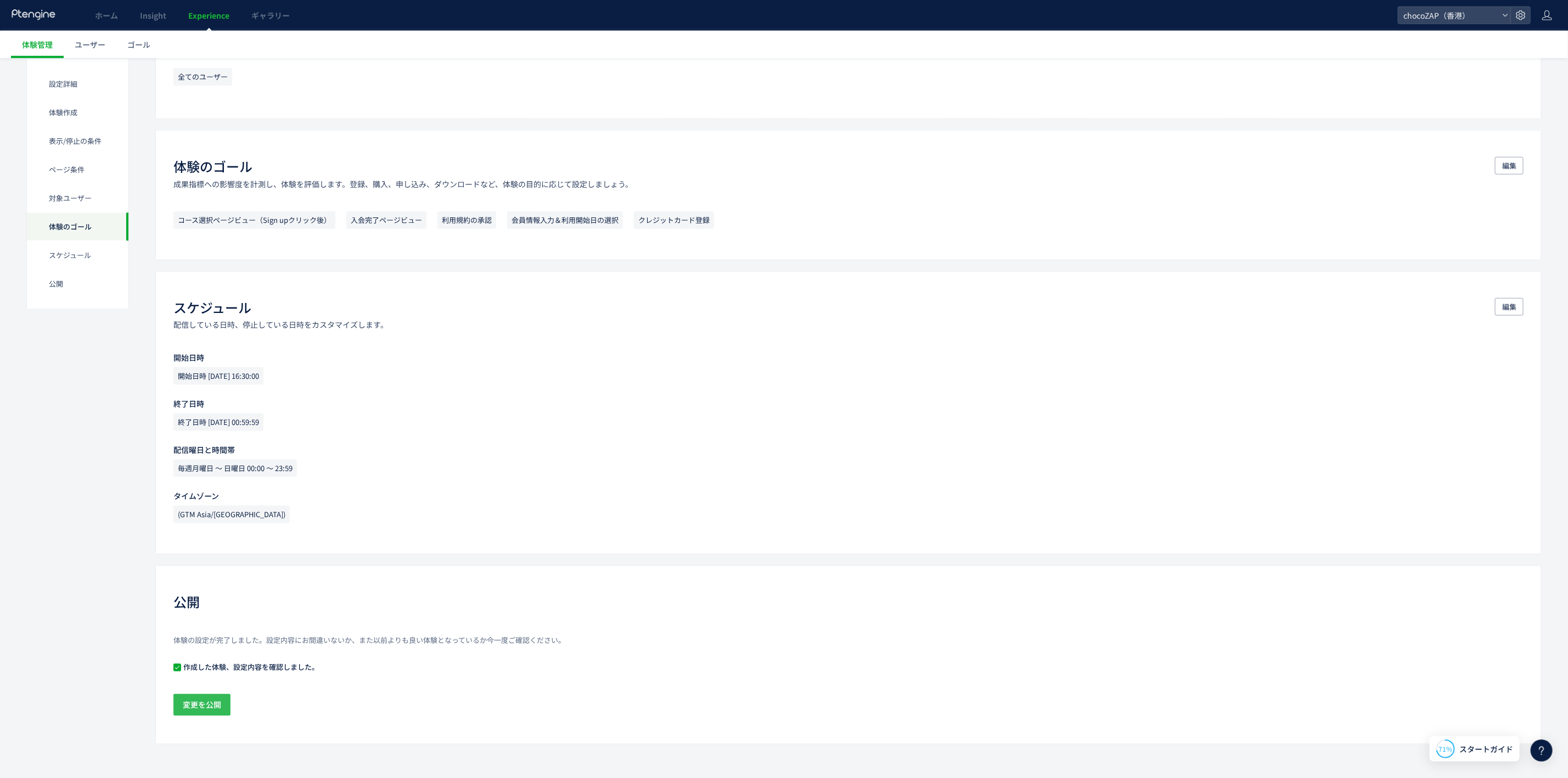
click at [206, 709] on span "変更を公開" at bounding box center [202, 706] width 39 height 22
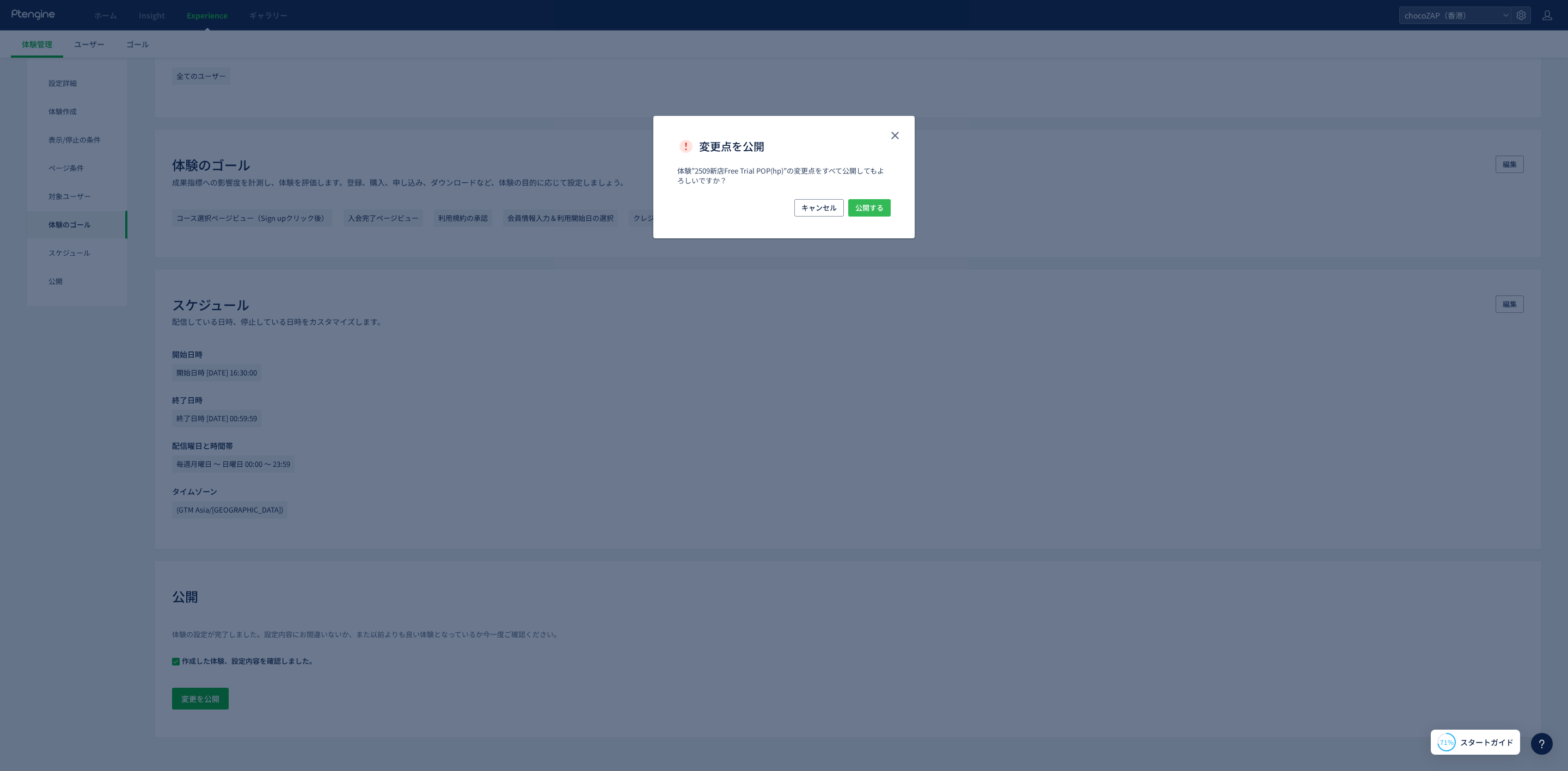
click at [884, 209] on button "公開する" at bounding box center [870, 208] width 43 height 18
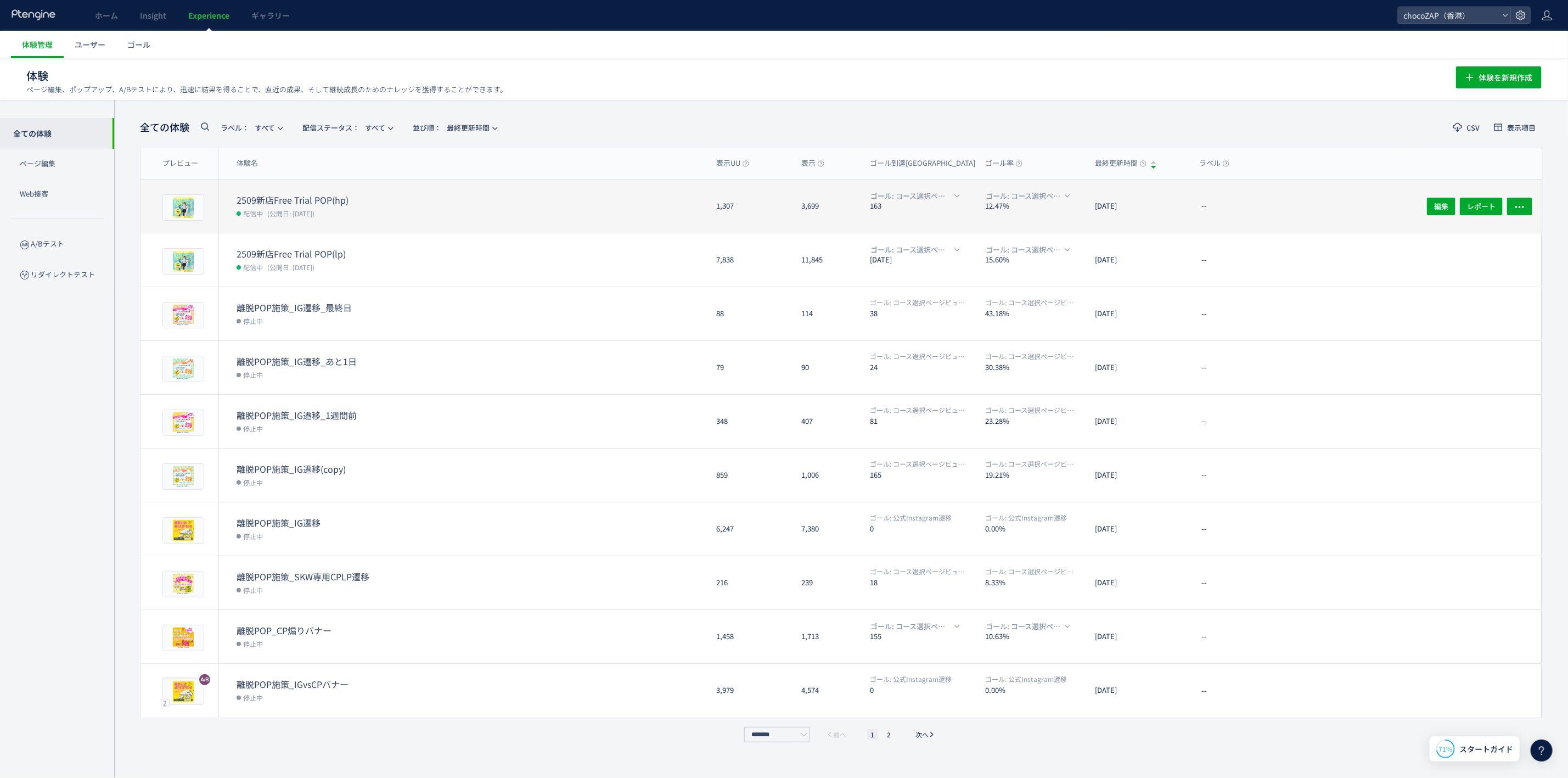
click at [385, 200] on dt "2509新店Free Trial POP(hp)" at bounding box center [325, 200] width 176 height 13
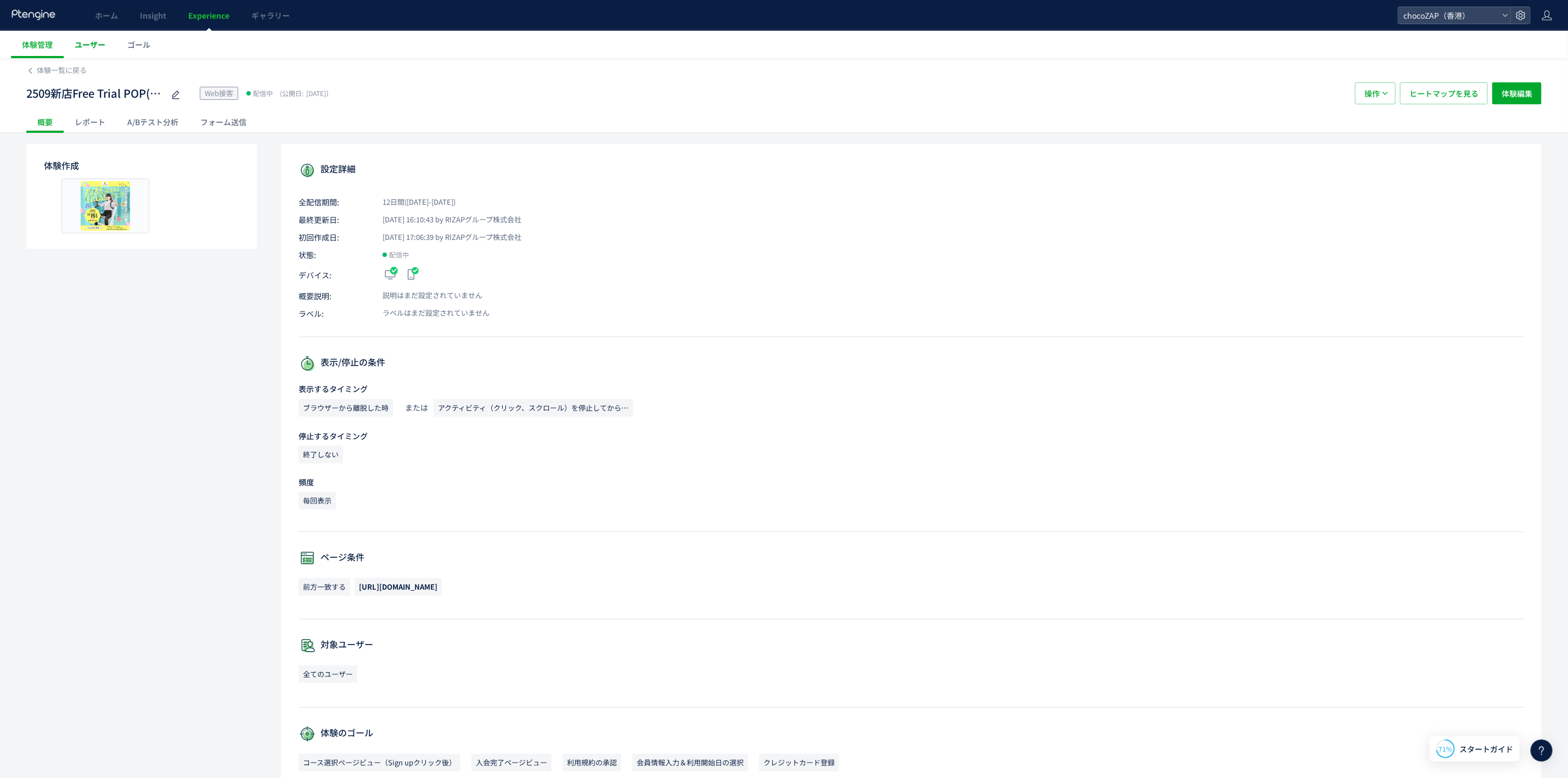
click at [101, 49] on span "ユーザー" at bounding box center [90, 45] width 31 height 11
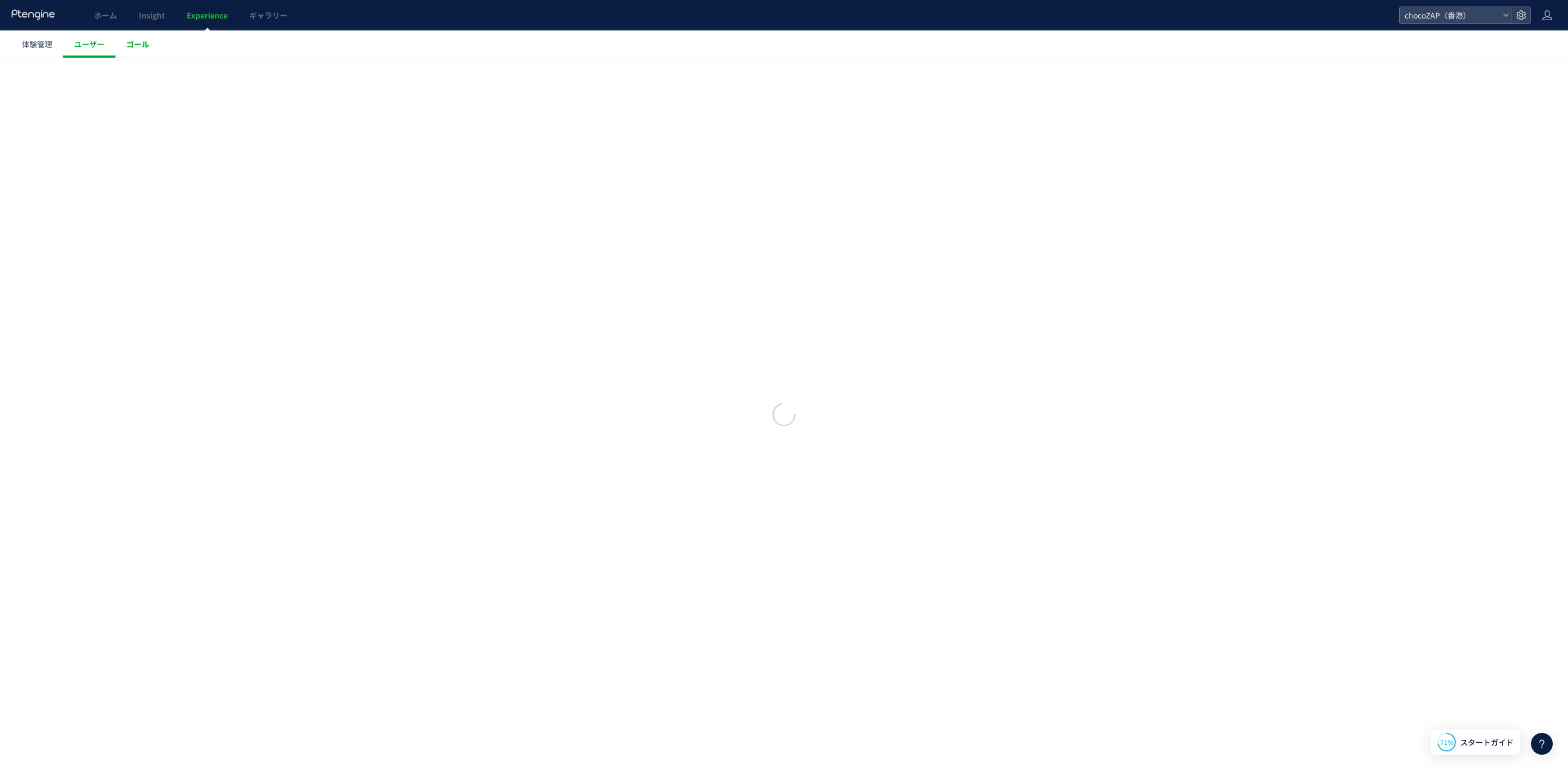
click at [135, 48] on span "ゴール" at bounding box center [138, 44] width 23 height 11
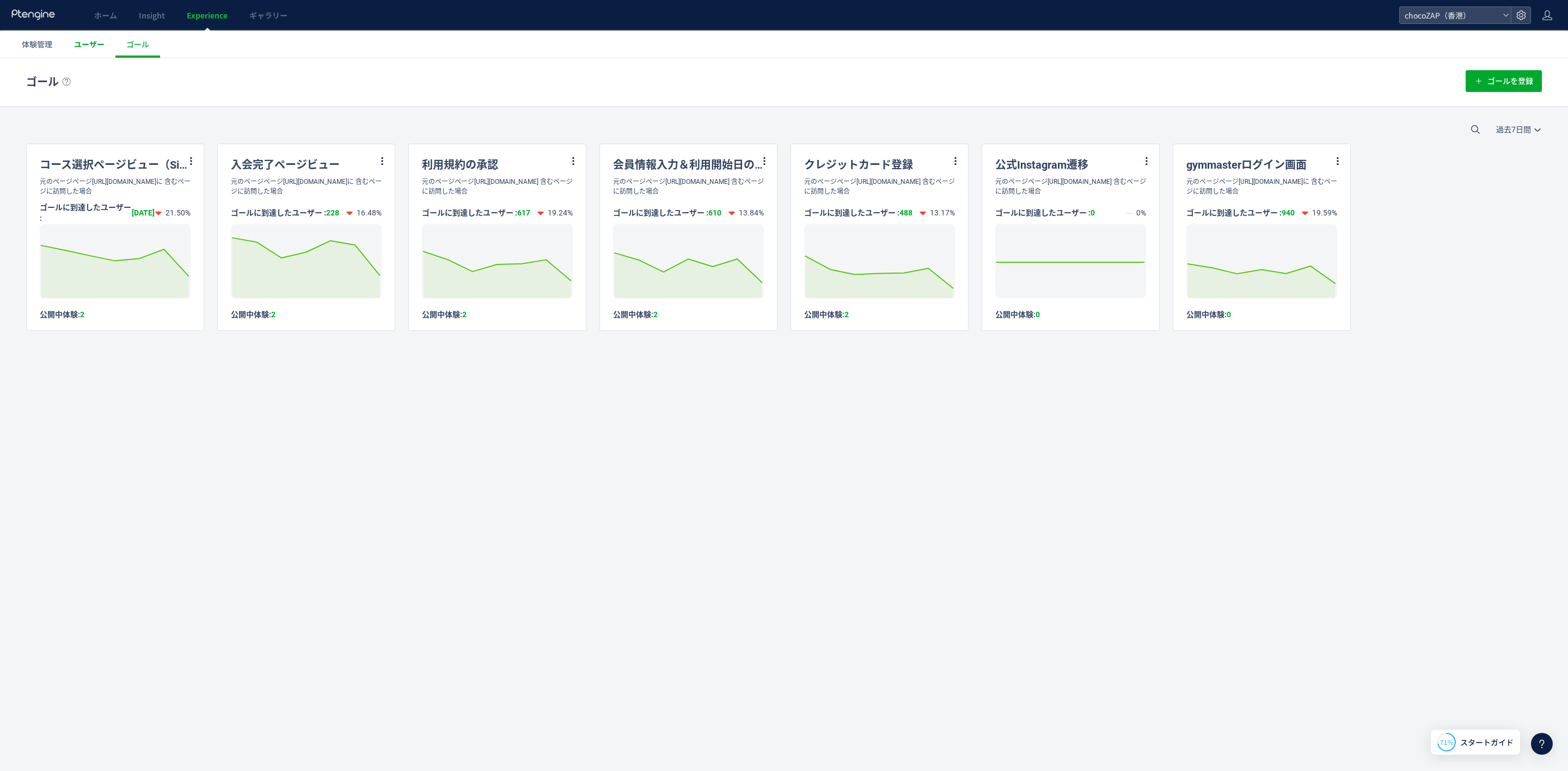
click at [88, 48] on span "ユーザー" at bounding box center [89, 44] width 30 height 11
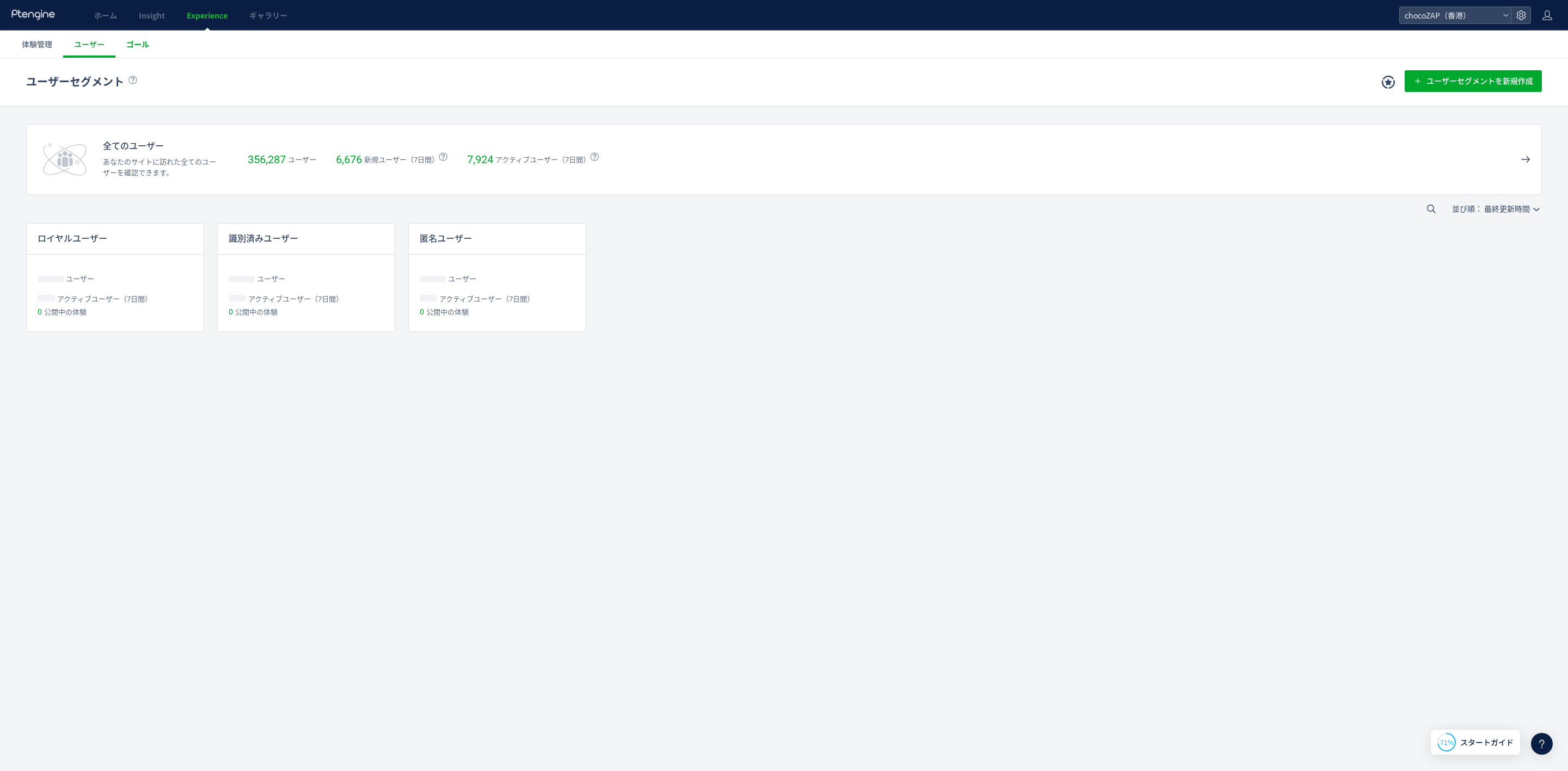
click at [131, 47] on span "ゴール" at bounding box center [138, 44] width 23 height 11
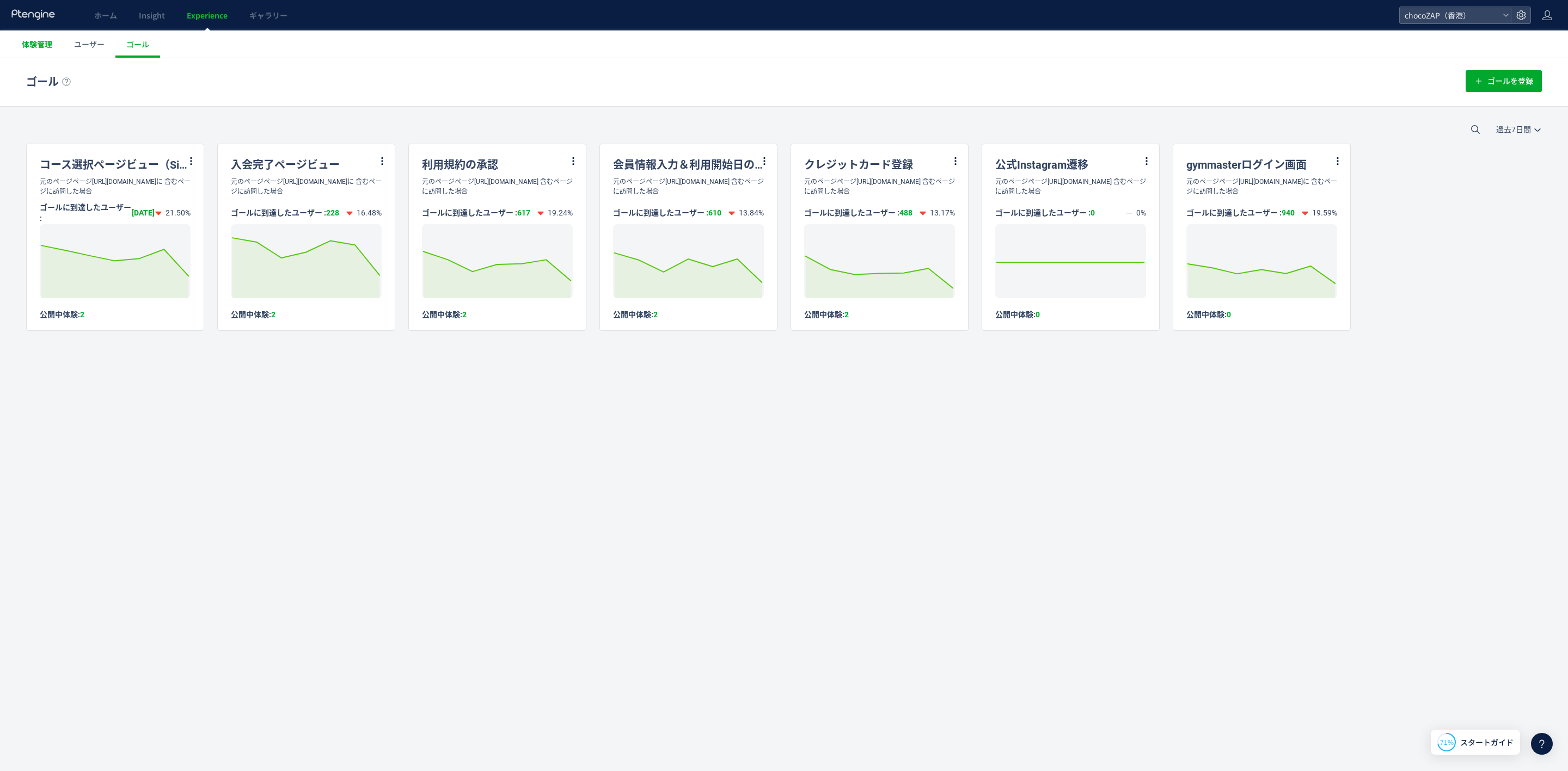
click at [43, 41] on span "体験管理" at bounding box center [37, 44] width 30 height 11
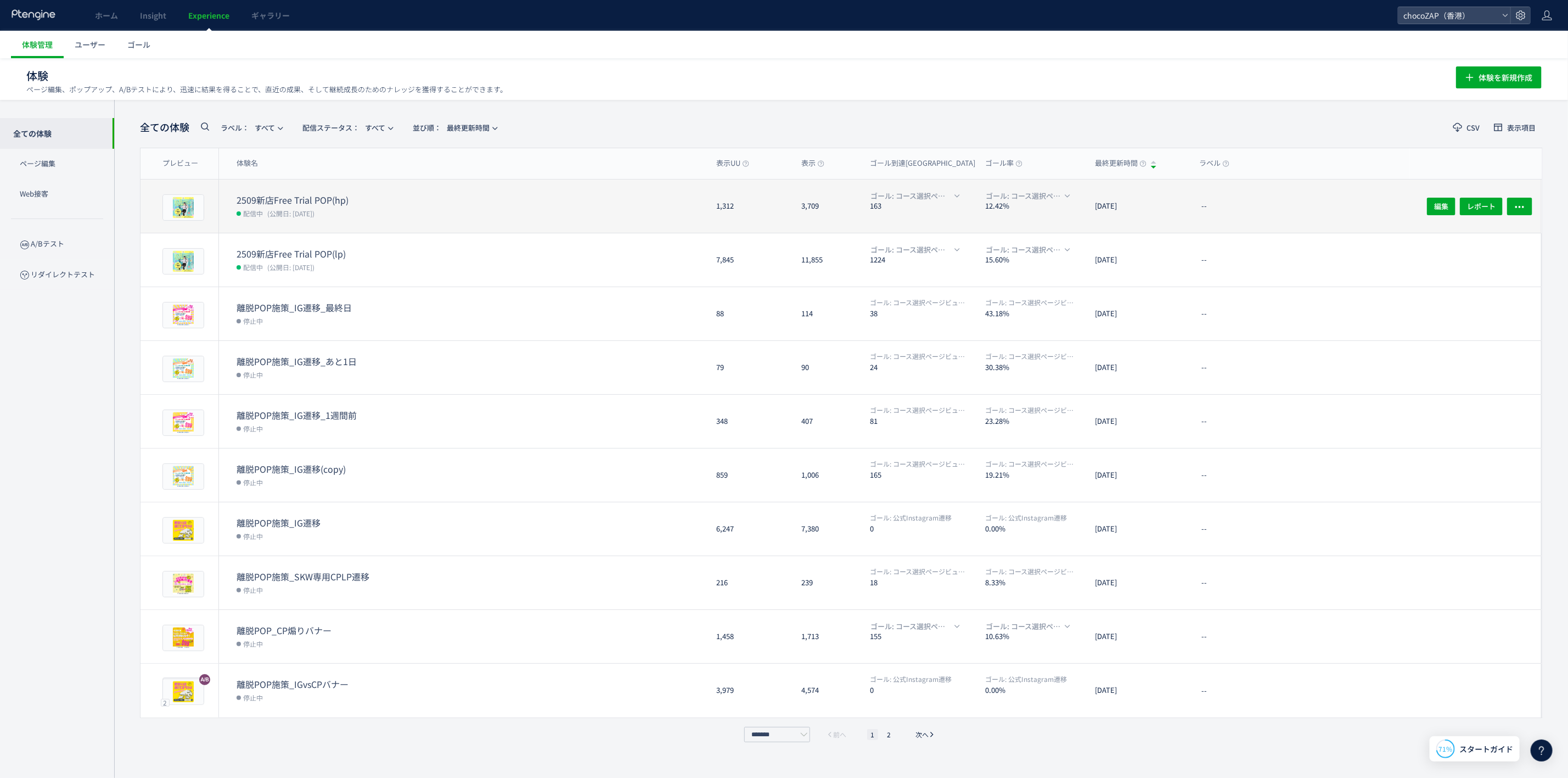
click at [374, 206] on dd "配信中 (公開日: 2025/09/26)" at bounding box center [472, 212] width 471 height 14
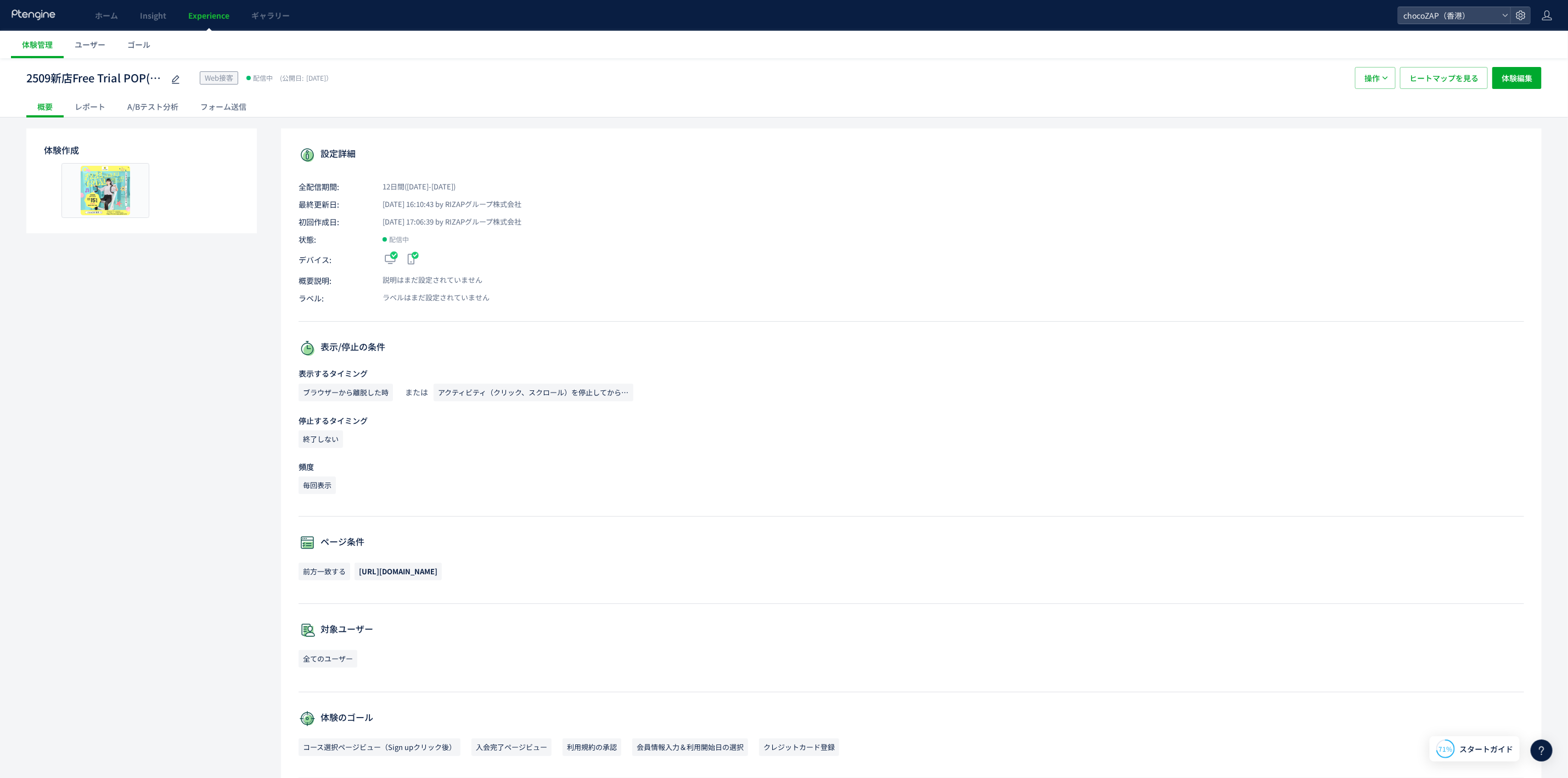
scroll to position [8, 0]
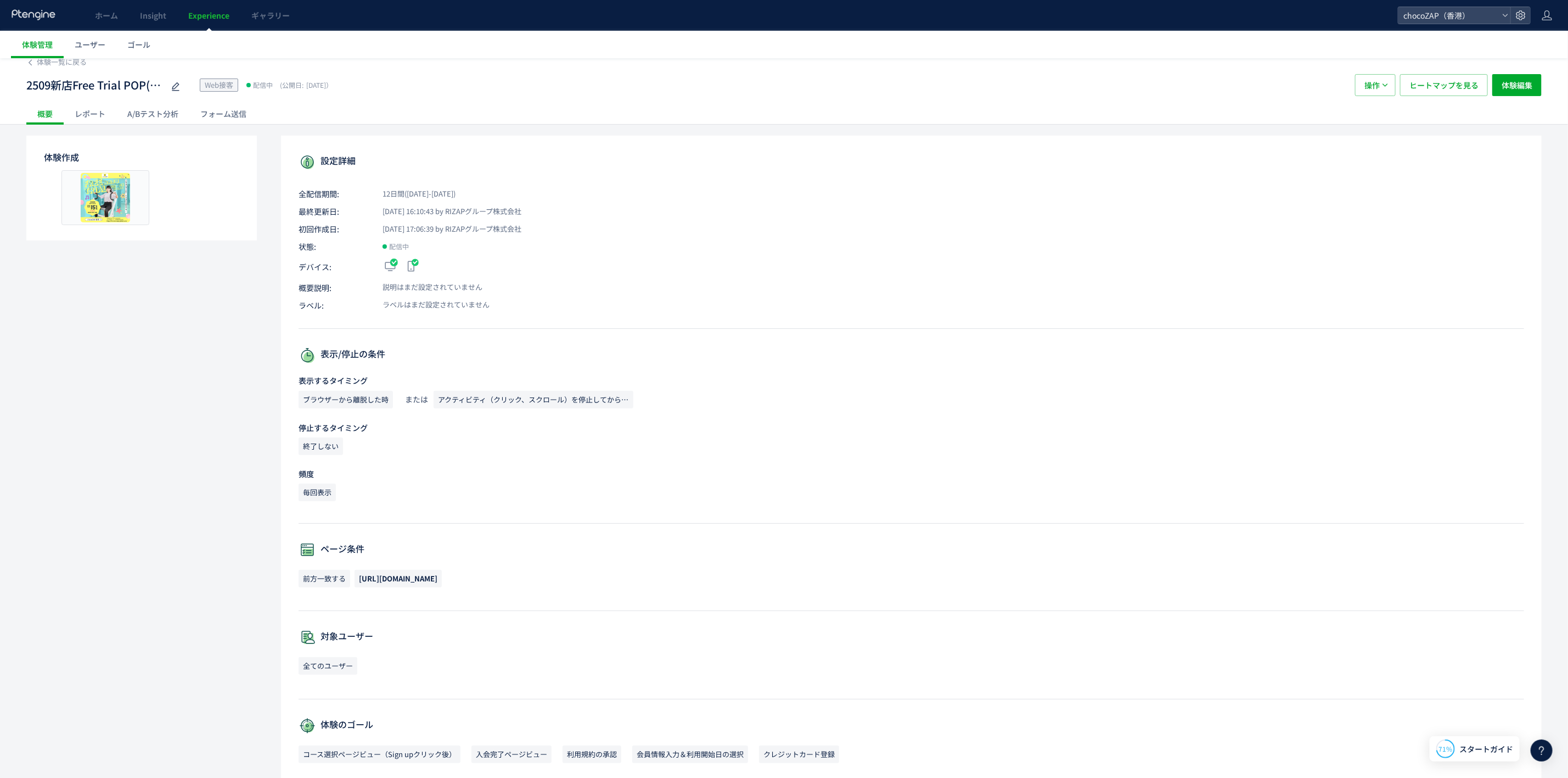
click at [91, 112] on div "レポート" at bounding box center [90, 114] width 53 height 22
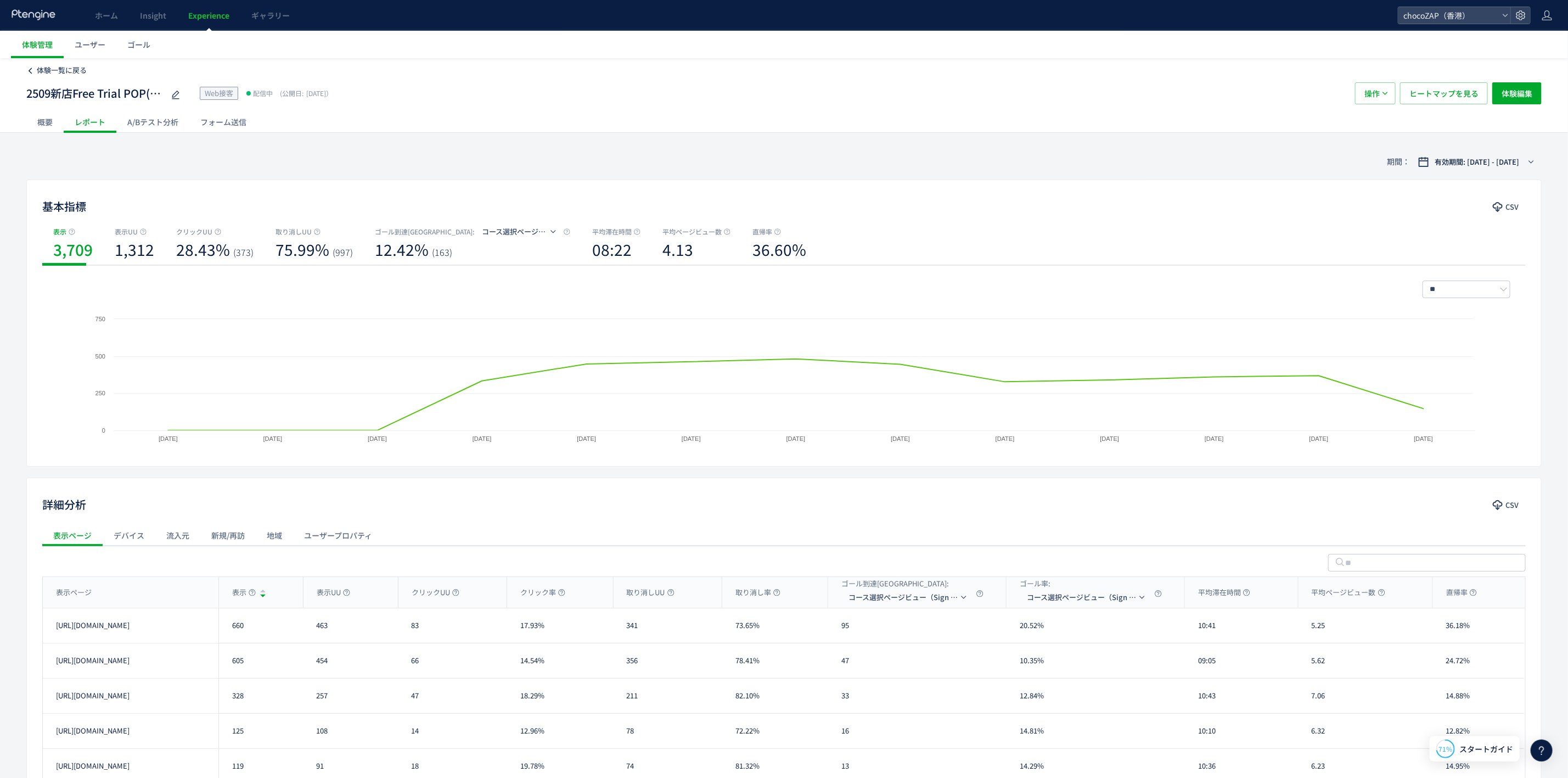
click at [41, 75] on span "体験一覧に戻る" at bounding box center [61, 70] width 50 height 10
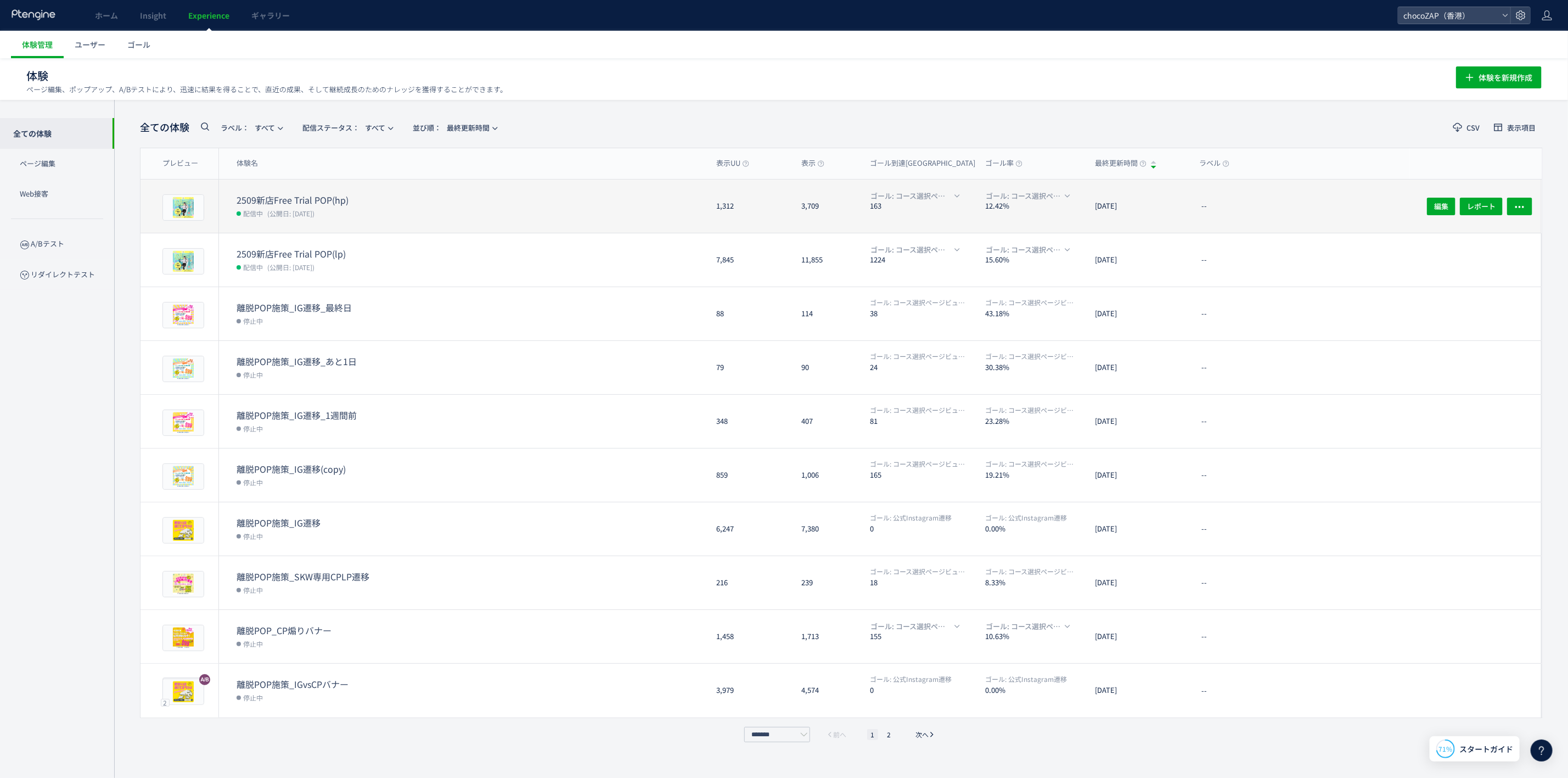
click at [1224, 201] on div "--" at bounding box center [1300, 206] width 220 height 53
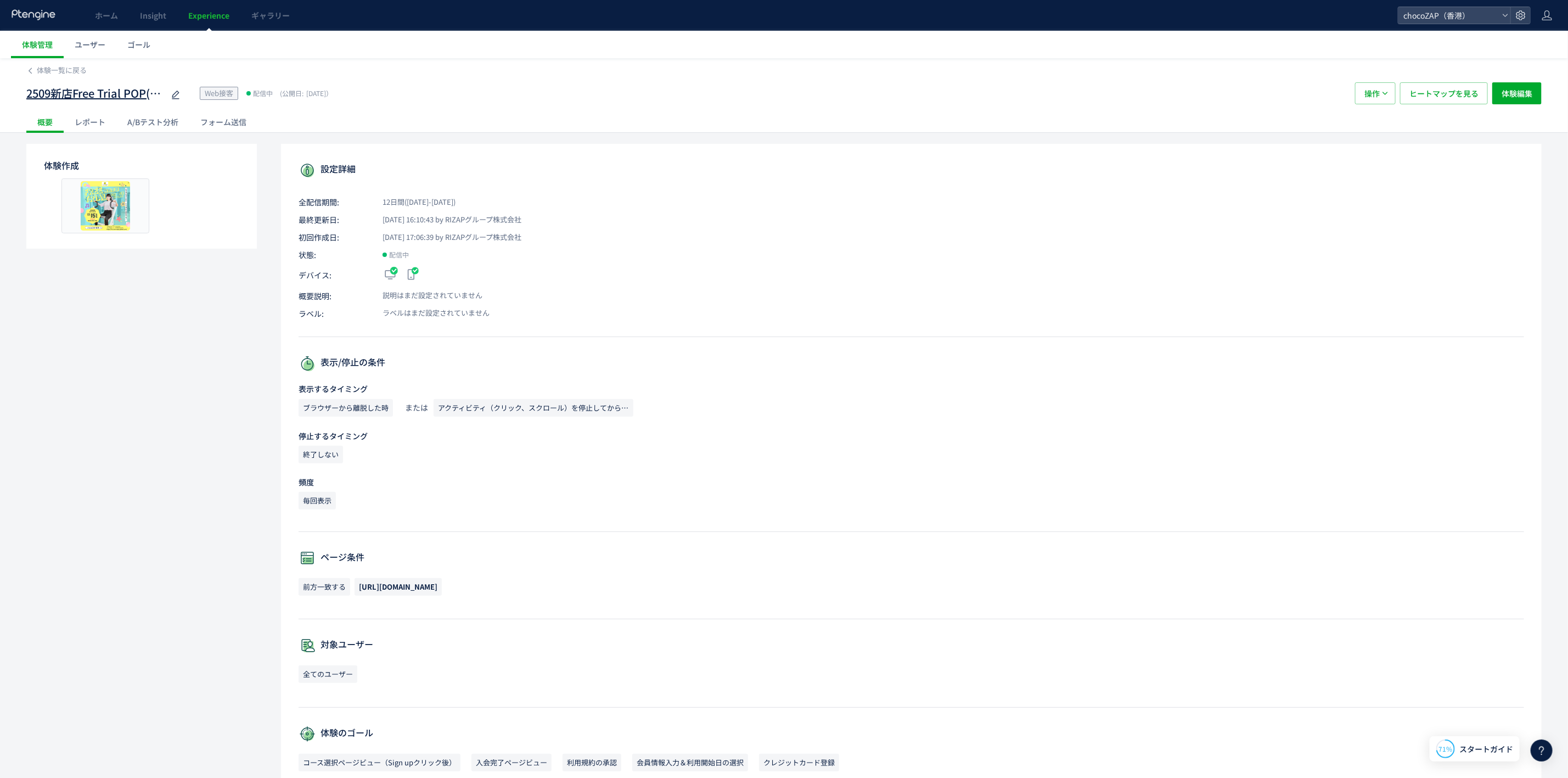
click at [174, 95] on icon at bounding box center [175, 95] width 13 height 13
click at [709, 343] on div "設定詳細 全配信期間: 12日間(2025/09/26-今日) 最終更新日: 2025/10/08 16:10:43 by RIZAPグループ株式会社 初回作…" at bounding box center [911, 588] width 1261 height 890
click at [17, 66] on div "体験一覧に戻る 2509新店Free Trial POP(hp) Web接客 配信中 (公開日: 2025/09/26） 操作 ヒートマップを見る 体験編集 …" at bounding box center [784, 96] width 1568 height 75
click at [43, 76] on div "2509新店Free Trial POP(hp) Web接客 配信中 (公開日: 2025/09/26） 操作 ヒートマップを見る 体験編集" at bounding box center [784, 93] width 1516 height 35
click at [37, 66] on span "体験一覧に戻る" at bounding box center [61, 70] width 50 height 10
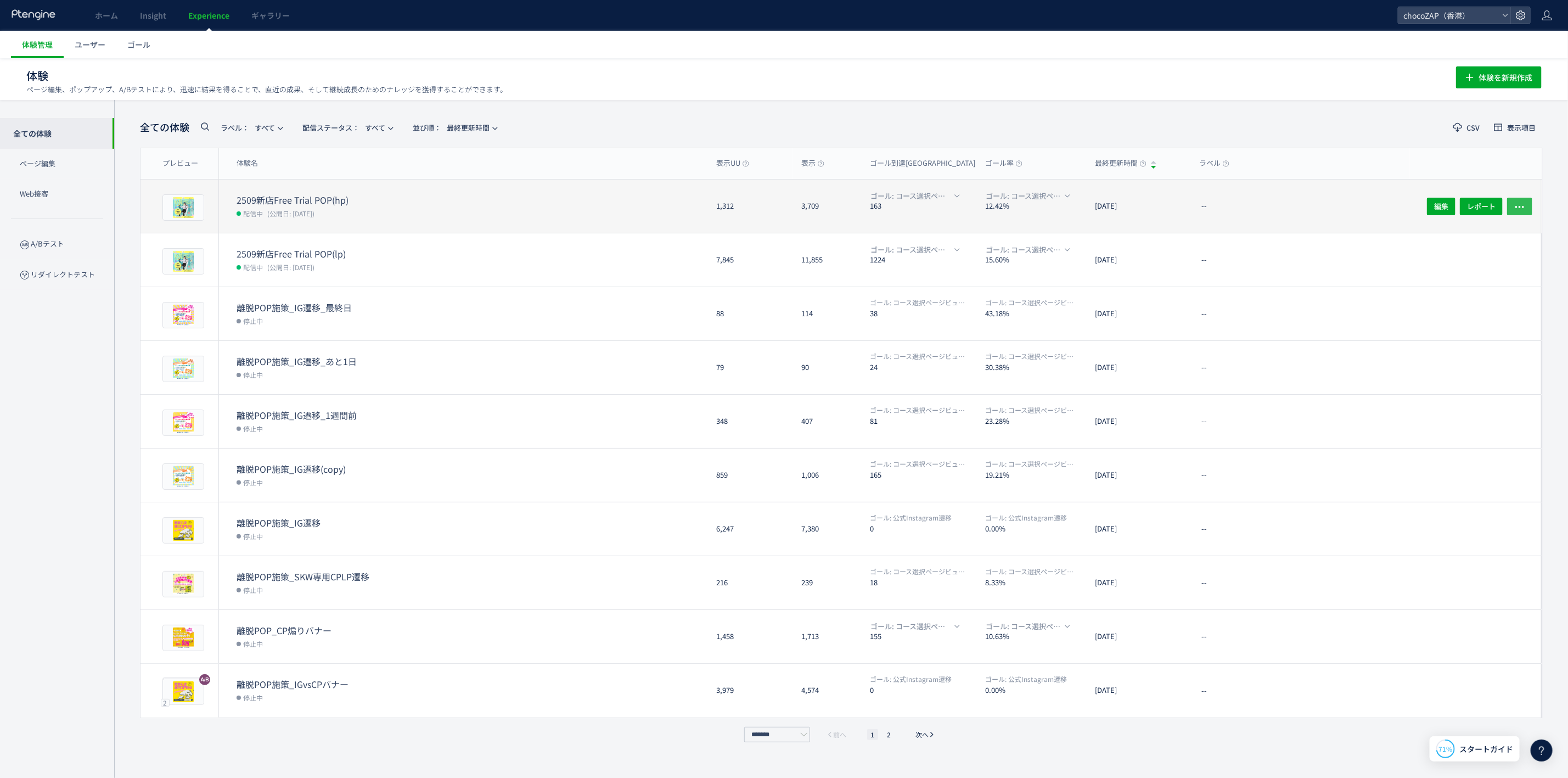
click at [1526, 203] on button "button" at bounding box center [1520, 206] width 25 height 18
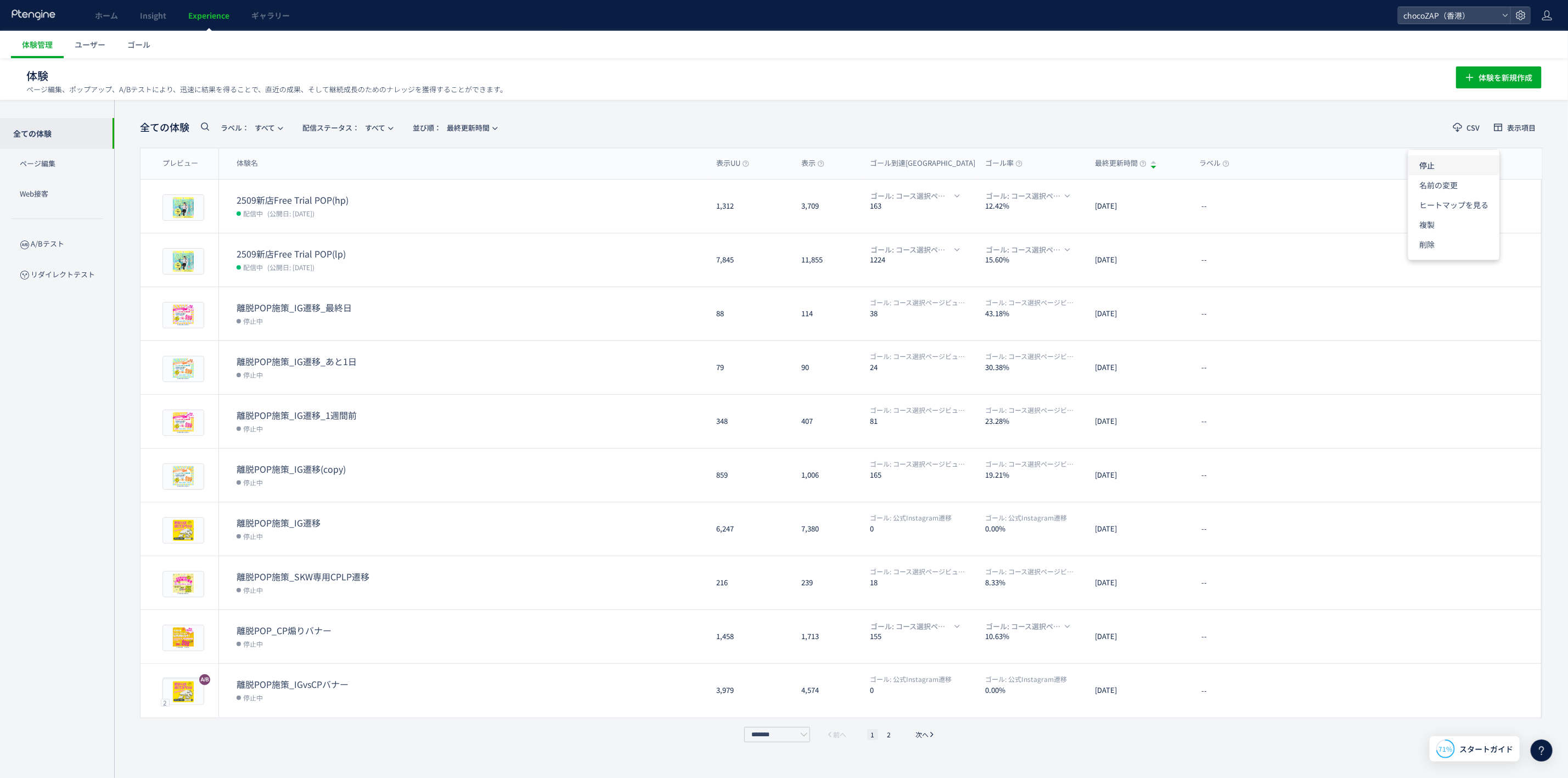
click at [1461, 167] on li "停止" at bounding box center [1454, 165] width 91 height 20
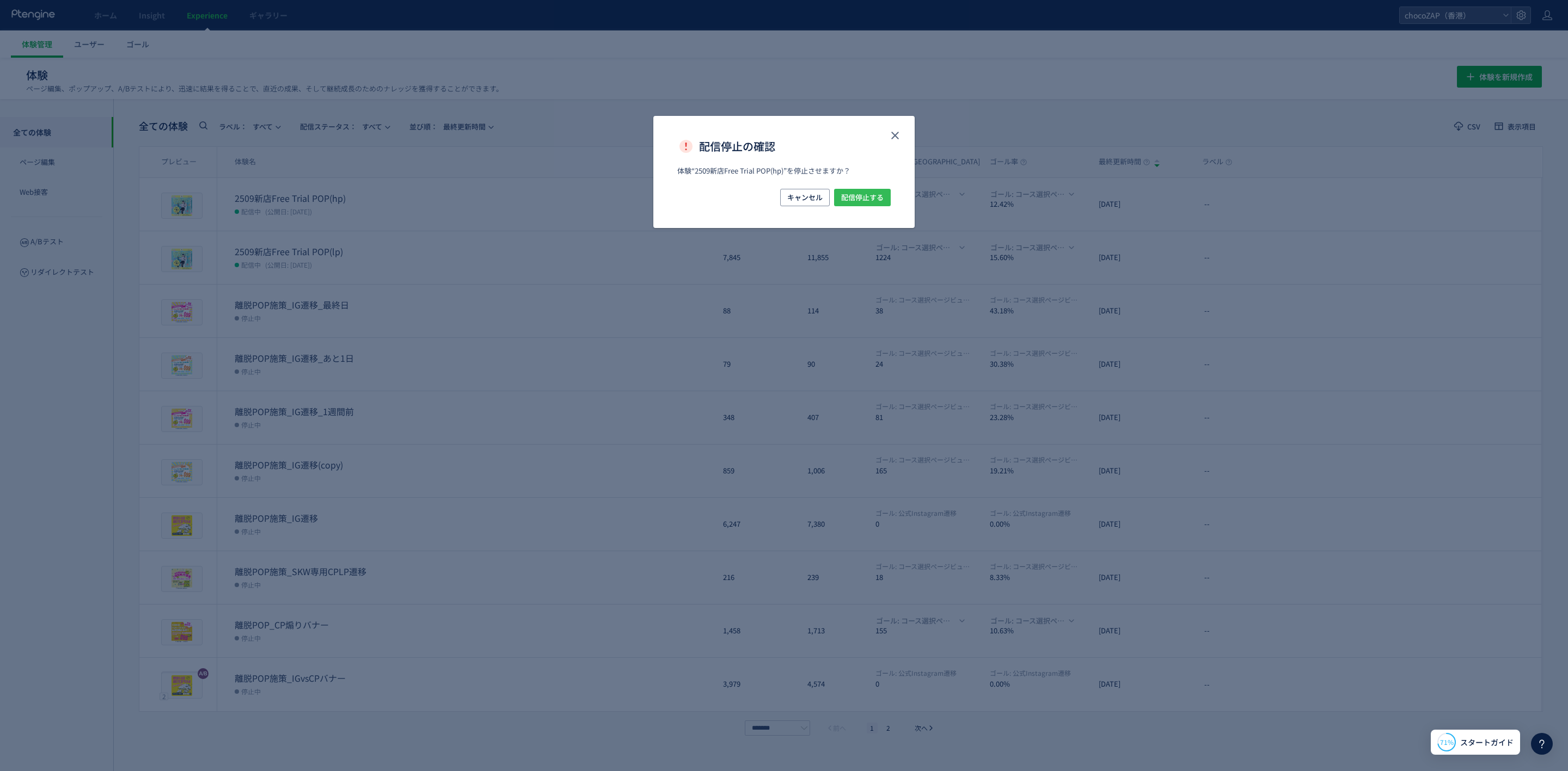
click at [871, 196] on span "配信停止する" at bounding box center [863, 197] width 43 height 18
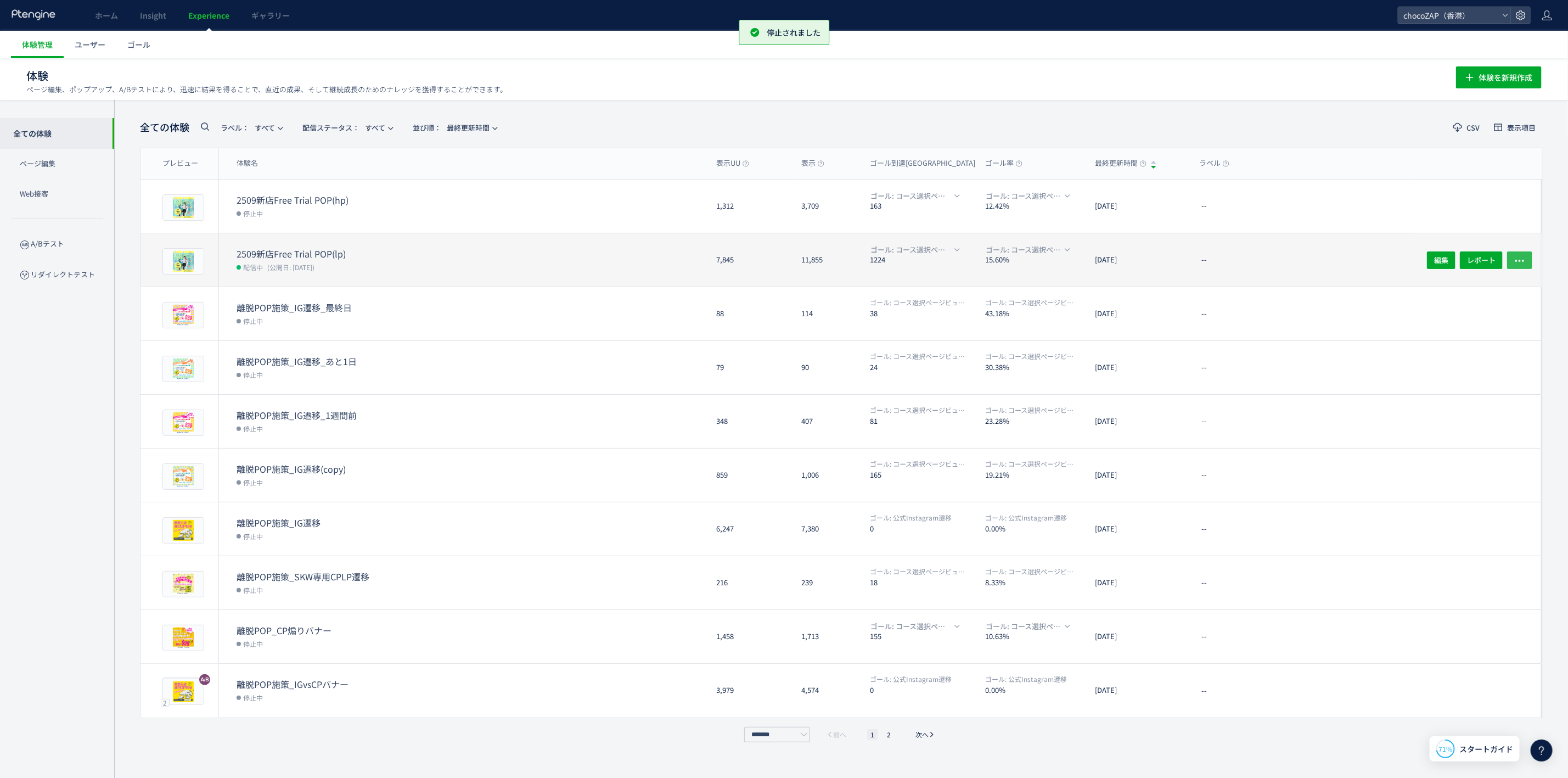
click at [1522, 257] on icon "button" at bounding box center [1520, 260] width 11 height 11
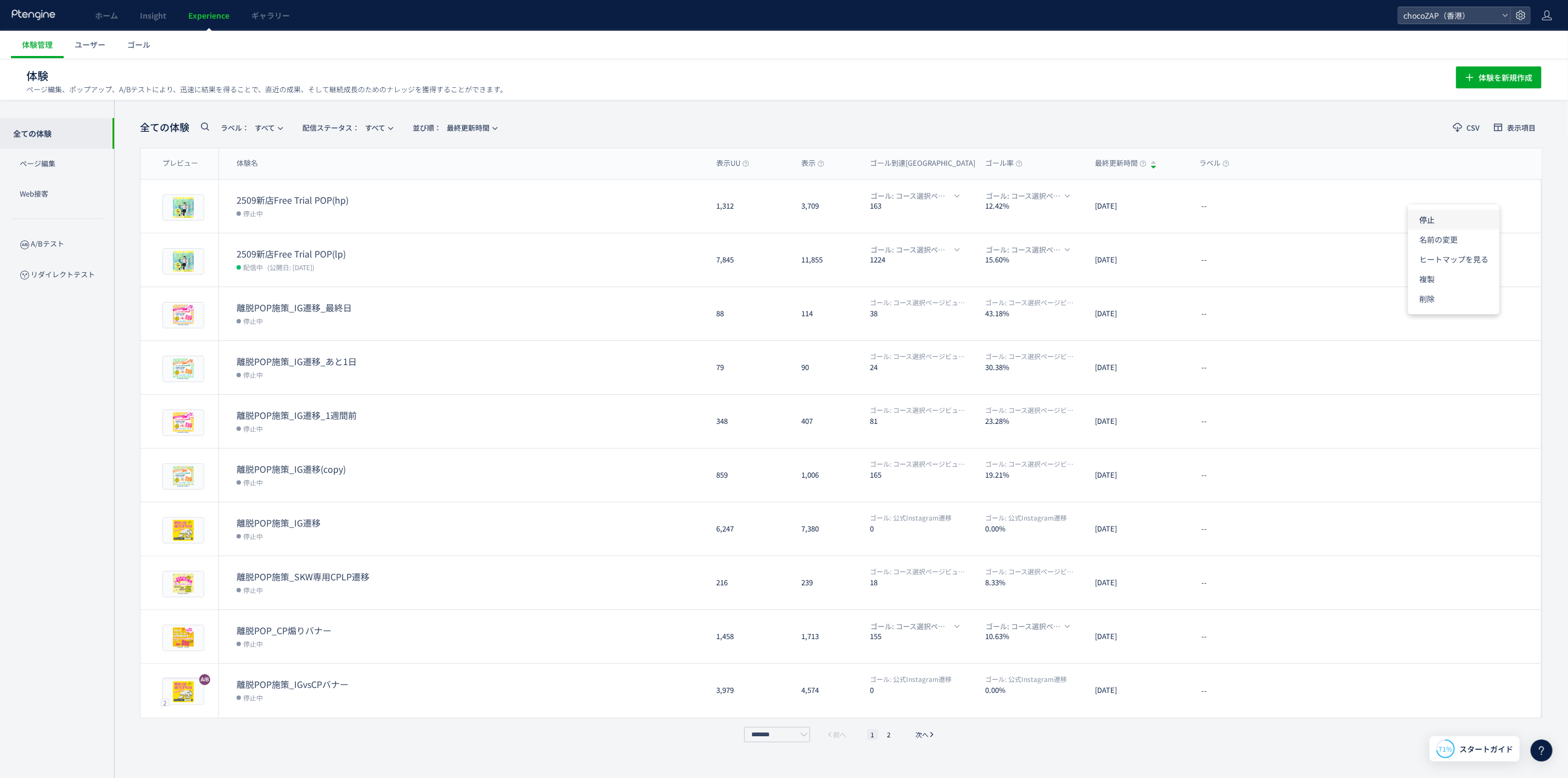
click at [1479, 226] on li "停止" at bounding box center [1454, 220] width 91 height 20
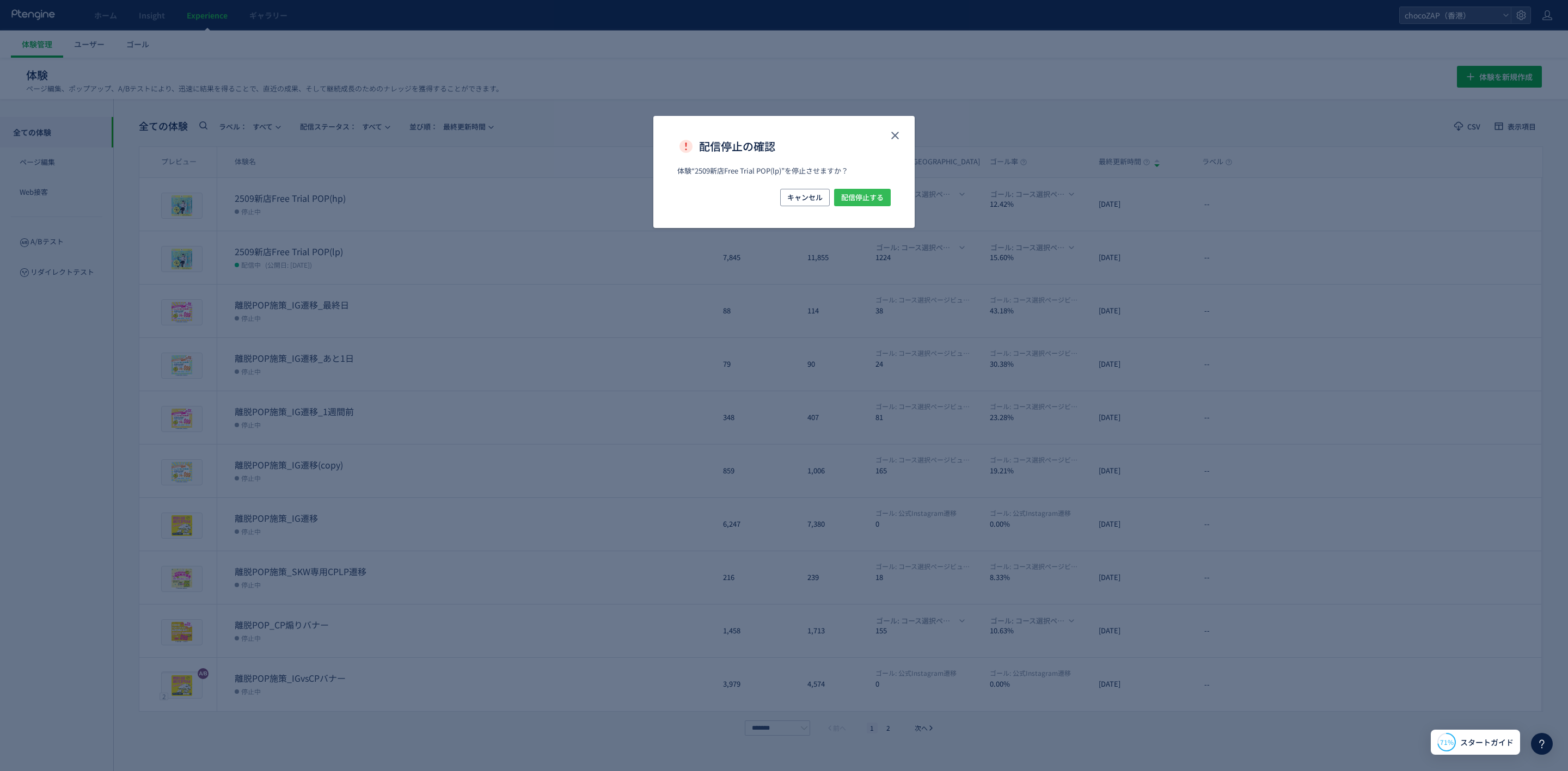
click at [869, 194] on span "配信停止する" at bounding box center [863, 197] width 43 height 18
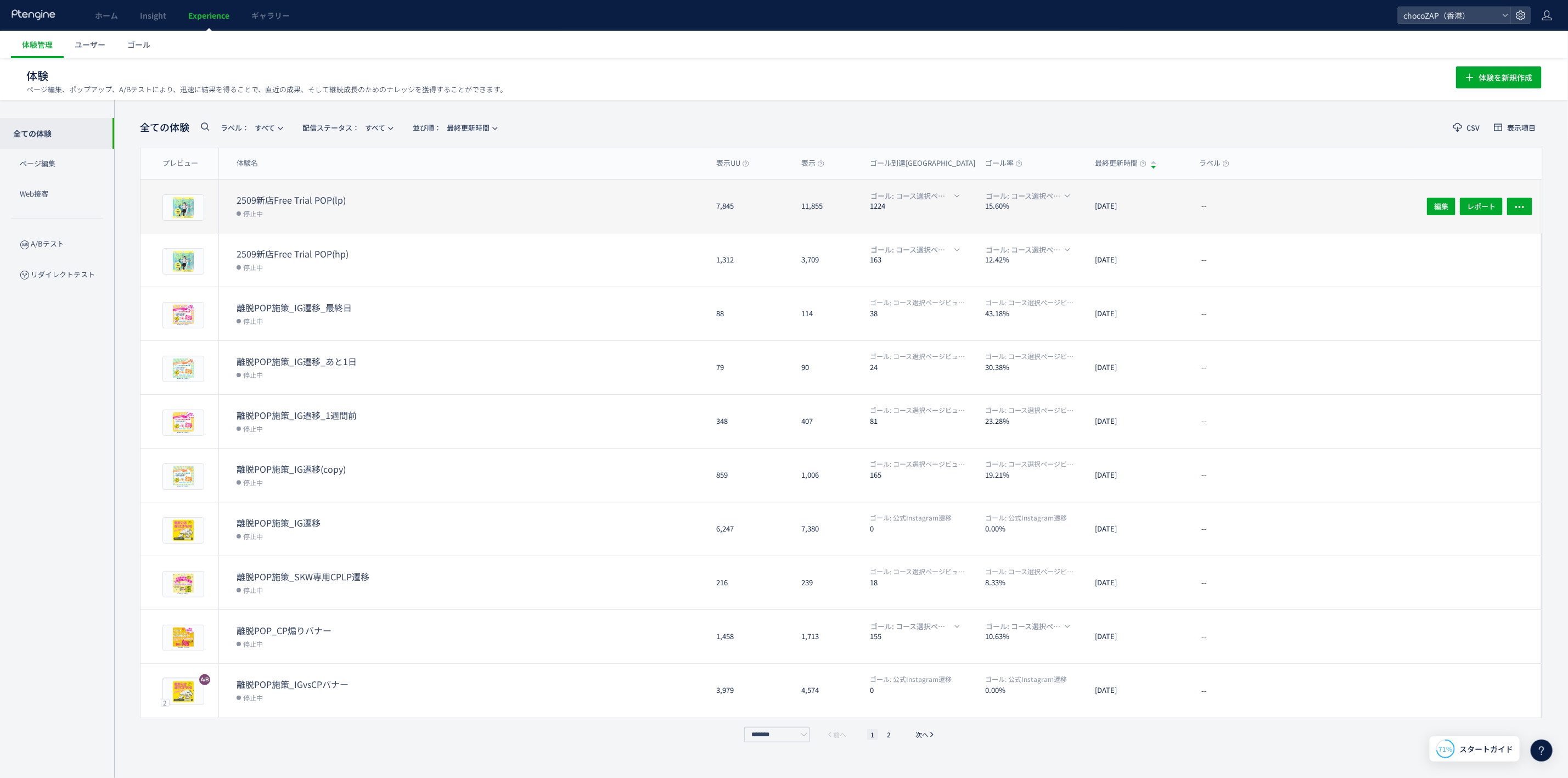
click at [398, 210] on dd "停止中" at bounding box center [472, 212] width 471 height 14
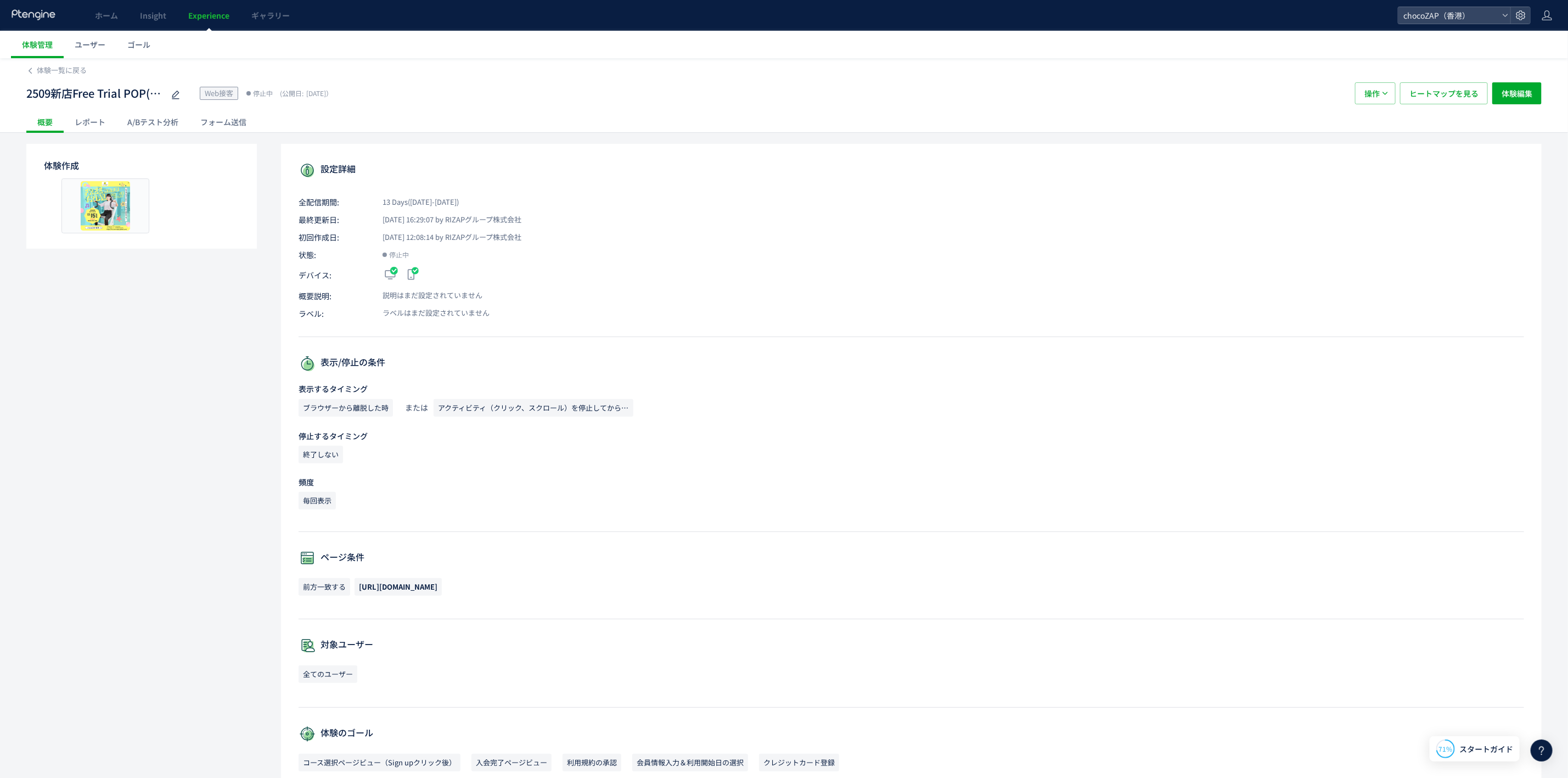
click at [80, 119] on div "レポート" at bounding box center [90, 122] width 53 height 22
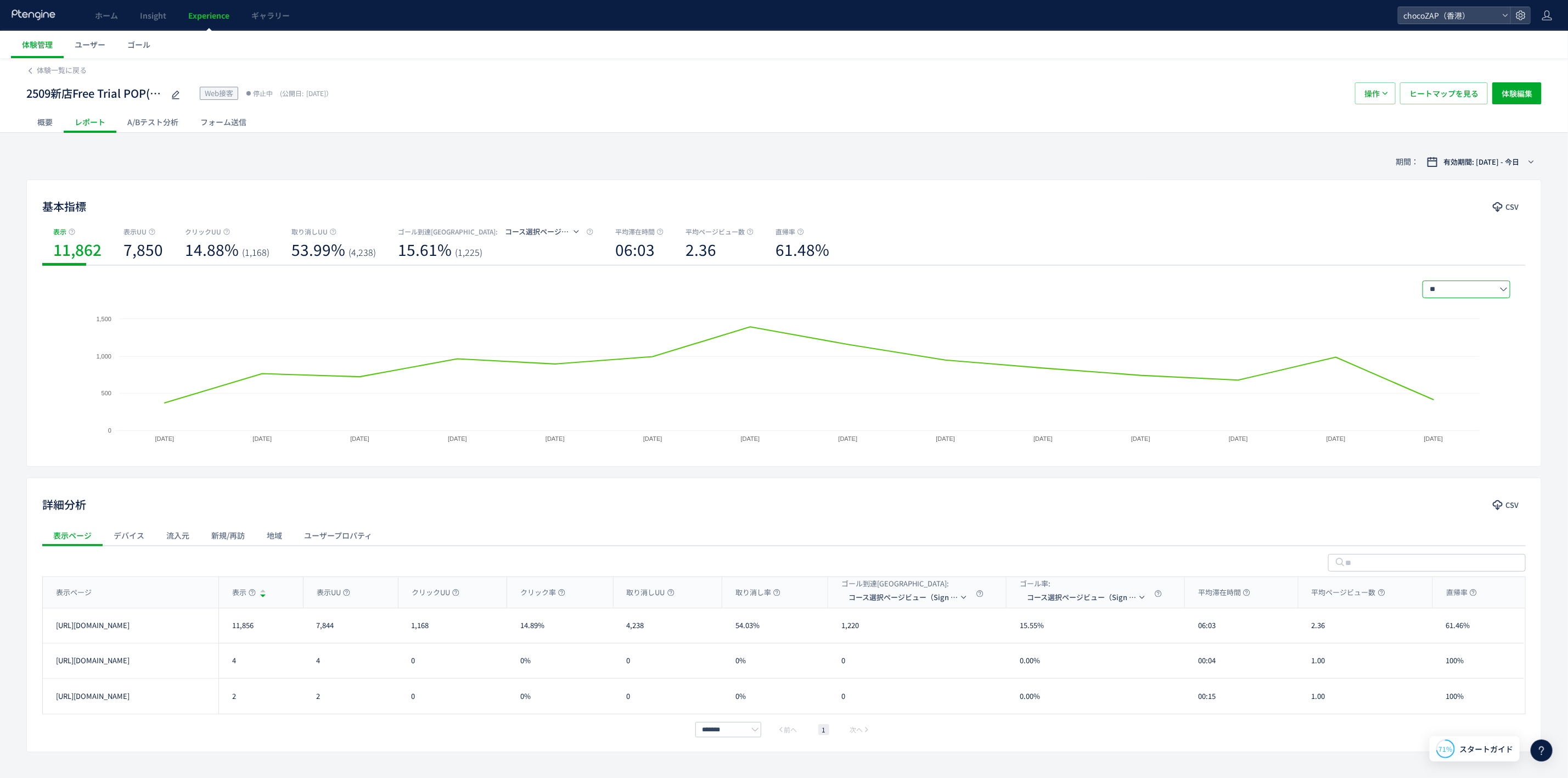
click at [1484, 292] on input "**" at bounding box center [1466, 289] width 88 height 18
click at [1478, 310] on li "日別" at bounding box center [1467, 318] width 88 height 18
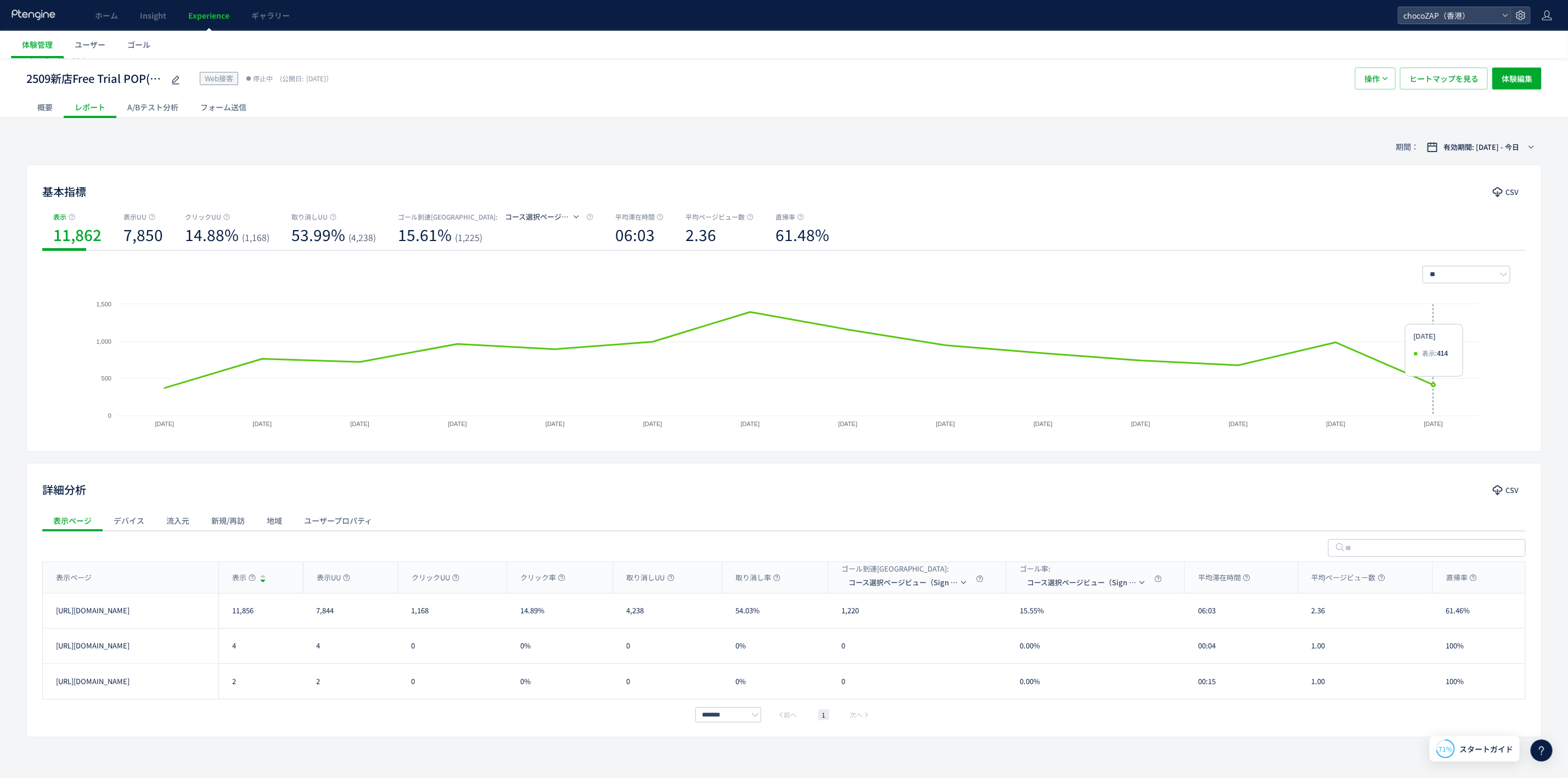
scroll to position [15, 0]
click at [1487, 277] on input "**" at bounding box center [1466, 274] width 88 height 18
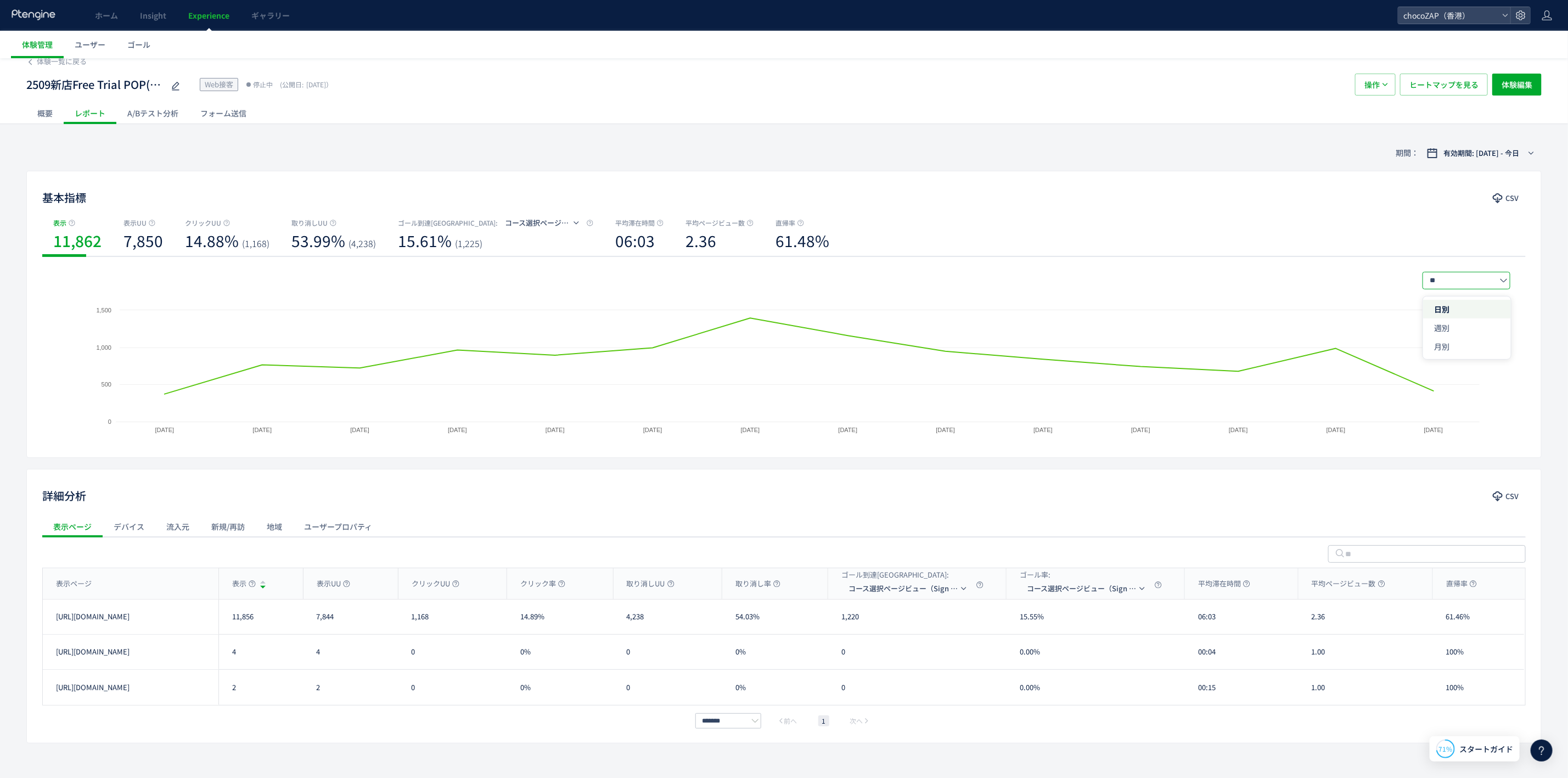
scroll to position [4, 0]
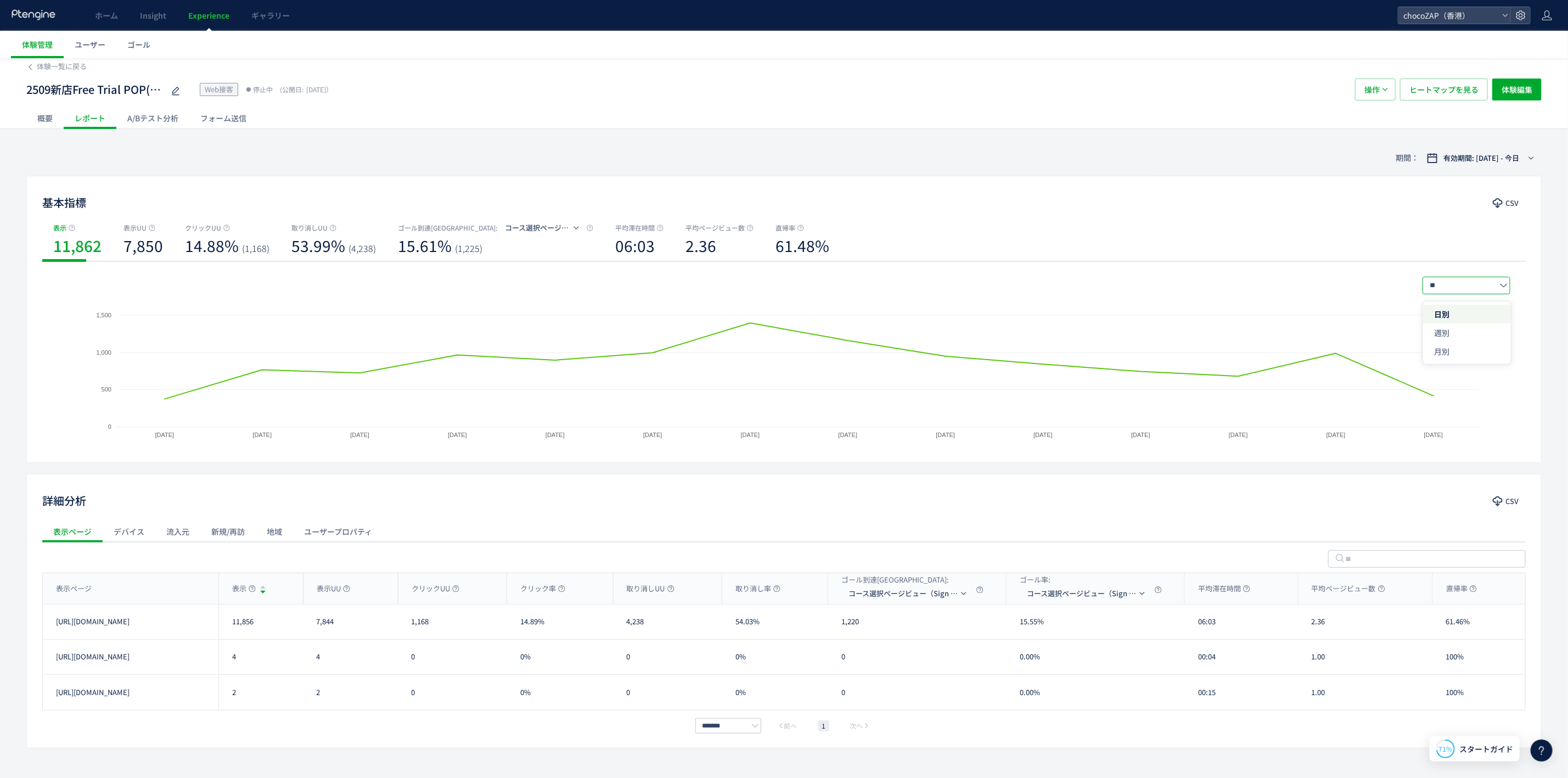
click at [1324, 278] on div "** 日別 週別 月別" at bounding box center [784, 286] width 1453 height 18
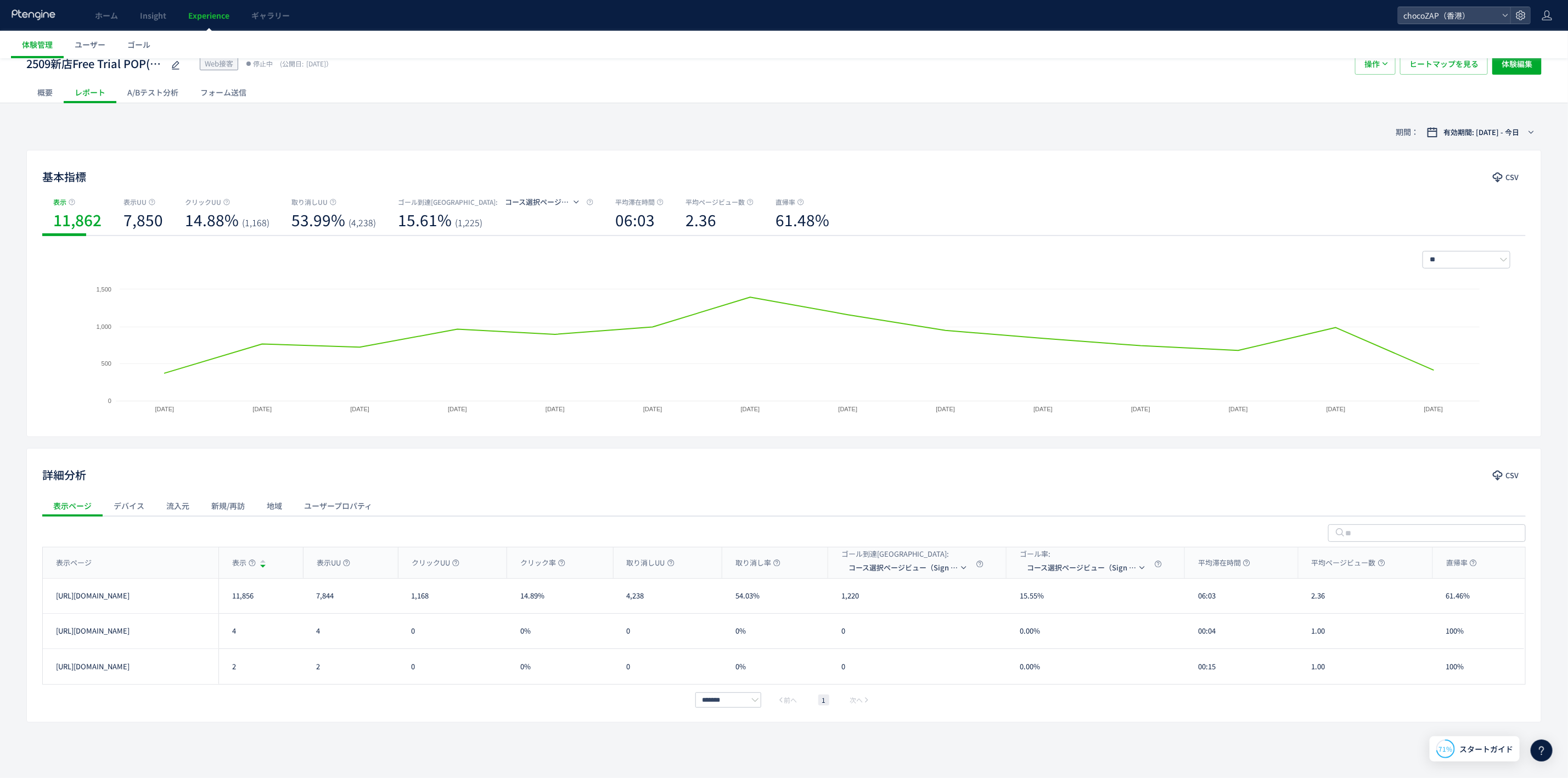
click at [1207, 251] on div "** 日別 週別 月別" at bounding box center [784, 260] width 1453 height 18
